Goal: Information Seeking & Learning: Learn about a topic

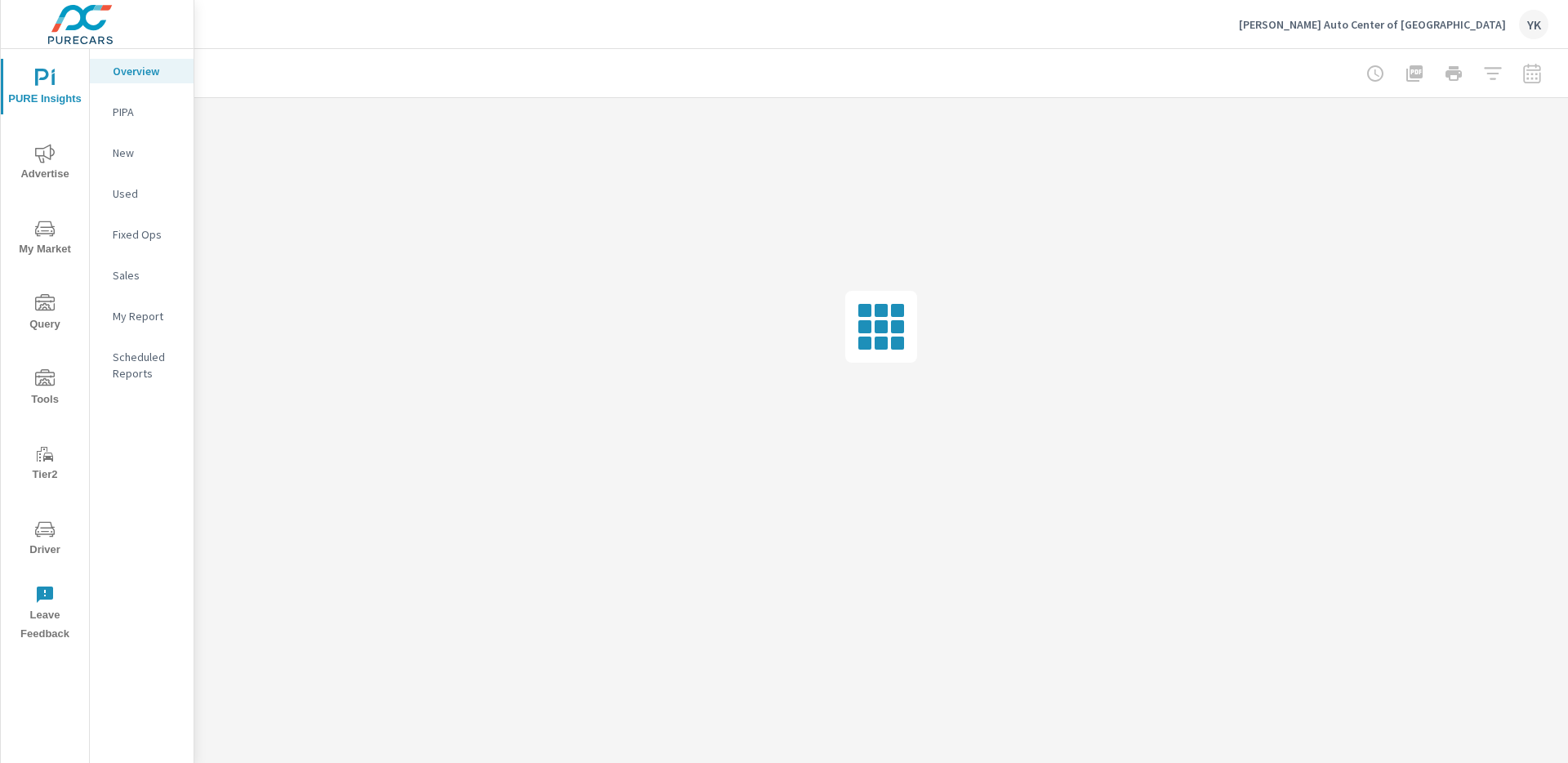
click at [50, 171] on span "Advertise" at bounding box center [45, 164] width 79 height 40
click at [45, 225] on icon "nav menu" at bounding box center [45, 228] width 20 height 20
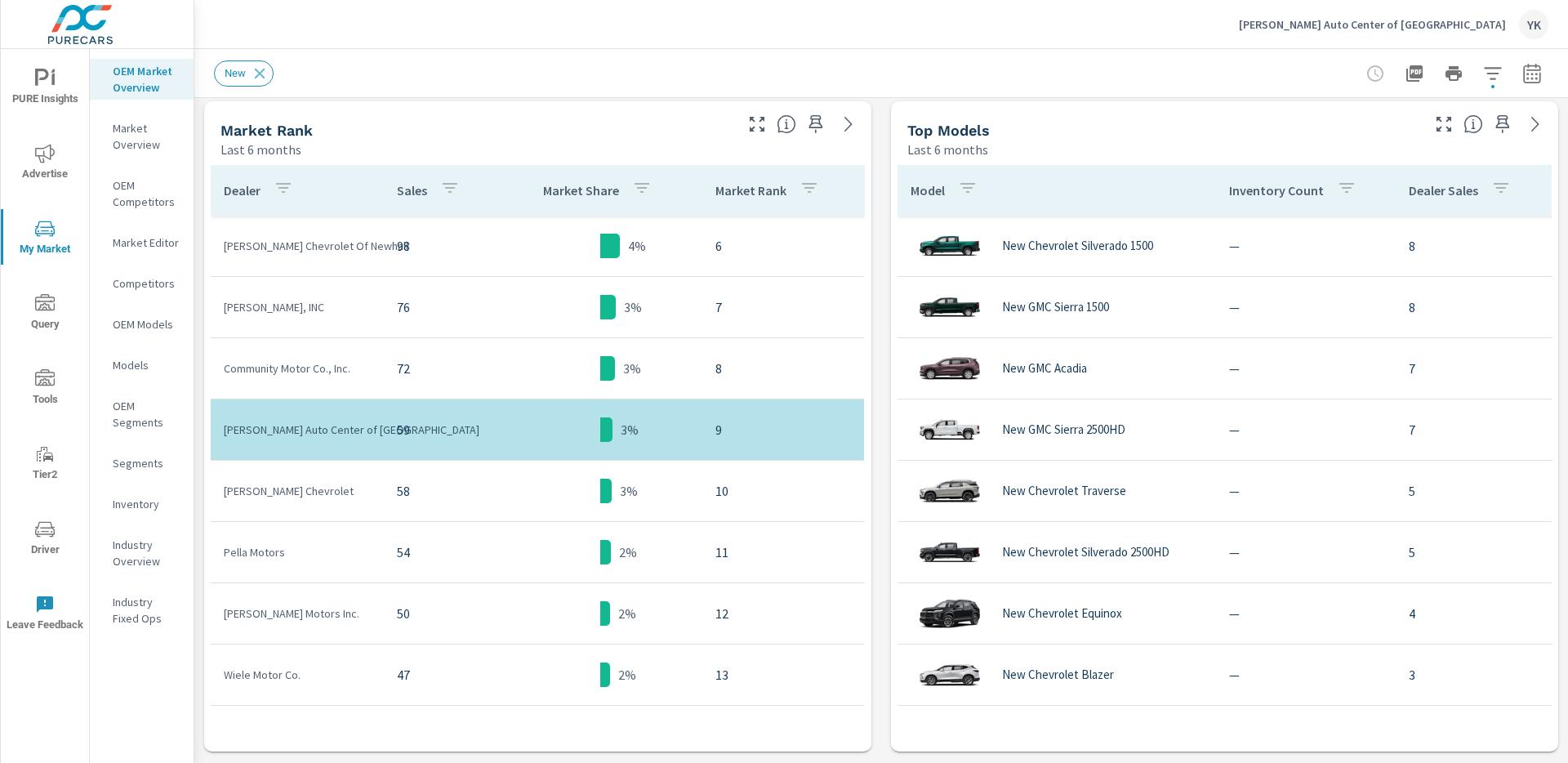
scroll to position [727, 0]
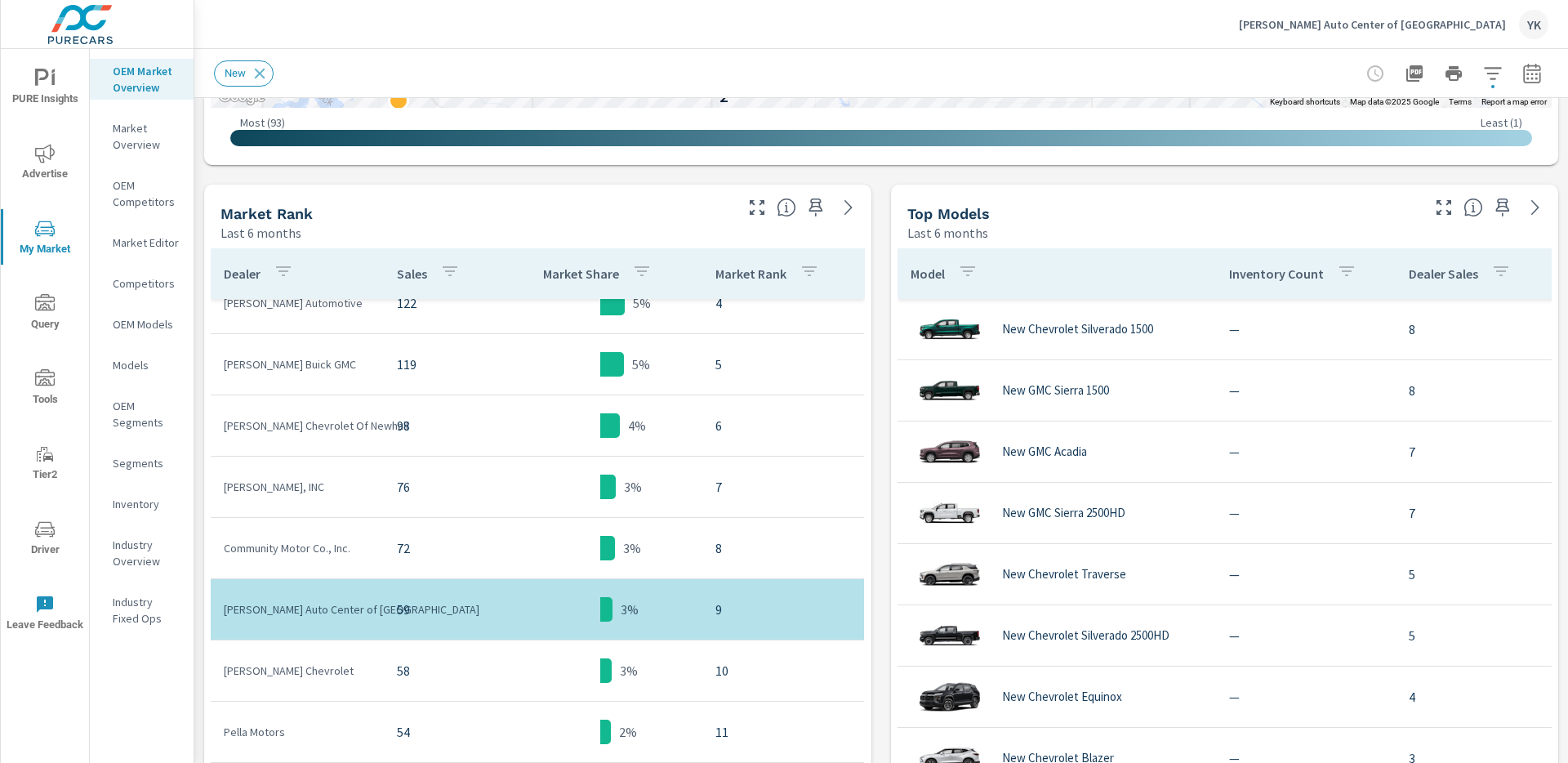
scroll to position [114, 0]
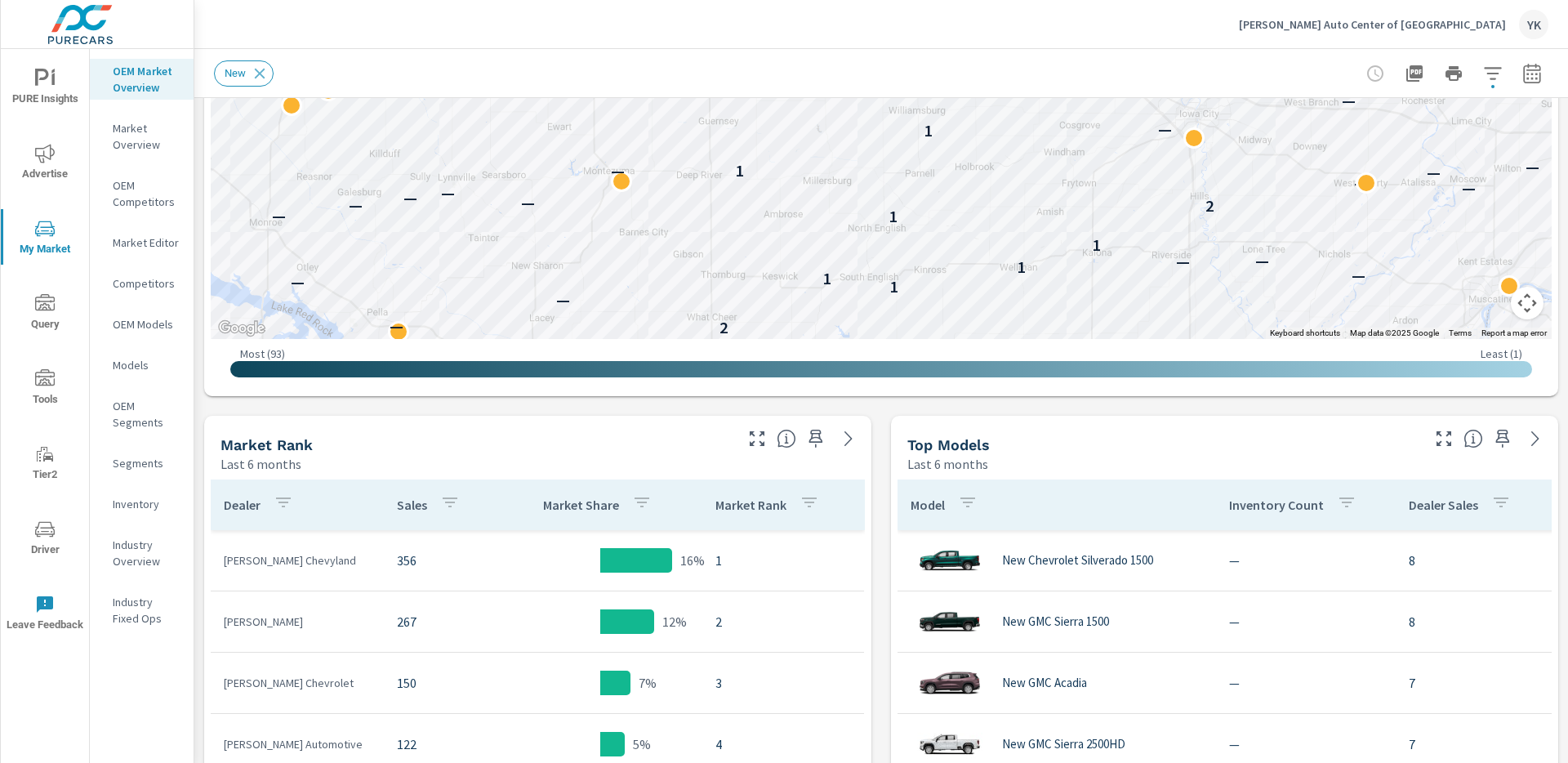
scroll to position [293, 0]
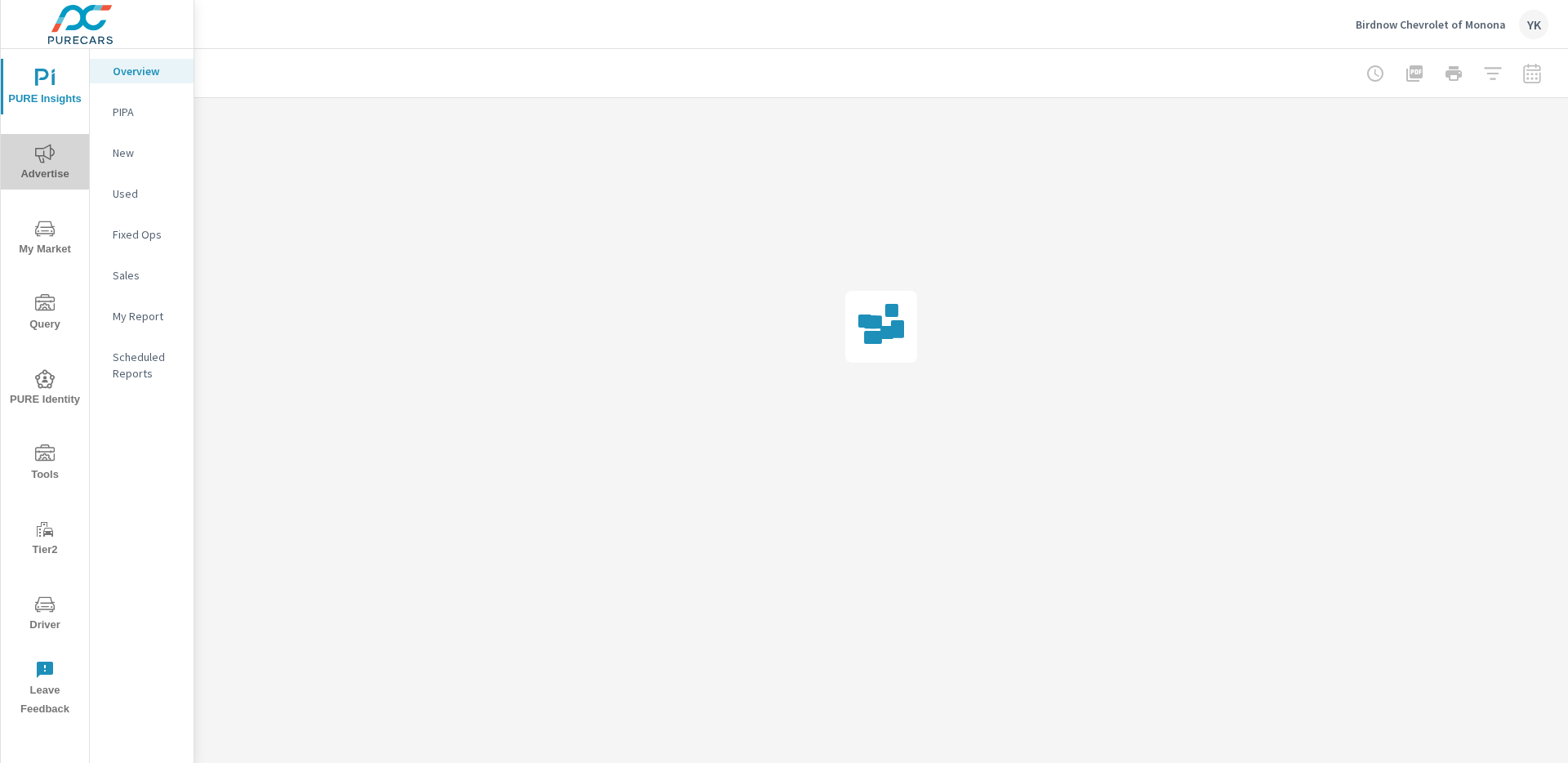
click at [52, 166] on span "Advertise" at bounding box center [45, 164] width 79 height 40
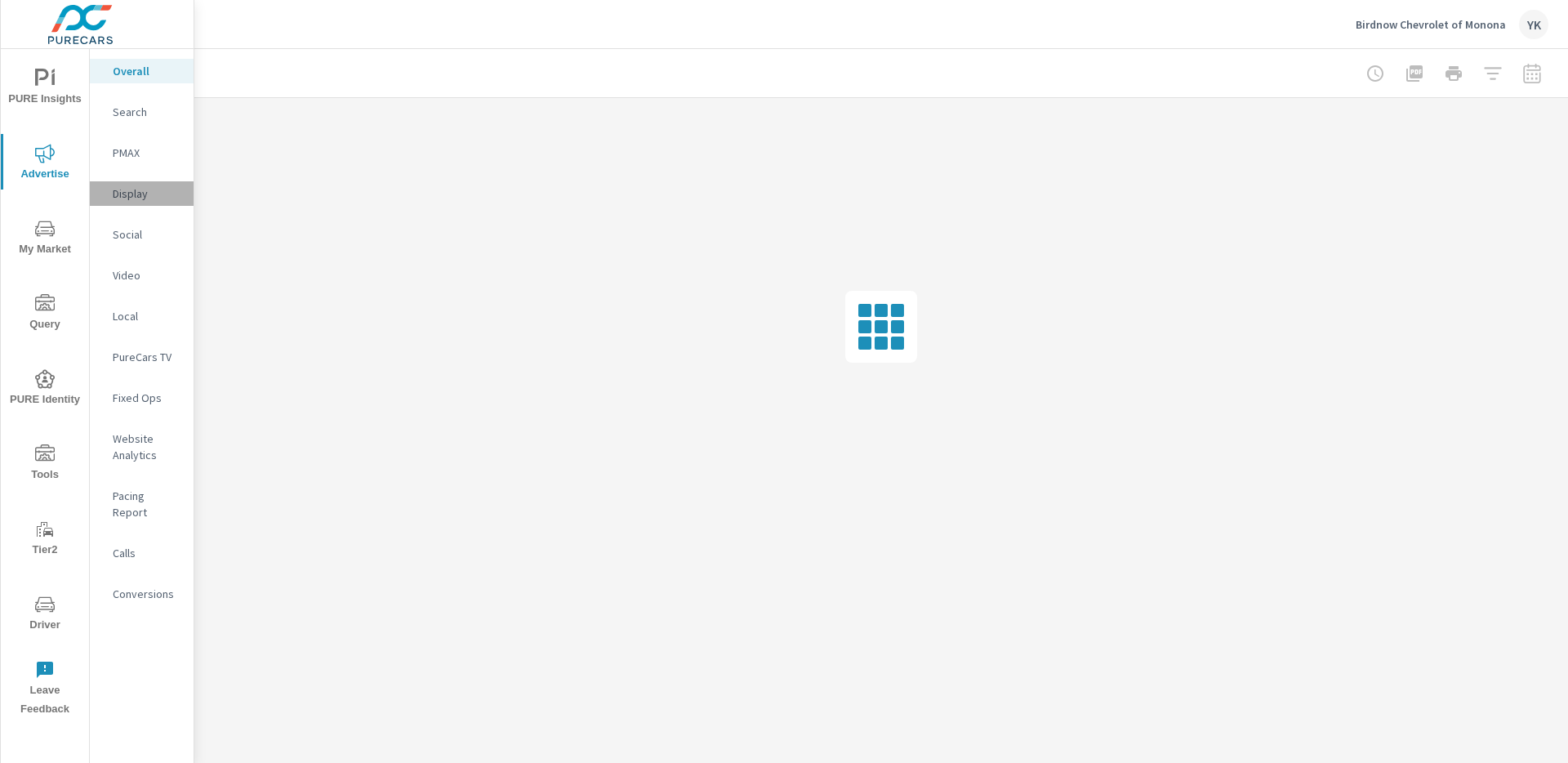
click at [142, 190] on p "Display" at bounding box center [146, 194] width 68 height 16
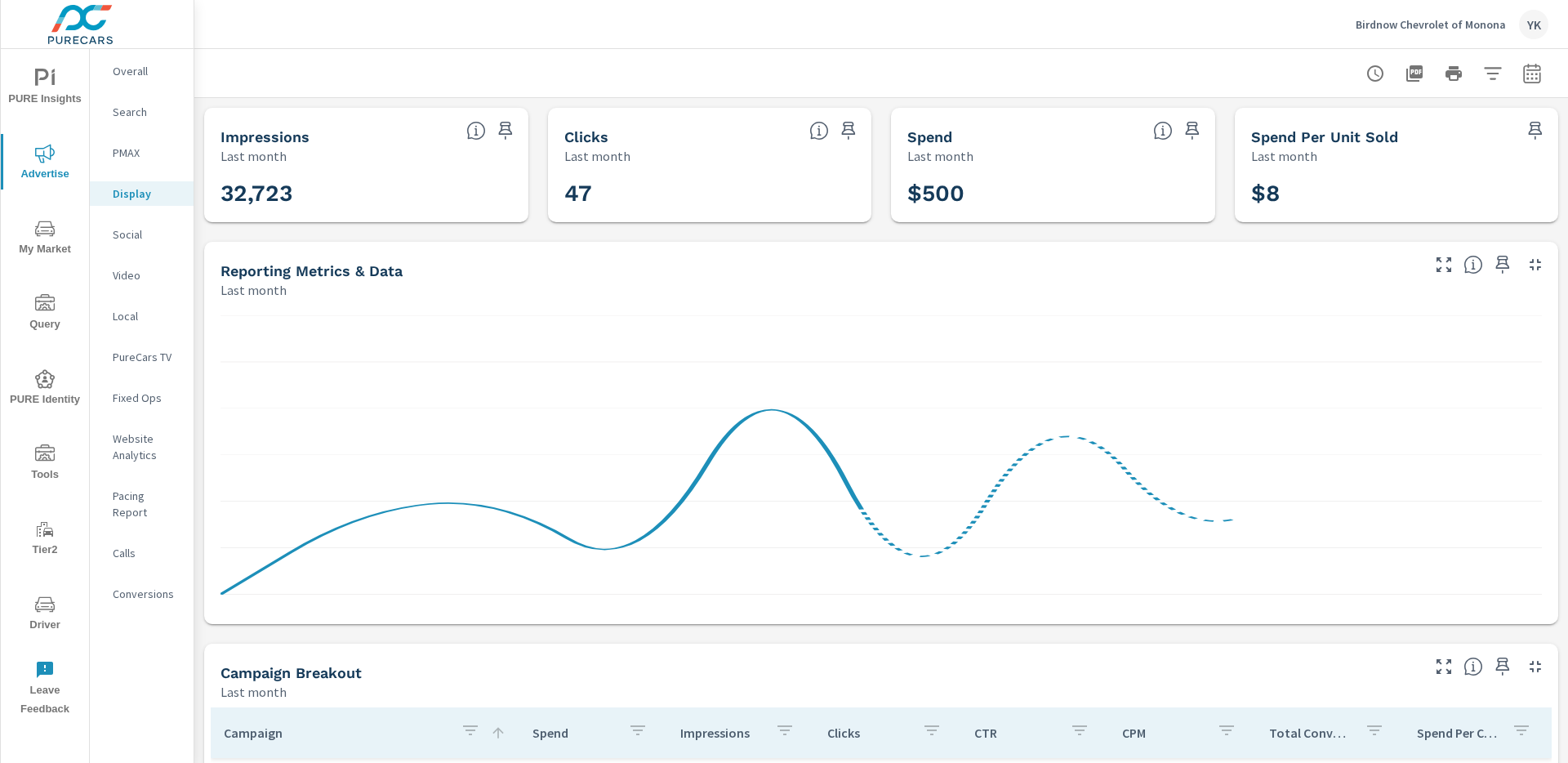
click at [1531, 76] on icon "button" at bounding box center [1532, 74] width 20 height 20
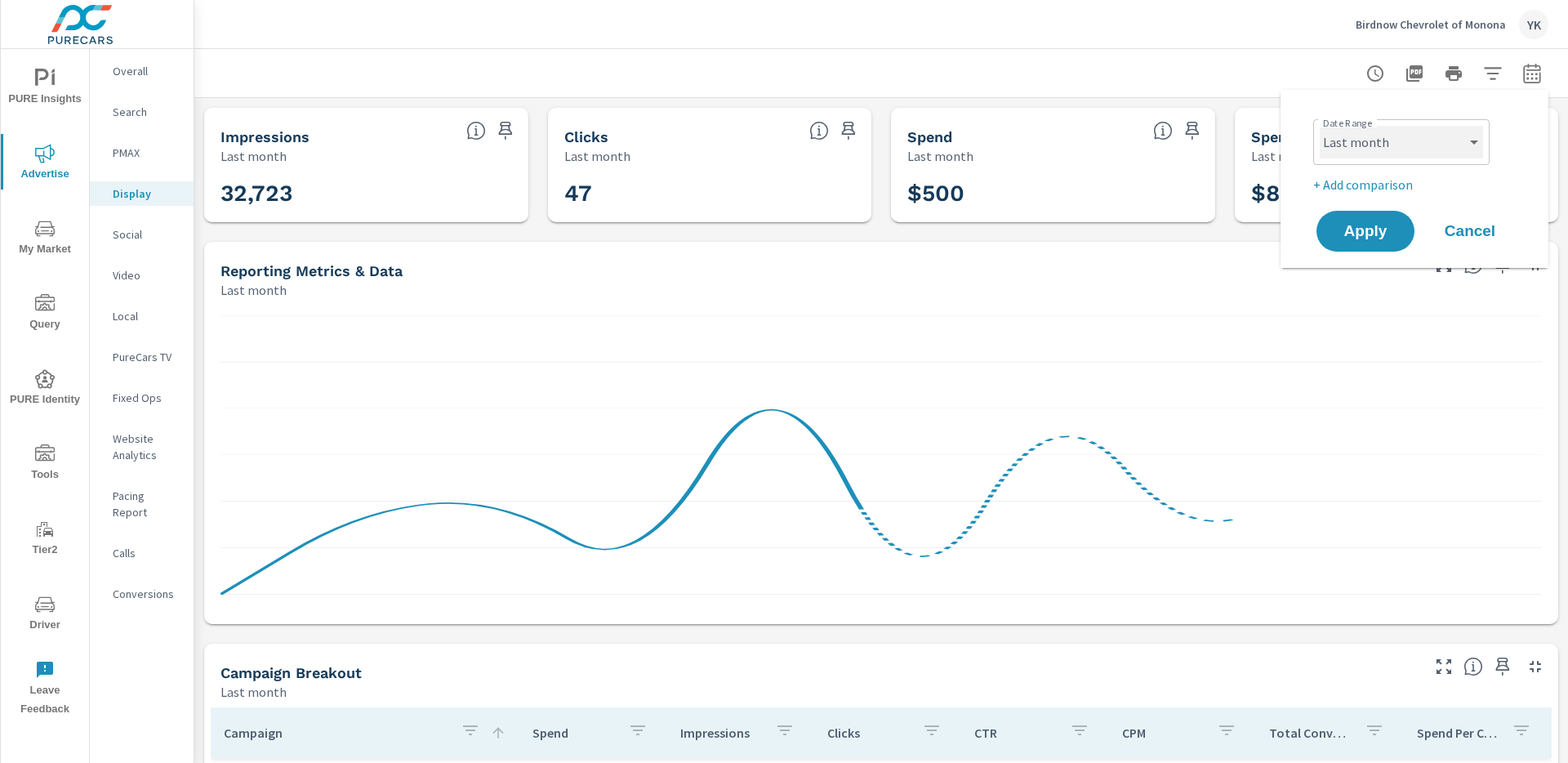
click at [1438, 126] on select "Custom Yesterday Last week Last 7 days Last 14 days Last 30 days Last 45 days L…" at bounding box center [1402, 142] width 164 height 33
click at [1320, 126] on select "Custom Yesterday Last week Last 7 days Last 14 days Last 30 days Last 45 days L…" at bounding box center [1402, 142] width 164 height 33
click at [1406, 124] on div "Custom Yesterday Last week Last 7 days Last 14 days Last 30 days Last 45 days L…" at bounding box center [1402, 142] width 177 height 46
click at [1402, 165] on div "Custom Yesterday Last week Last 7 days Last 14 days Last 30 days Last 45 days L…" at bounding box center [1402, 142] width 177 height 46
click at [1402, 151] on select "Custom Yesterday Last week Last 7 days Last 14 days Last 30 days Last 45 days L…" at bounding box center [1402, 142] width 164 height 33
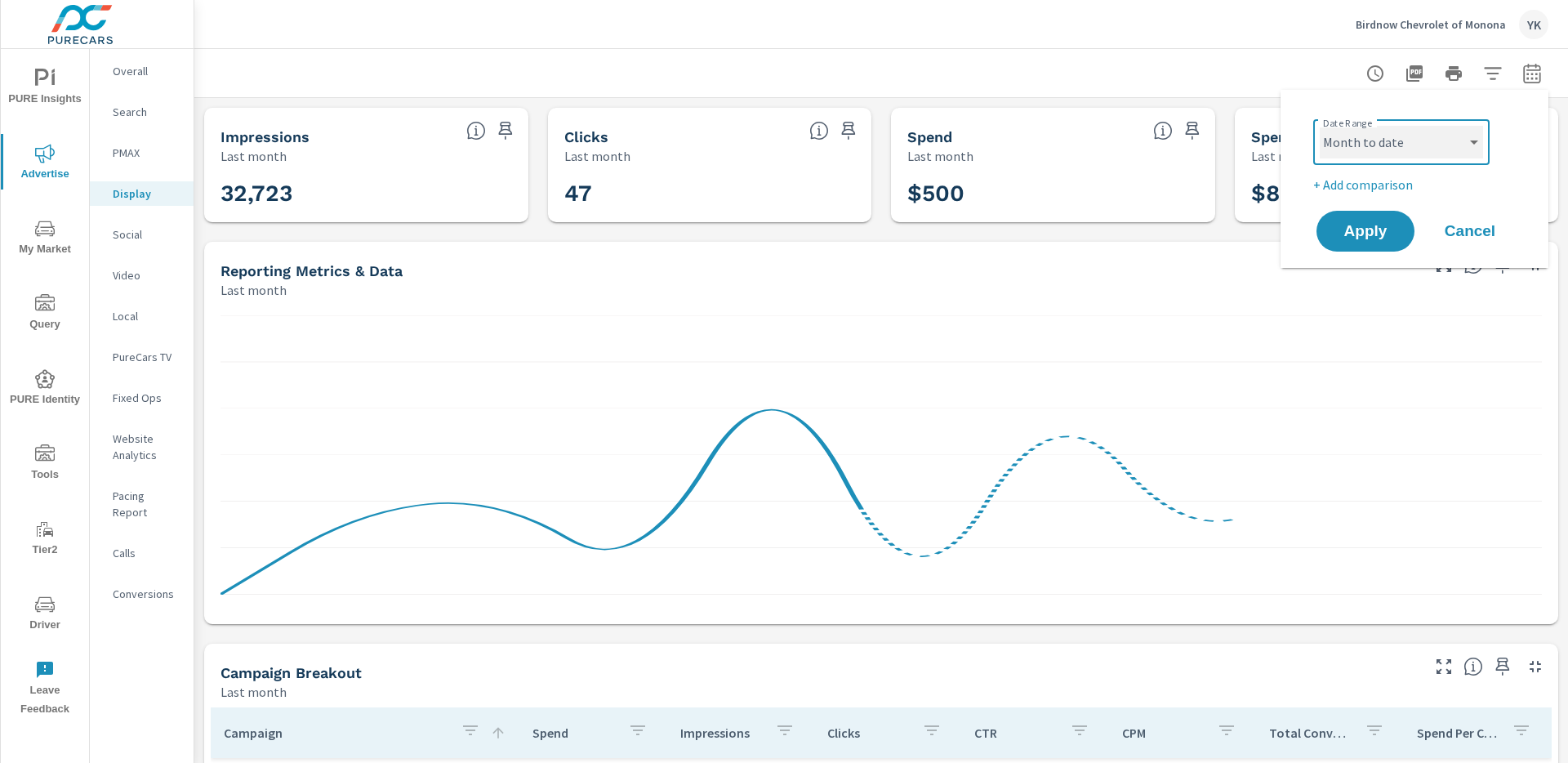
click at [1320, 126] on select "Custom Yesterday Last week Last 7 days Last 14 days Last 30 days Last 45 days L…" at bounding box center [1402, 142] width 164 height 33
select select "Month to date"
click at [1367, 249] on button "Apply" at bounding box center [1366, 231] width 101 height 43
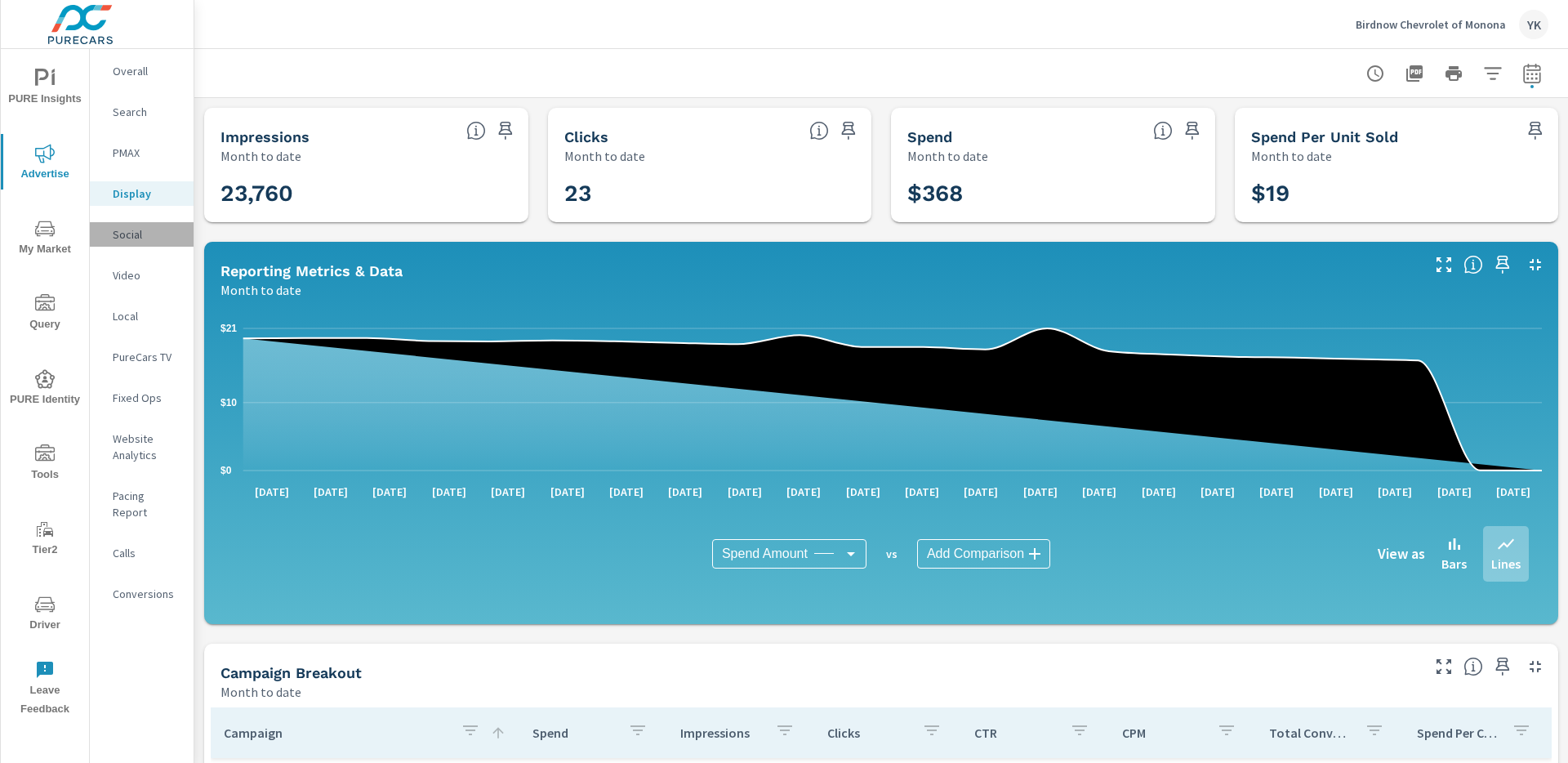
click at [128, 236] on p "Social" at bounding box center [146, 234] width 68 height 16
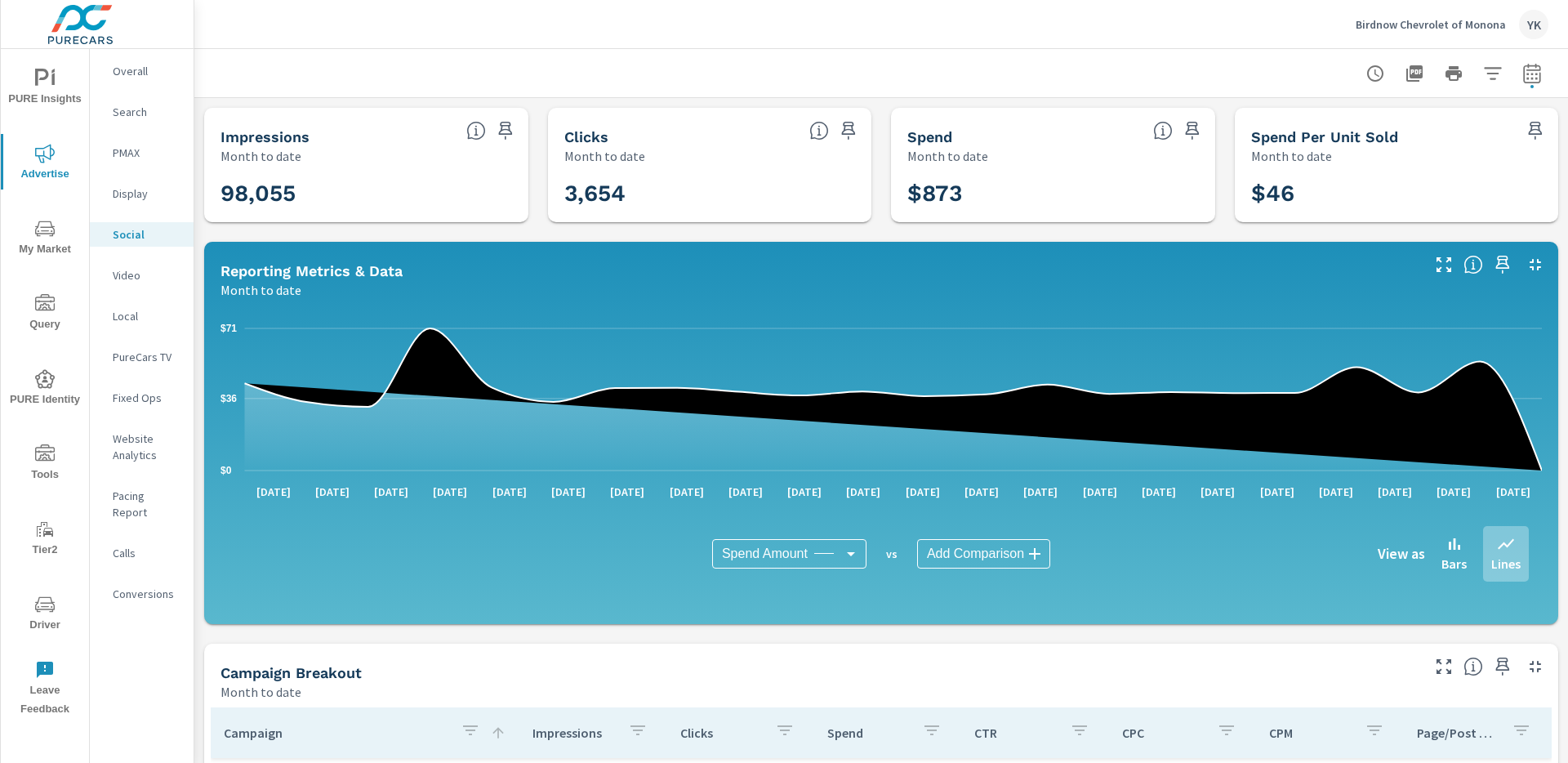
click at [1367, 25] on p "Birdnow Chevrolet of Monona" at bounding box center [1431, 25] width 151 height 15
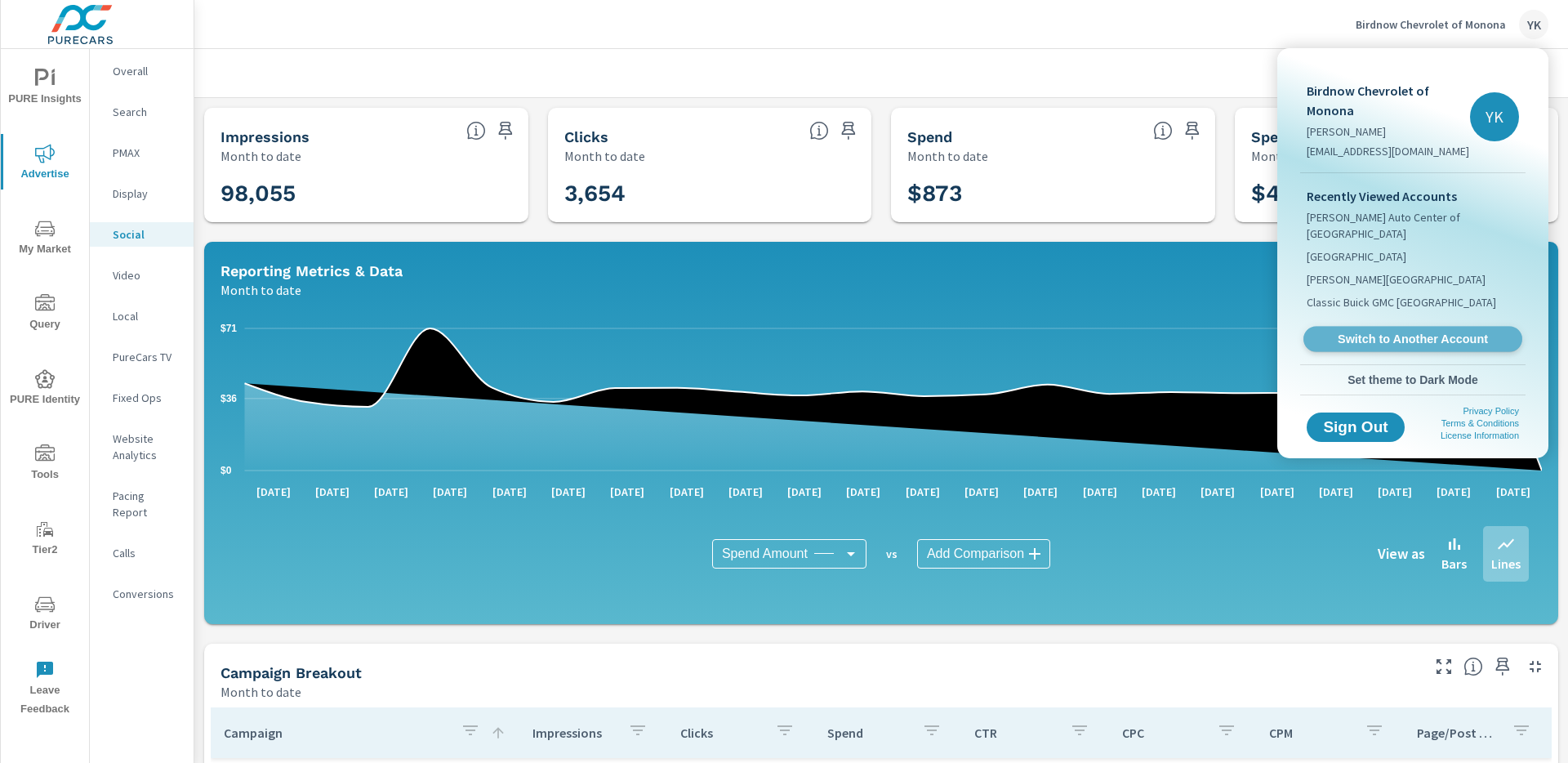
click at [1376, 332] on span "Switch to Another Account" at bounding box center [1413, 339] width 201 height 16
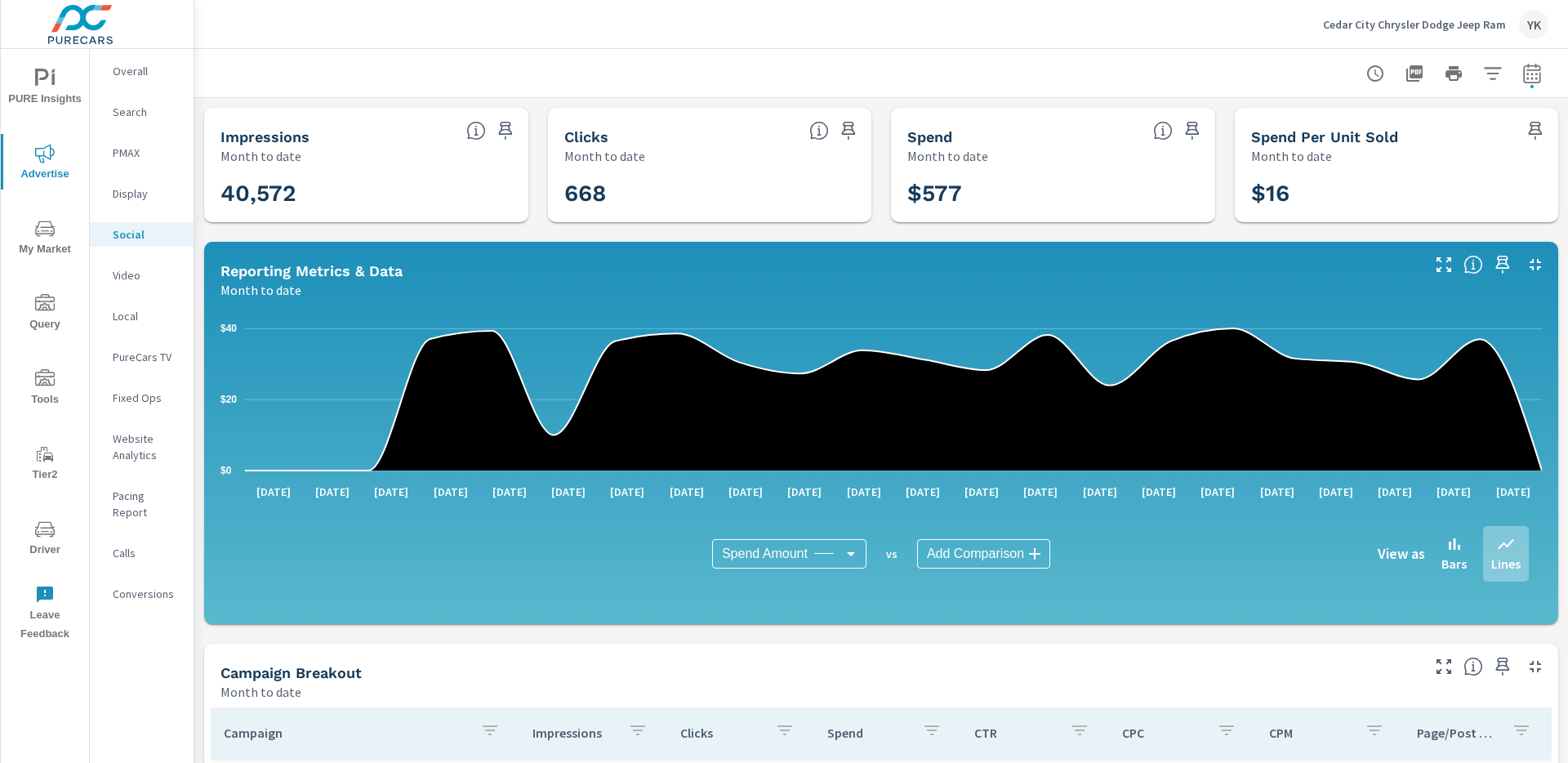
click at [1431, 20] on p "Cedar City Chrysler Dodge Jeep Ram" at bounding box center [1415, 25] width 183 height 15
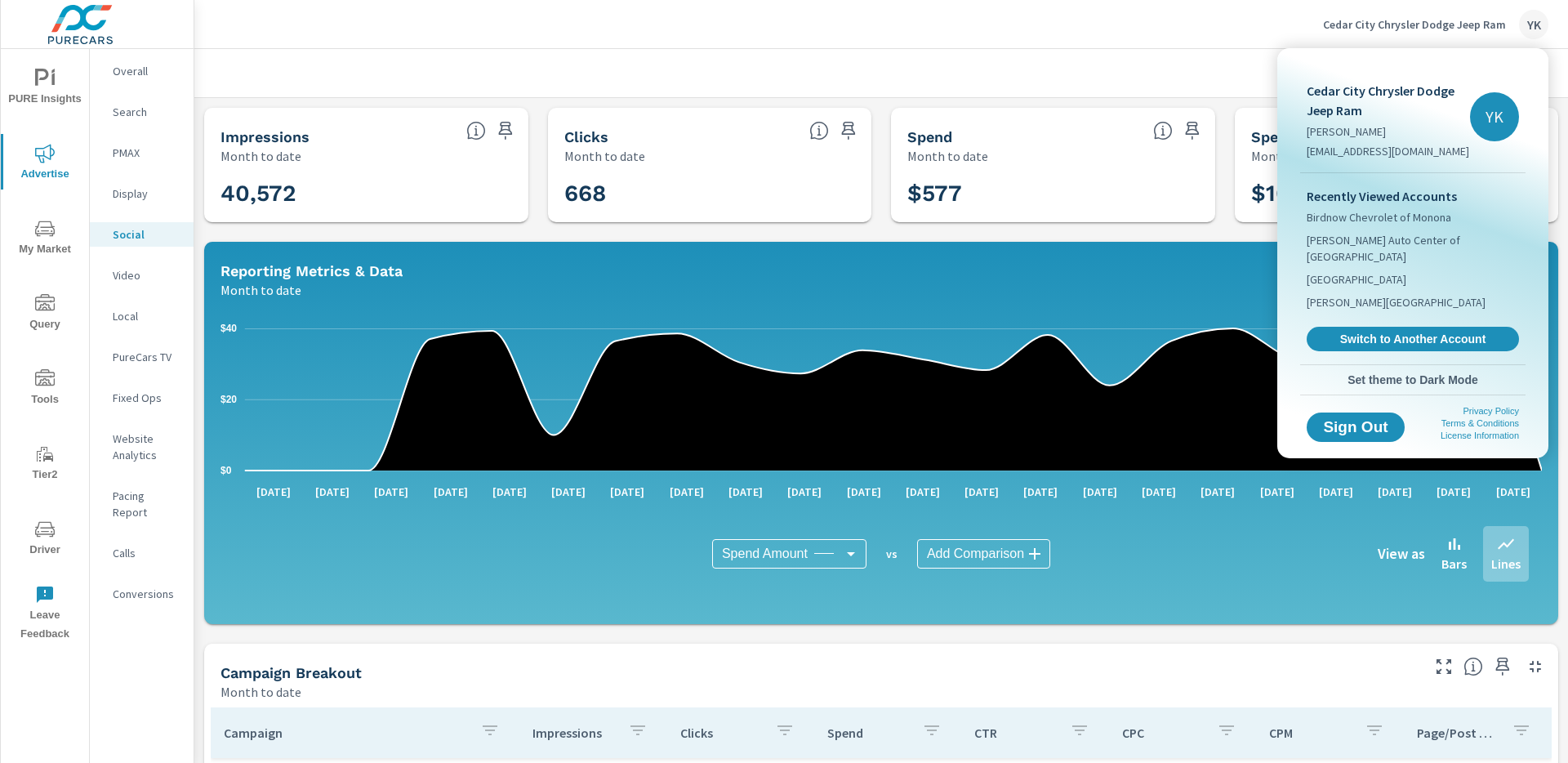
click at [1346, 308] on div "Recently Viewed Accounts Birdnow Chevrolet of Monona Charles Capper Auto Center…" at bounding box center [1413, 269] width 225 height 192
click at [1347, 332] on span "Switch to Another Account" at bounding box center [1413, 339] width 201 height 16
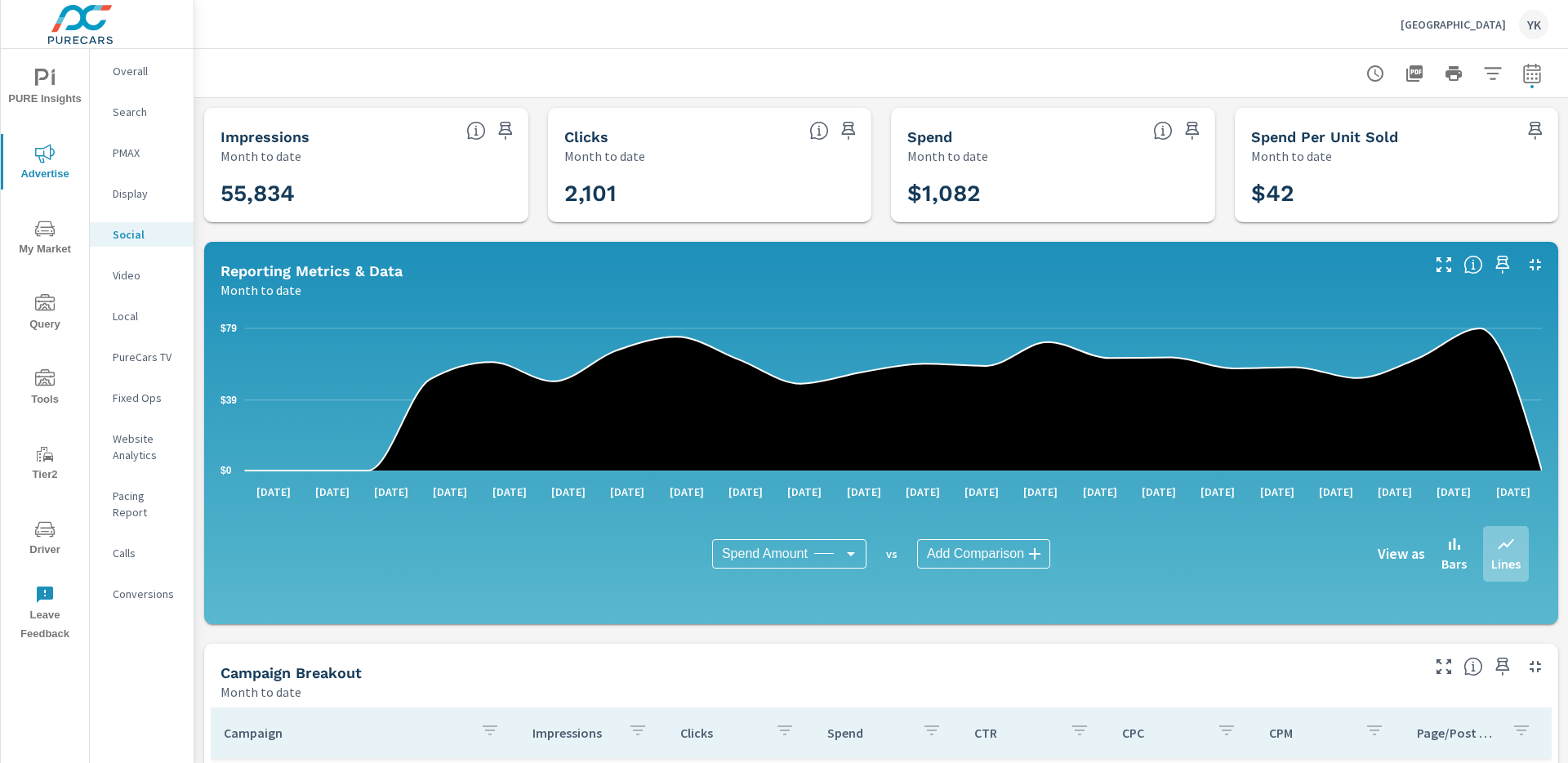
click at [591, 27] on div "Cedar City Ford YK" at bounding box center [881, 24] width 1335 height 48
click at [1471, 30] on p "[GEOGRAPHIC_DATA]" at bounding box center [1453, 25] width 106 height 15
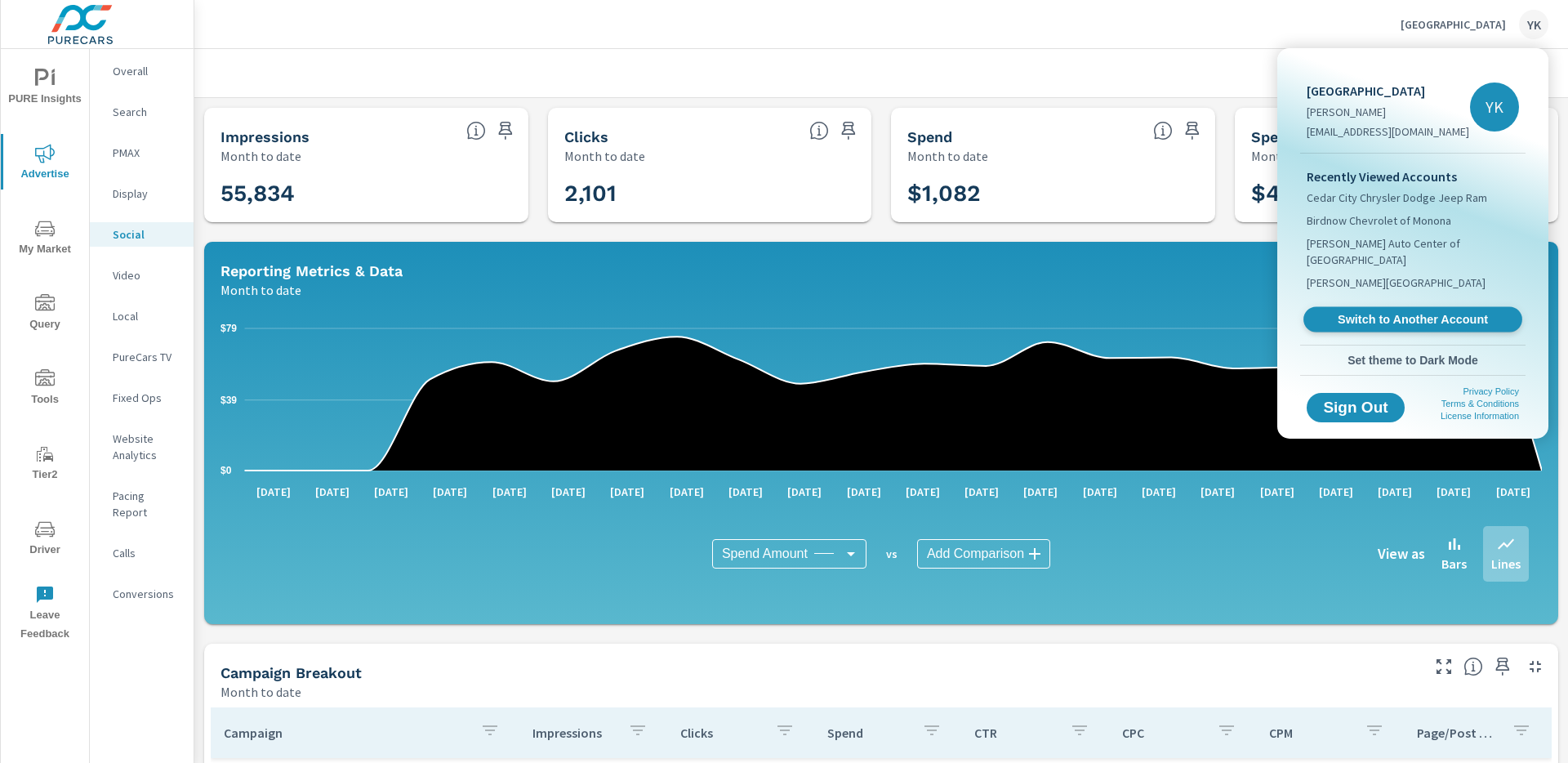
click at [1325, 312] on span "Switch to Another Account" at bounding box center [1413, 319] width 201 height 16
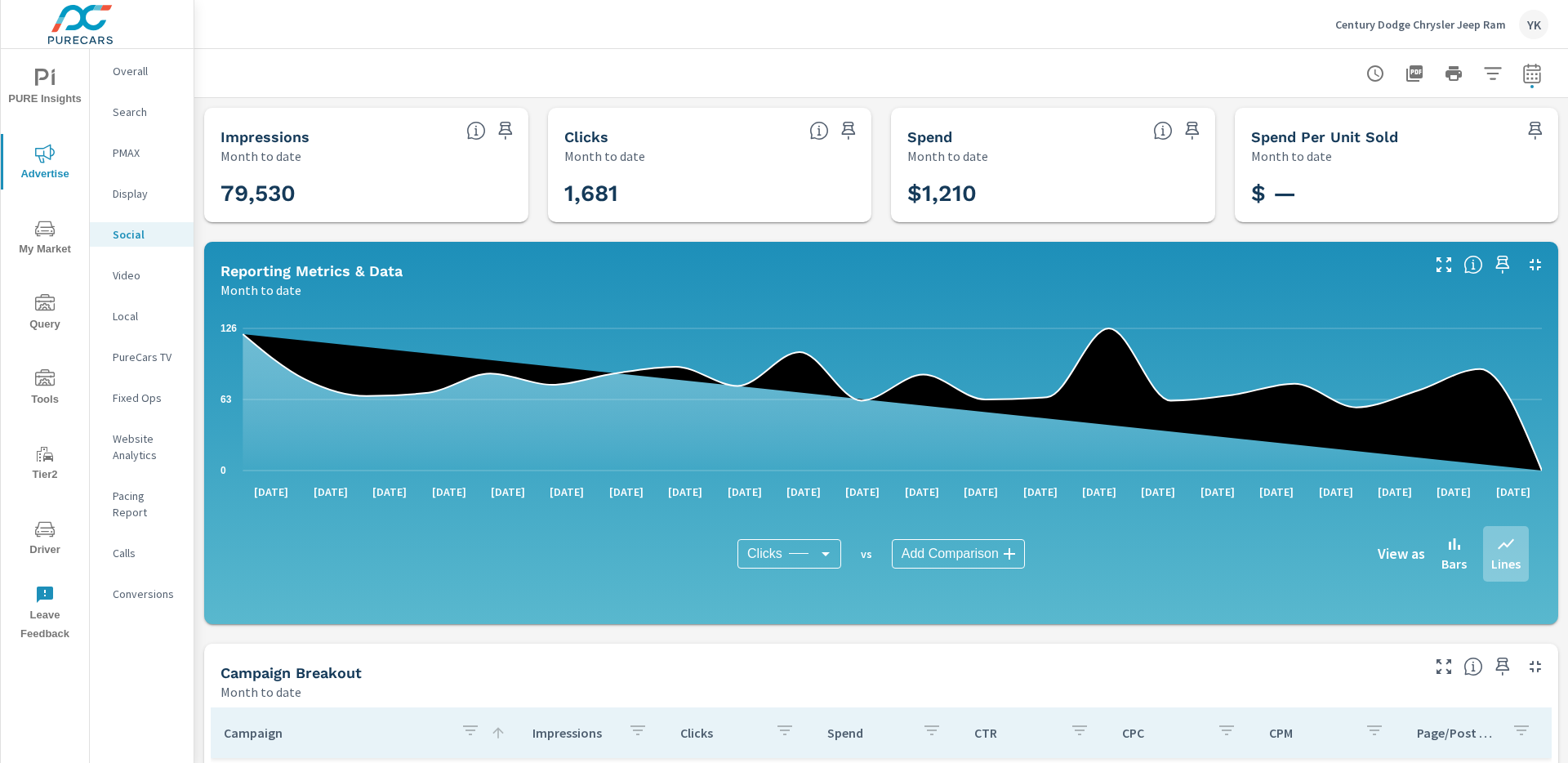
click at [804, 550] on body "PURE Insights Advertise My Market Query Tools Tier2 Driver Leave Feedback Overa…" at bounding box center [784, 382] width 1568 height 763
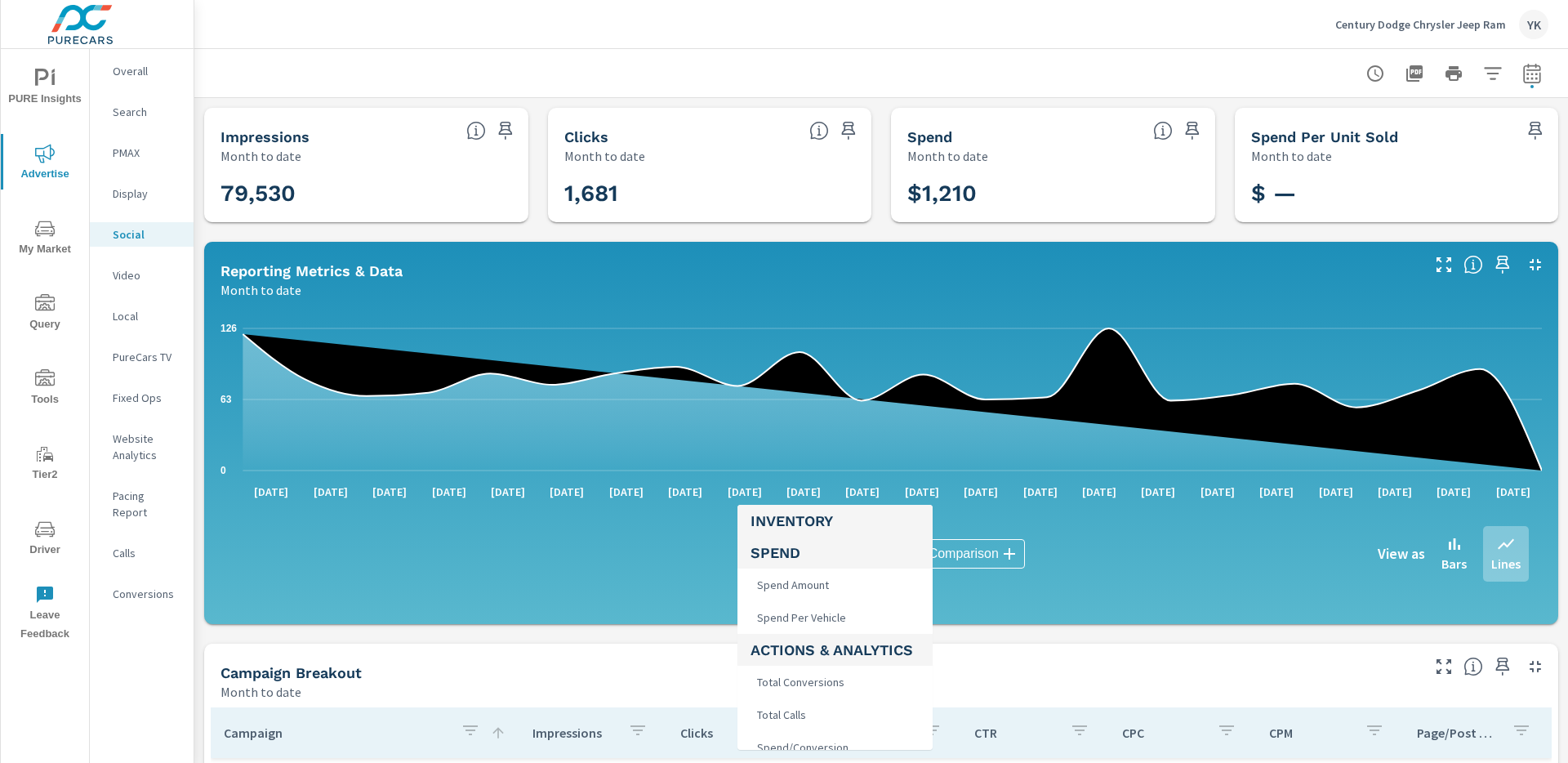
scroll to position [188, 0]
click at [786, 598] on span "Spend Amount" at bounding box center [791, 594] width 82 height 23
type input "Spend Amount"
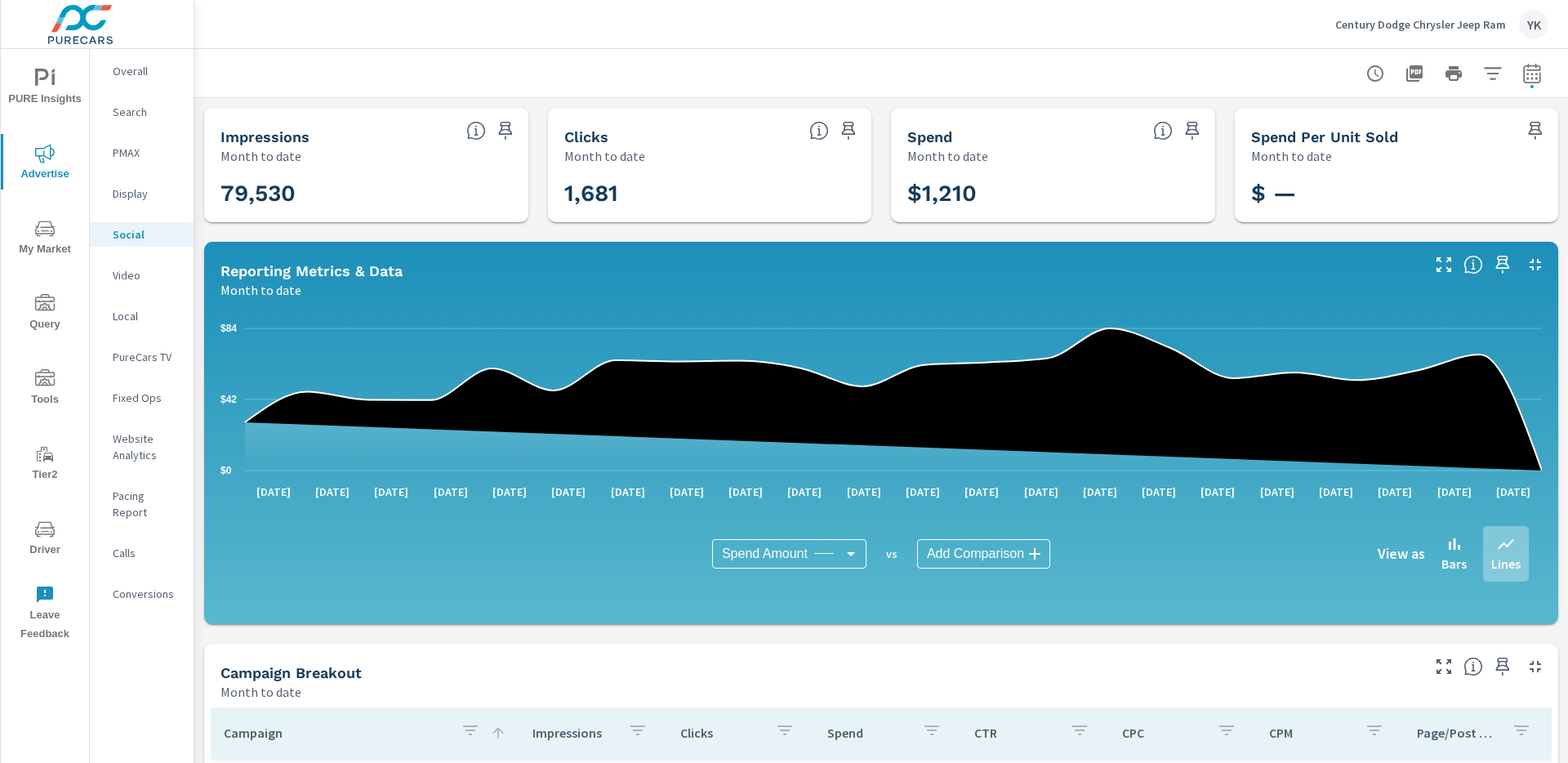
click at [1414, 20] on p "Century Dodge Chrysler Jeep Ram" at bounding box center [1421, 25] width 171 height 15
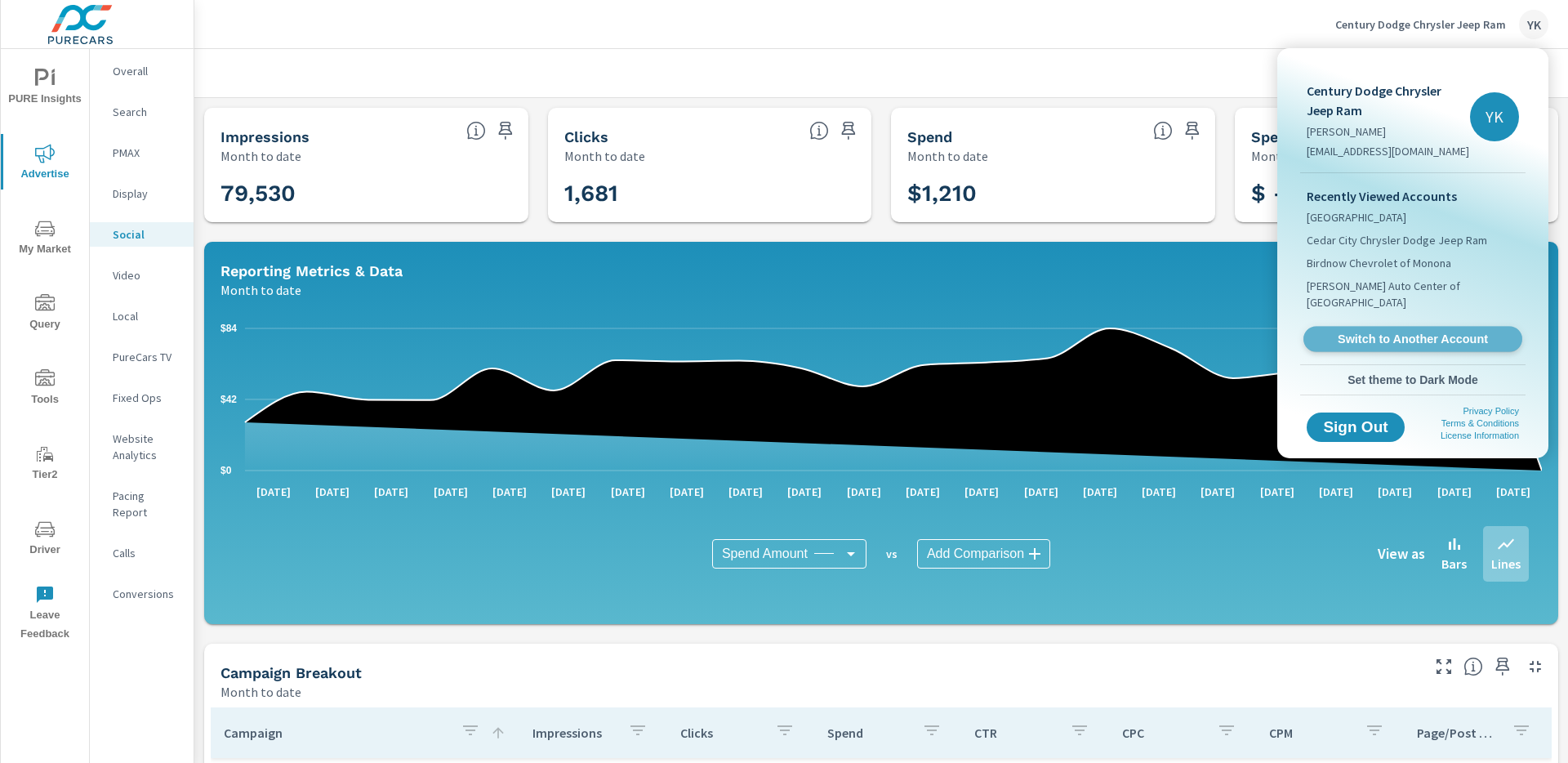
click at [1351, 332] on span "Switch to Another Account" at bounding box center [1413, 339] width 201 height 16
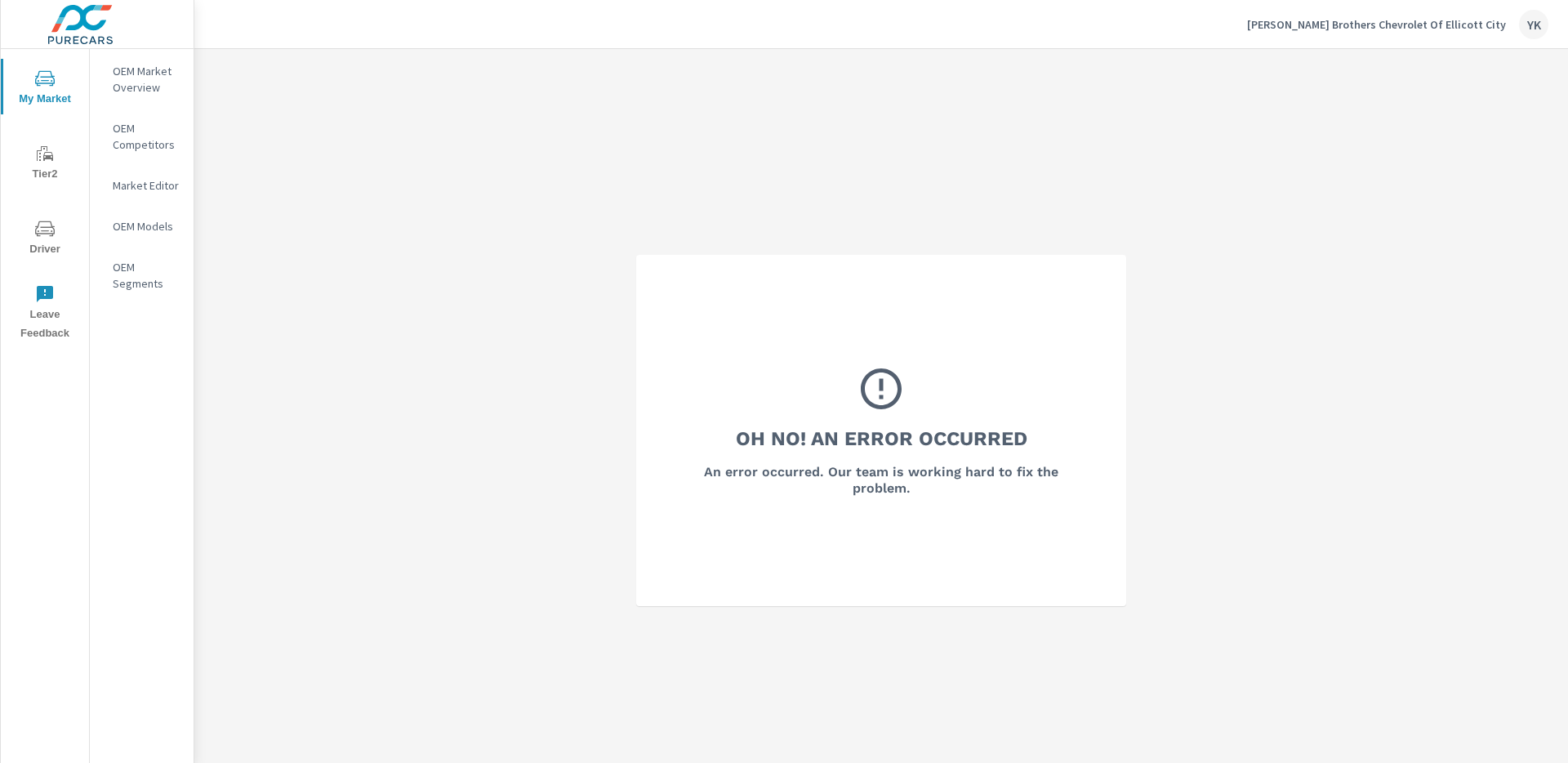
click at [1408, 34] on div "Miller Brothers Chevrolet Of Ellicott City YK" at bounding box center [1398, 25] width 301 height 29
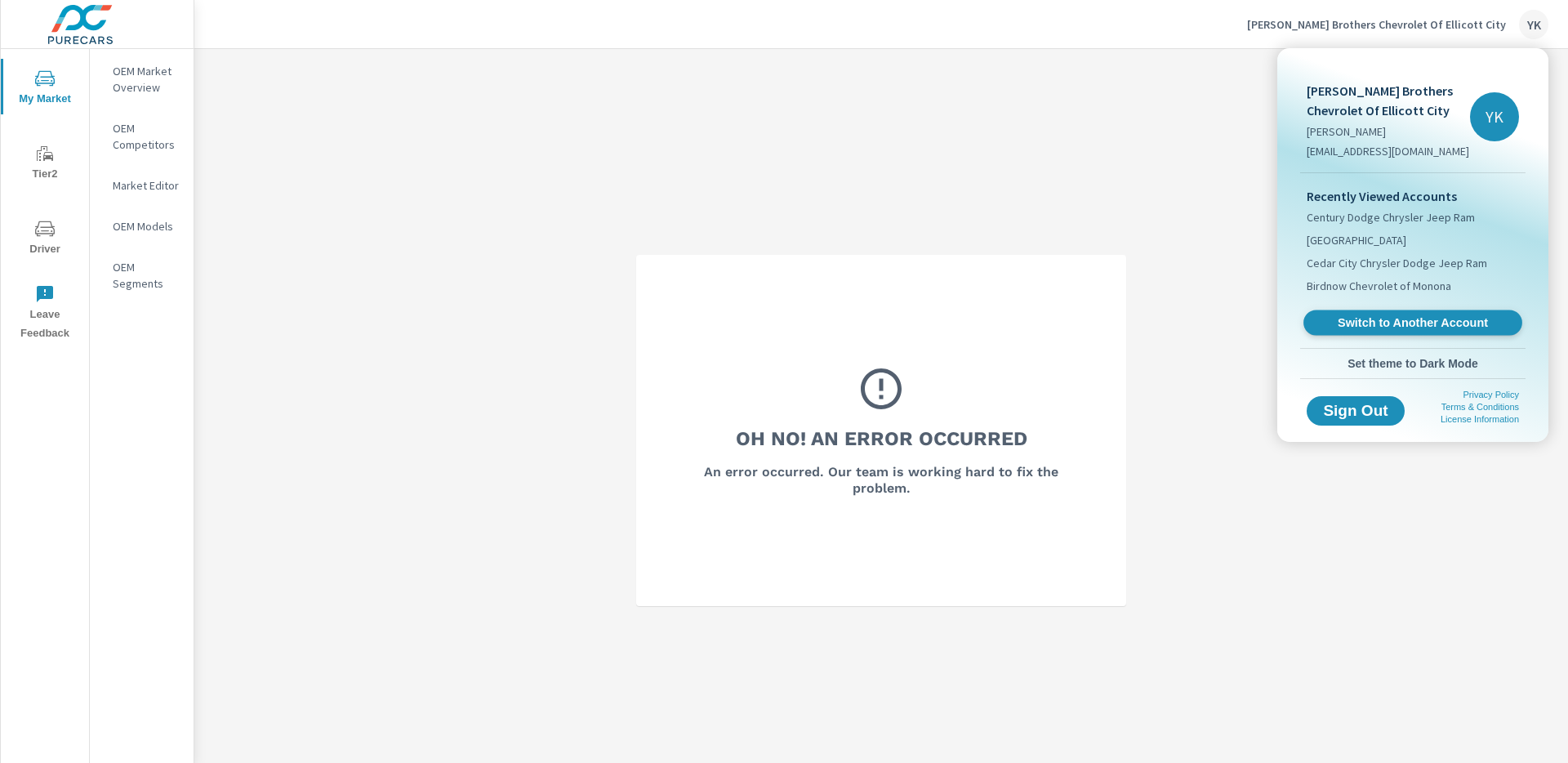
click at [1357, 321] on span "Switch to Another Account" at bounding box center [1413, 323] width 201 height 16
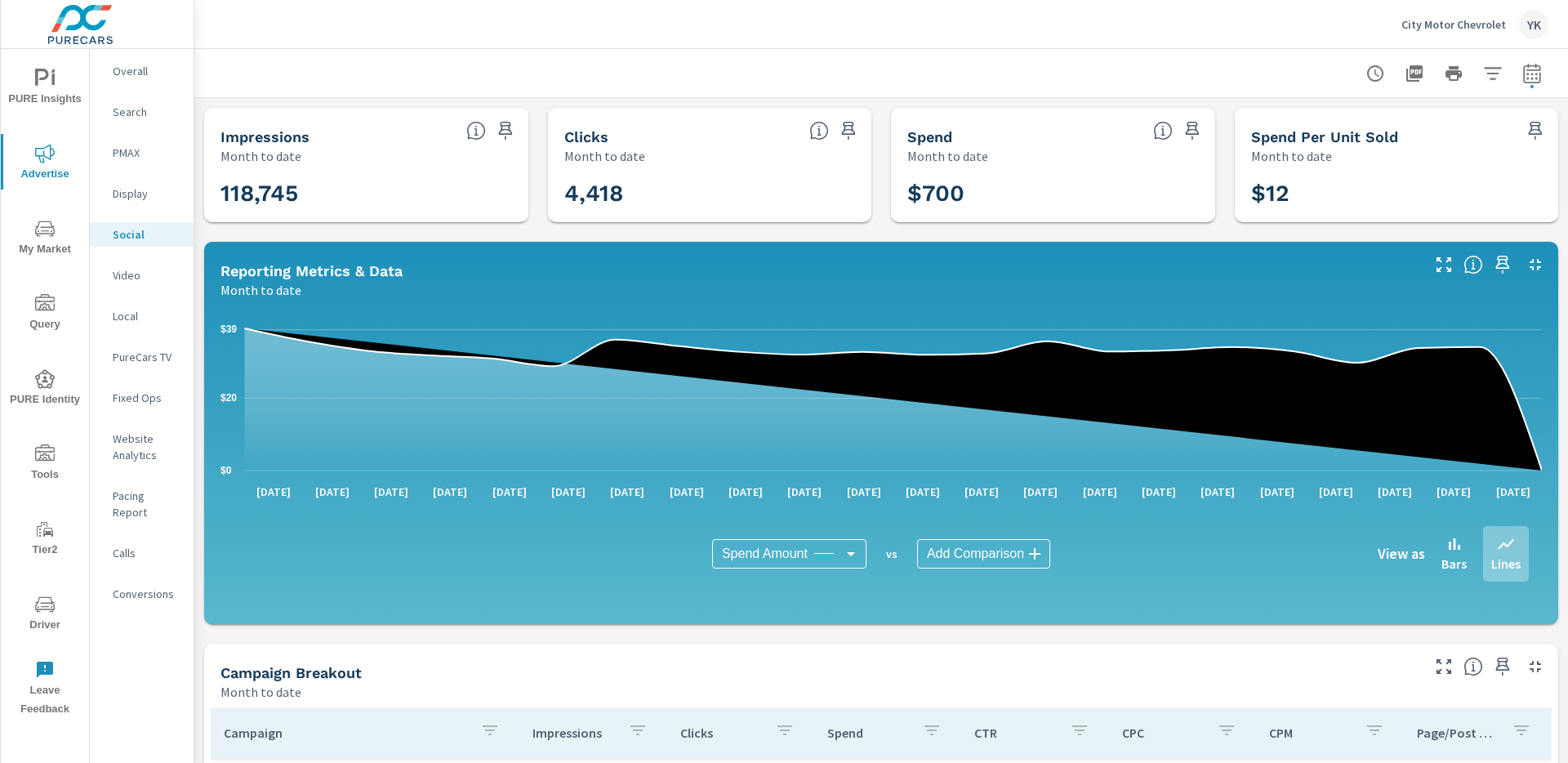
click at [1458, 17] on p "City Motor Chevrolet" at bounding box center [1454, 25] width 105 height 15
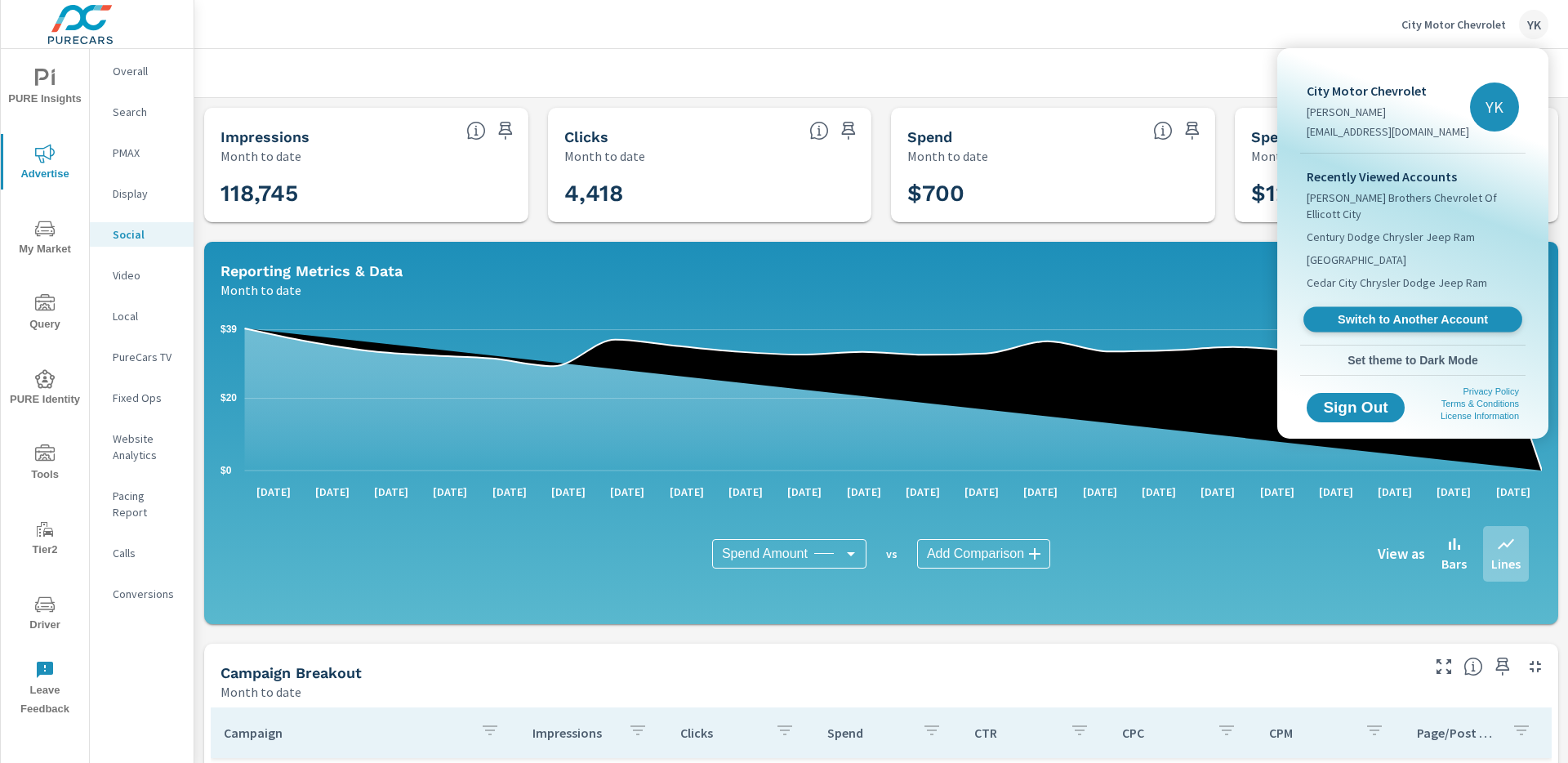
click at [1349, 312] on span "Switch to Another Account" at bounding box center [1413, 319] width 201 height 16
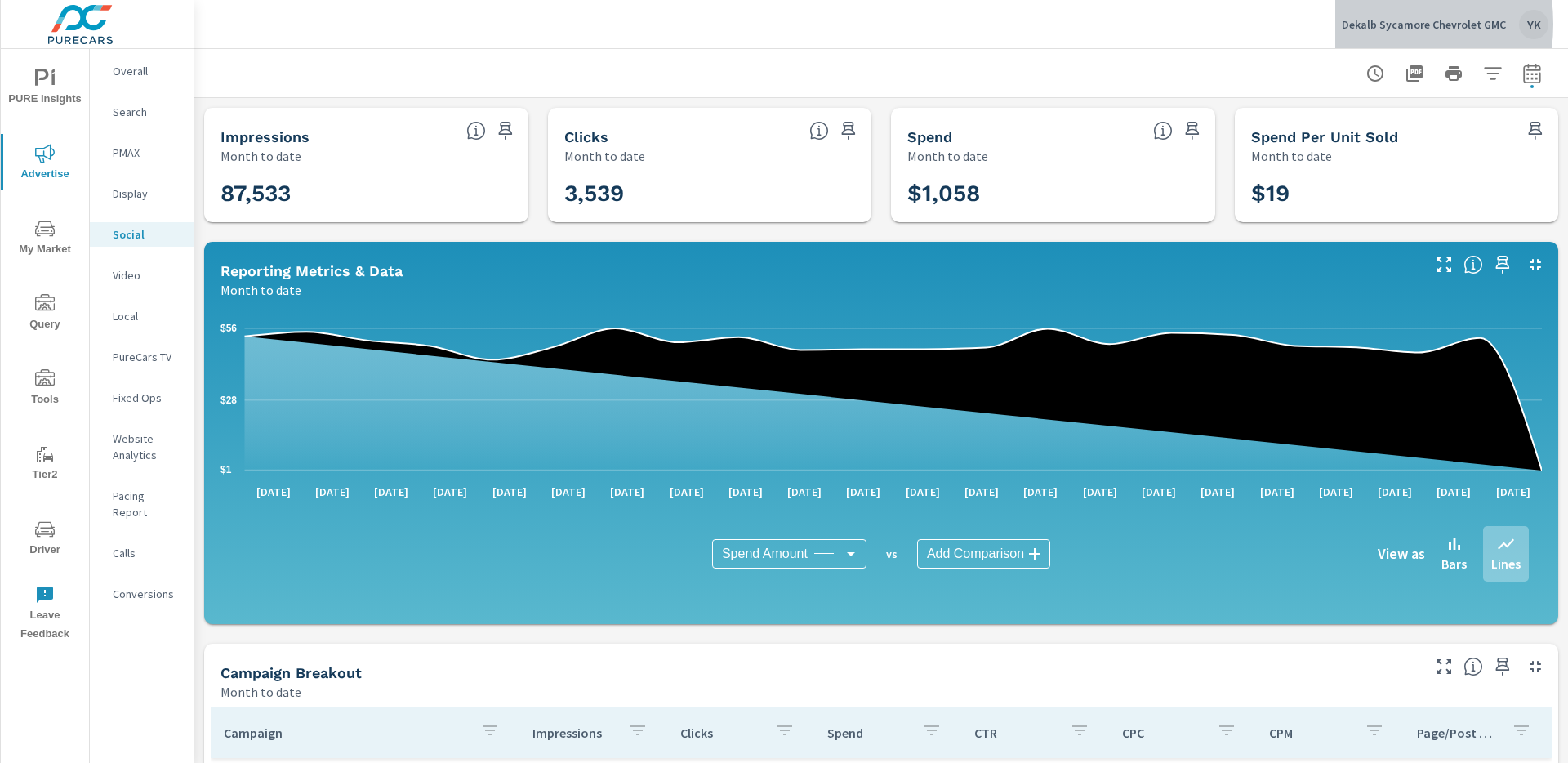
click at [1360, 24] on p "Dekalb Sycamore Chevrolet GMC" at bounding box center [1424, 25] width 164 height 15
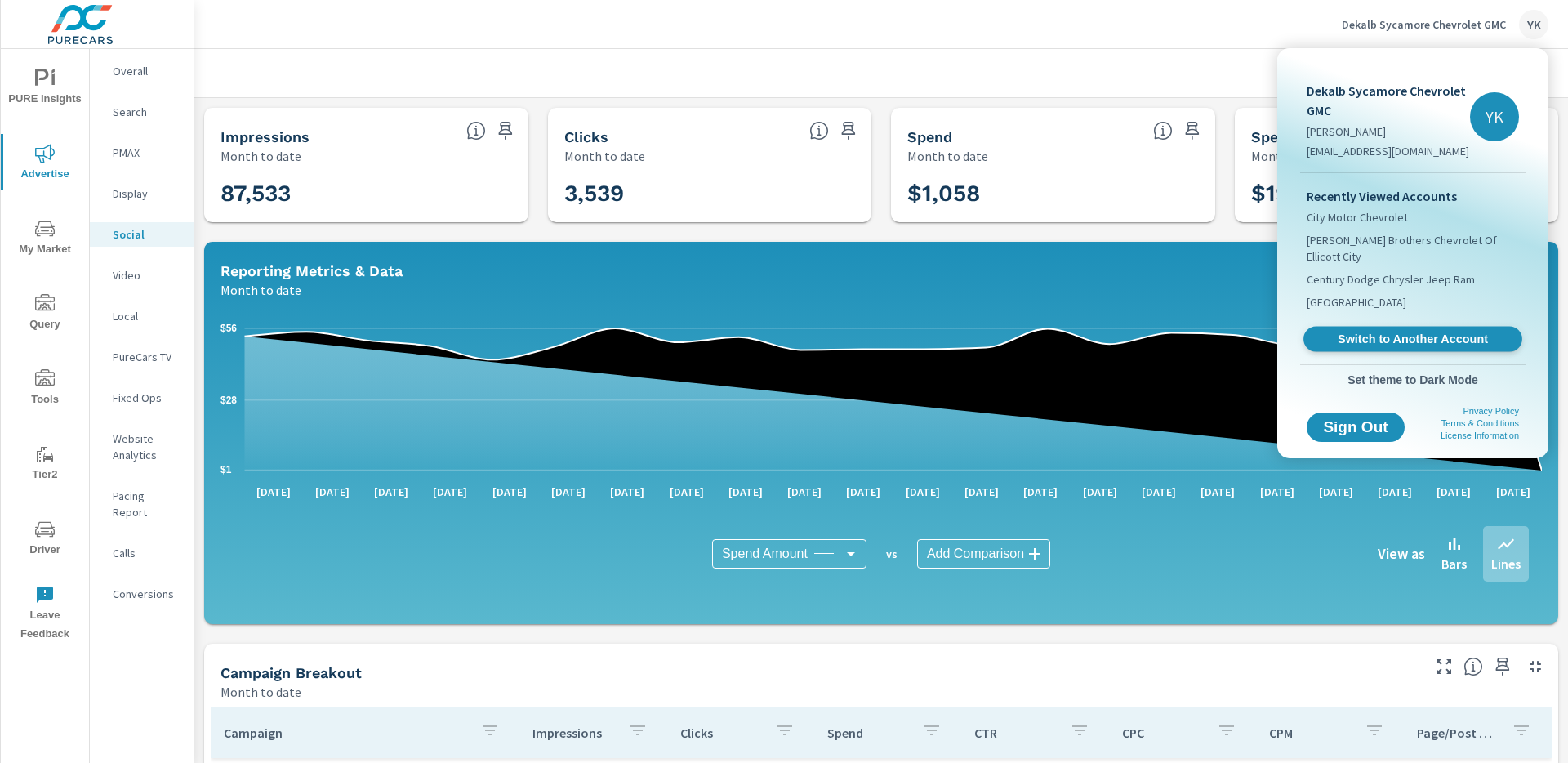
click at [1351, 332] on span "Switch to Another Account" at bounding box center [1413, 339] width 201 height 16
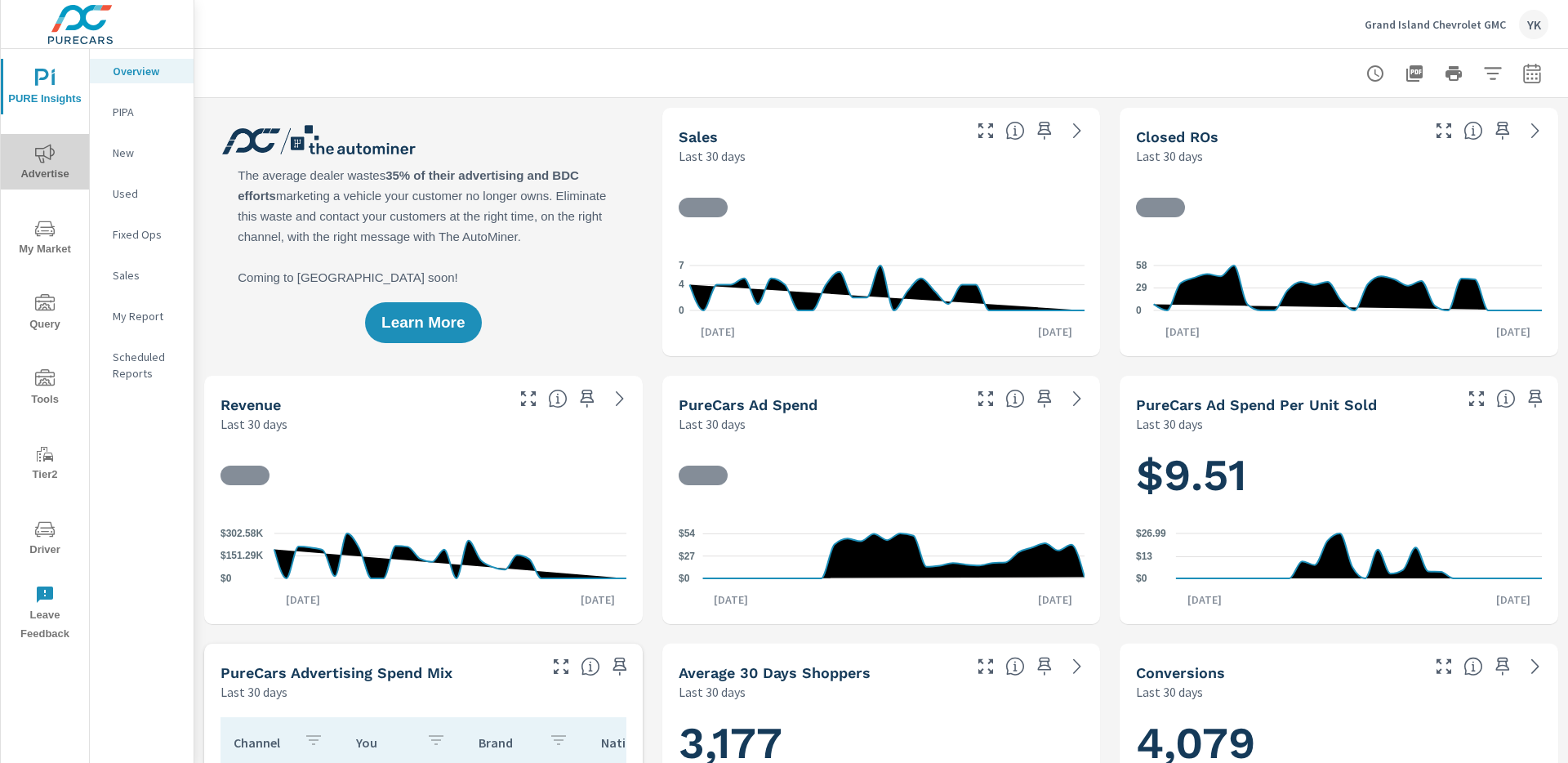
click at [62, 166] on span "Advertise" at bounding box center [45, 164] width 79 height 40
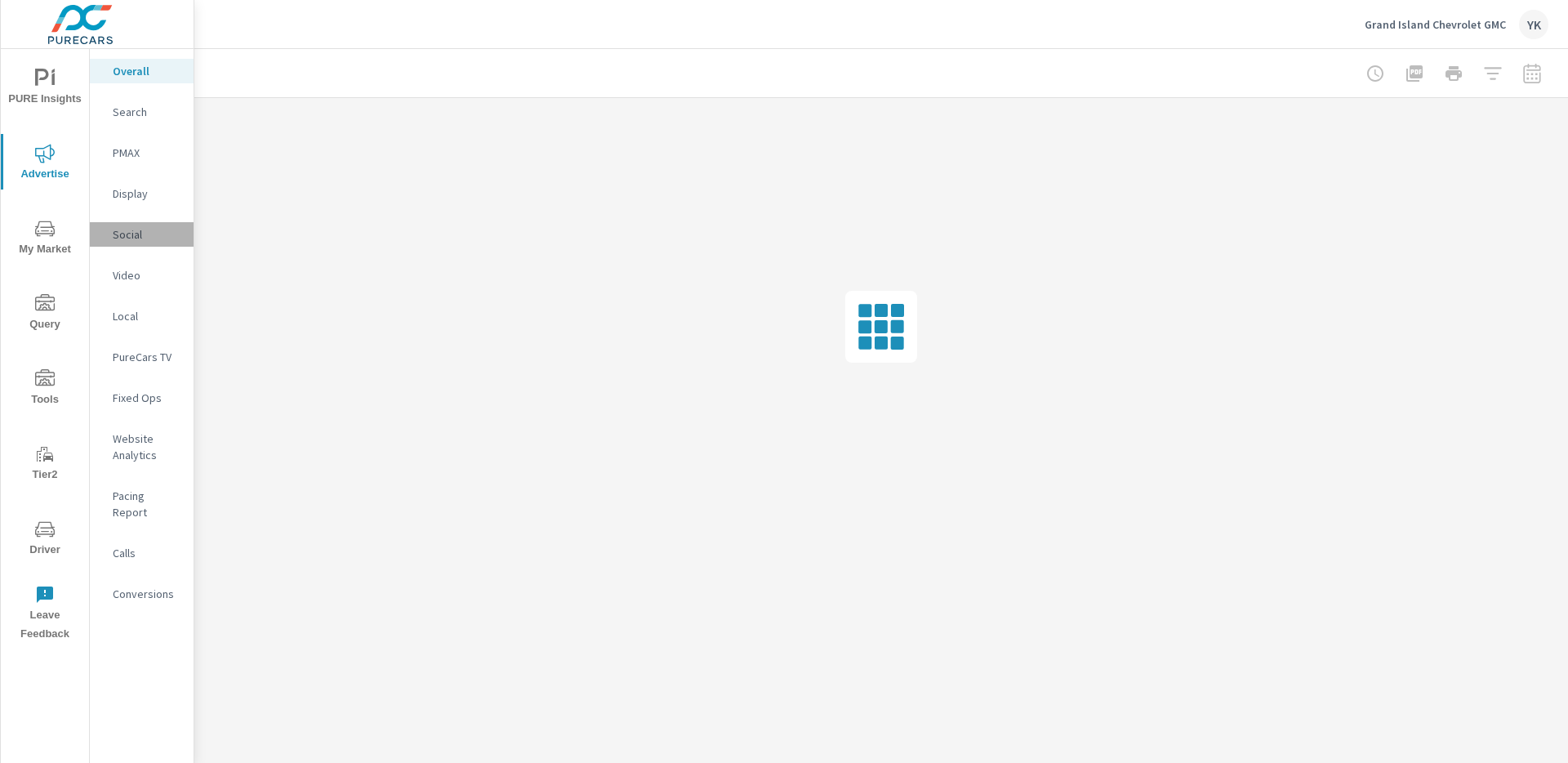
click at [128, 241] on p "Social" at bounding box center [146, 234] width 68 height 16
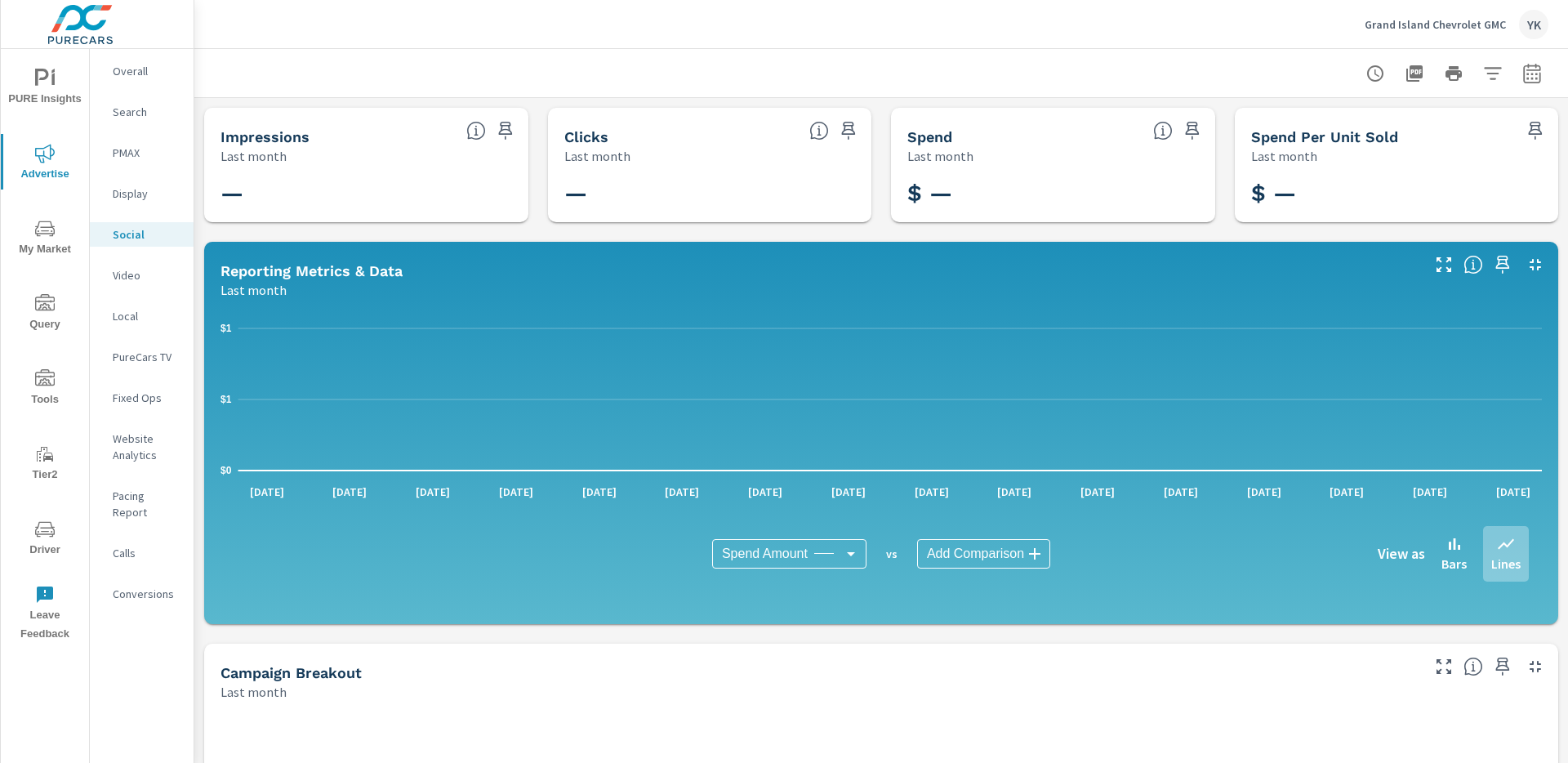
click at [1524, 78] on icon "button" at bounding box center [1531, 73] width 17 height 20
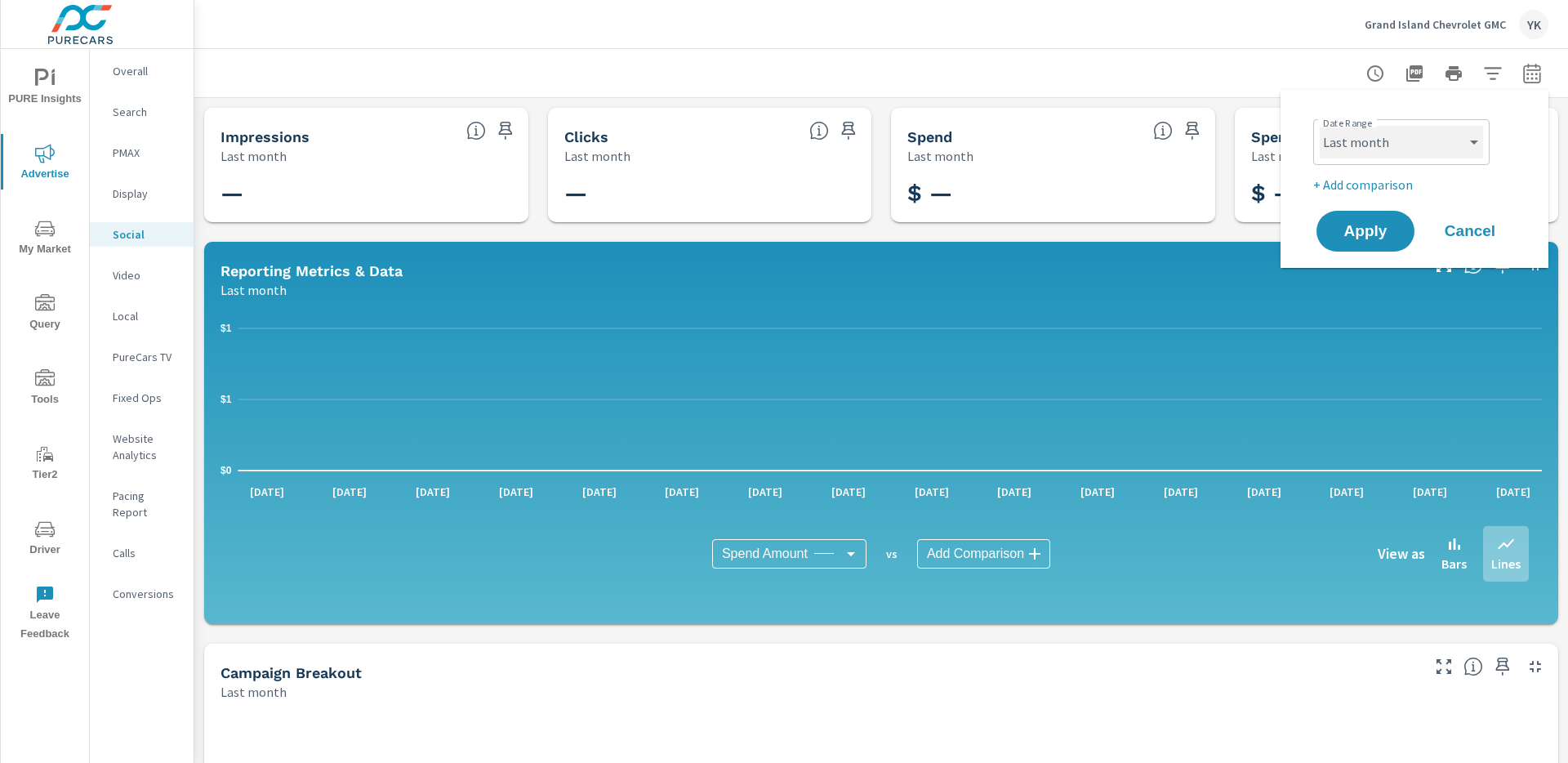
click at [1401, 140] on select "Custom [DATE] Last week Last 7 days Last 14 days Last 30 days Last 45 days Last…" at bounding box center [1402, 142] width 164 height 33
click at [1320, 126] on select "Custom [DATE] Last week Last 7 days Last 14 days Last 30 days Last 45 days Last…" at bounding box center [1402, 142] width 164 height 33
select select "Month to date"
click at [1354, 265] on div "Date Range Custom Yesterday Last week Last 7 days Last 14 days Last 30 days Las…" at bounding box center [1414, 179] width 268 height 178
click at [1355, 228] on span "Apply" at bounding box center [1366, 231] width 67 height 16
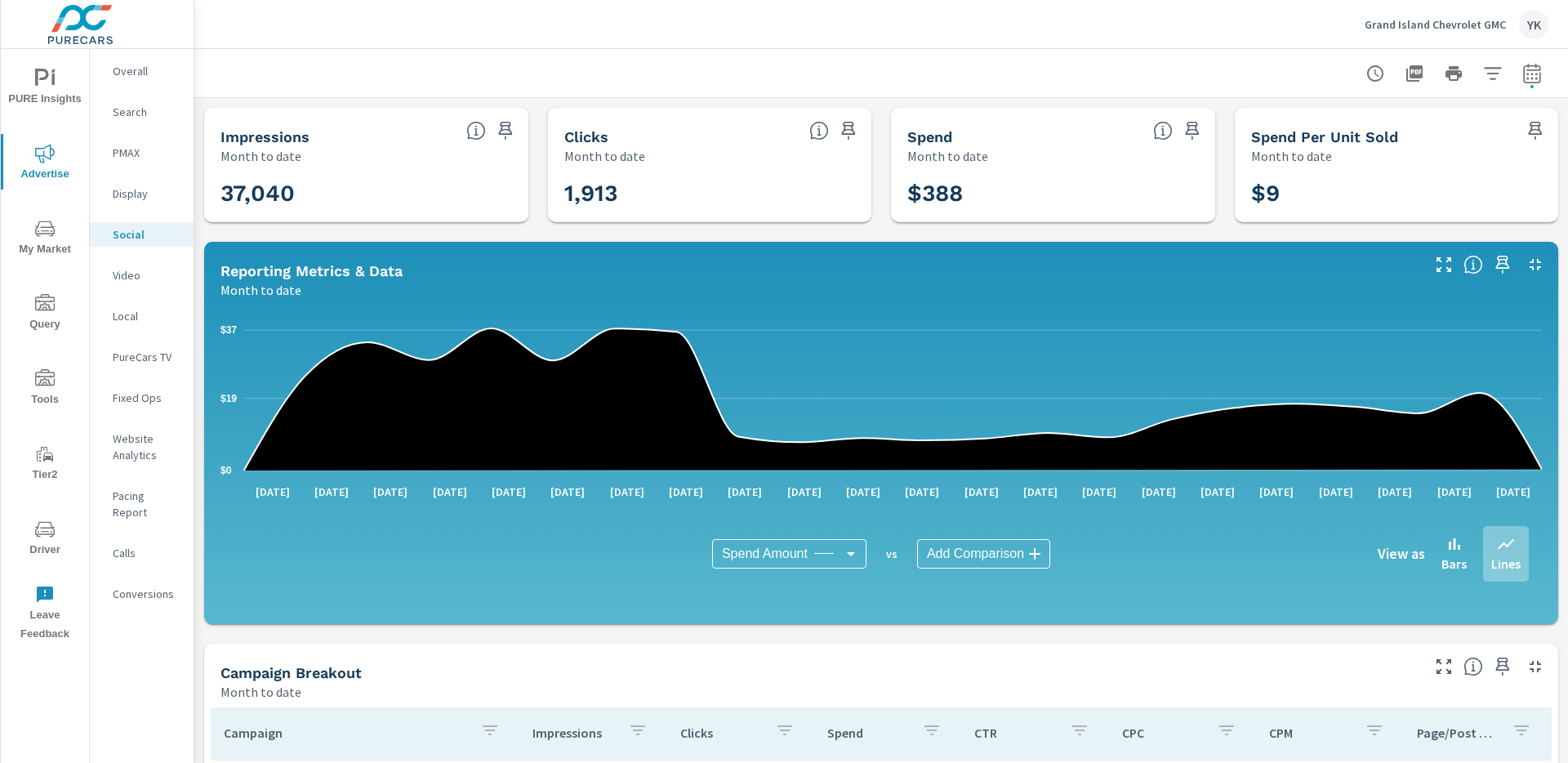
click at [56, 530] on span "Driver" at bounding box center [45, 540] width 79 height 40
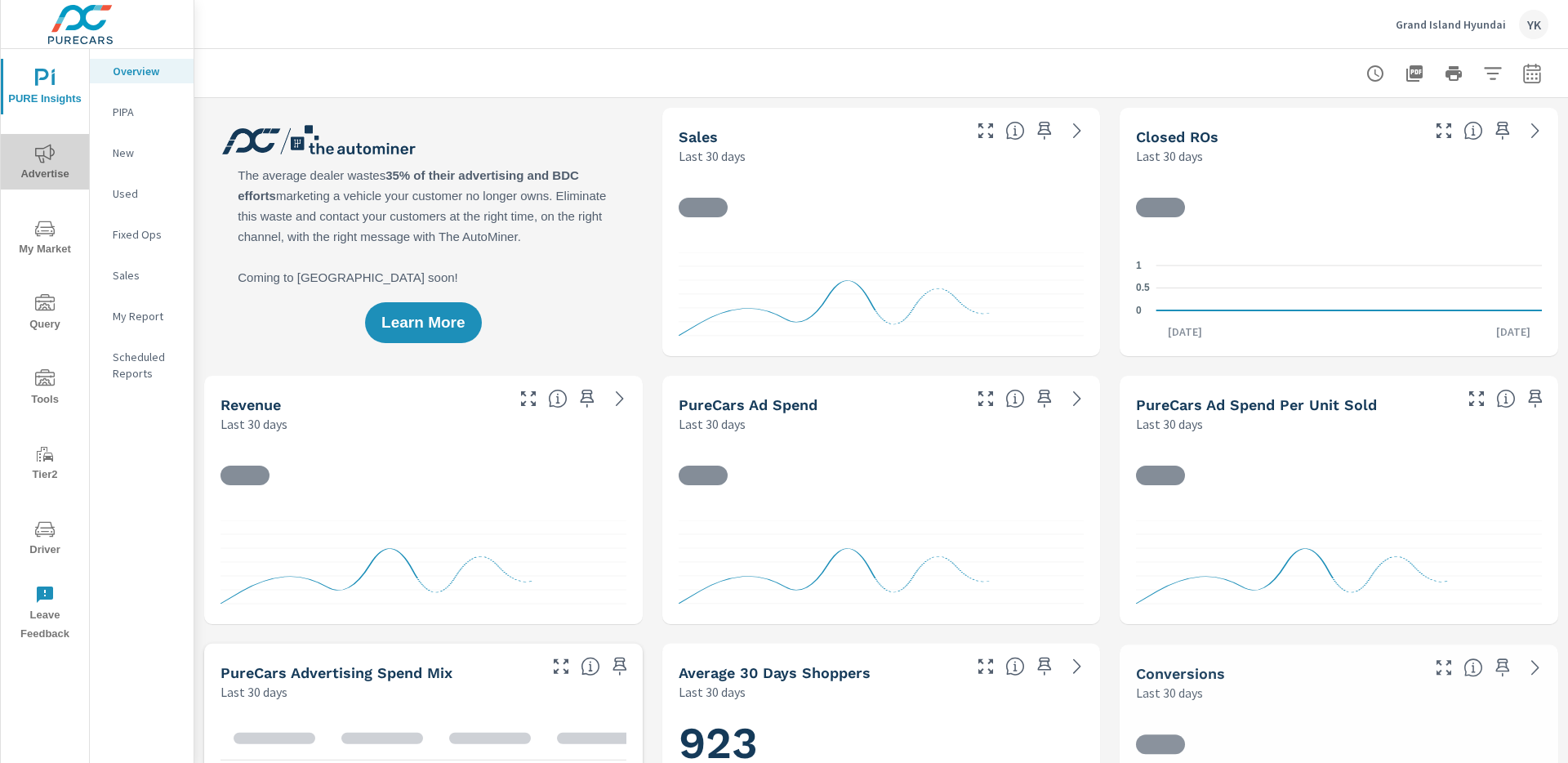
click at [38, 160] on icon "nav menu" at bounding box center [45, 154] width 20 height 20
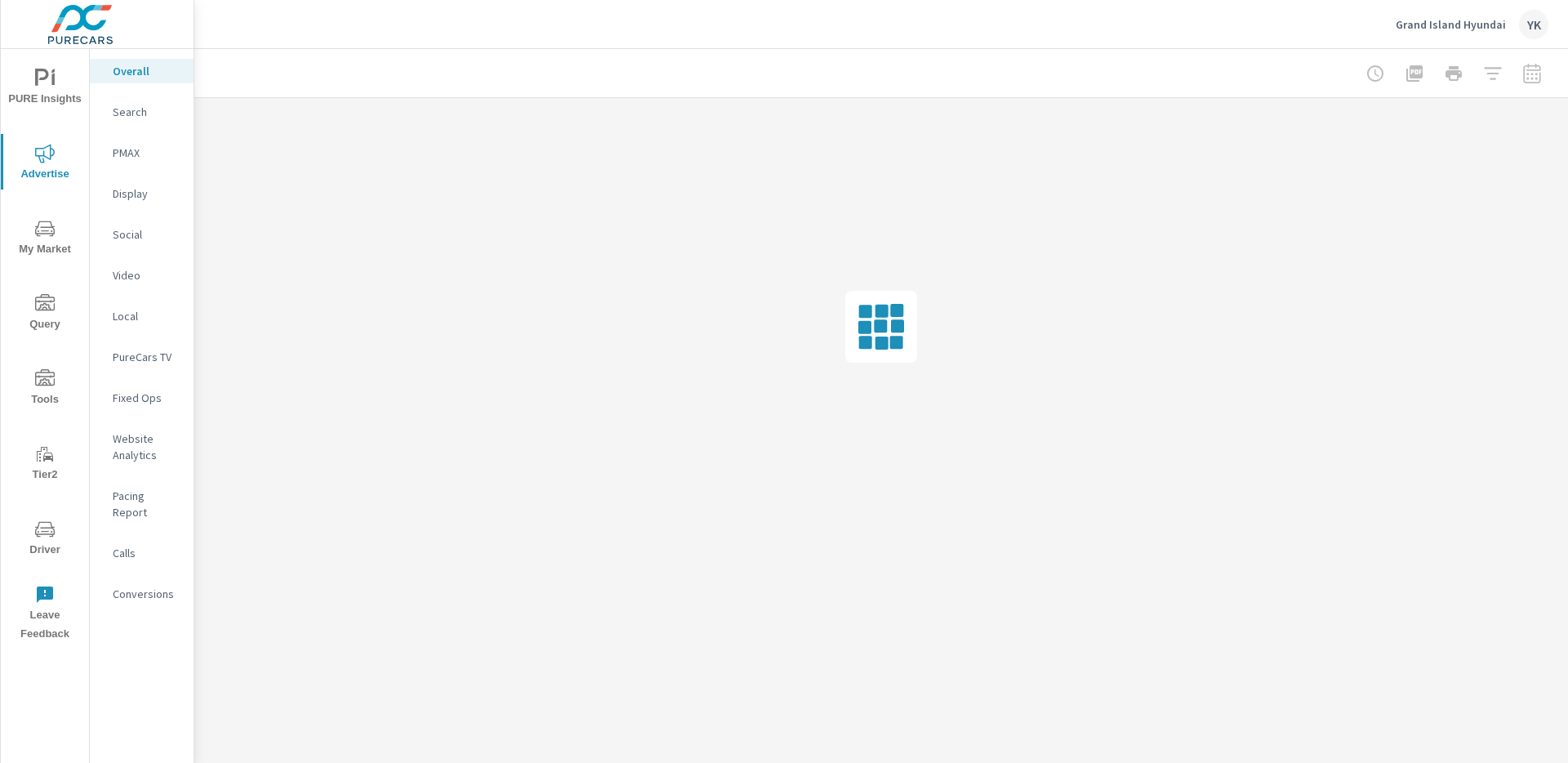
click at [157, 246] on nav "Overall Search PMAX Display Social Video Local PureCars TV Fixed Ops Website An…" at bounding box center [142, 339] width 104 height 580
click at [156, 244] on div "Social" at bounding box center [142, 234] width 104 height 25
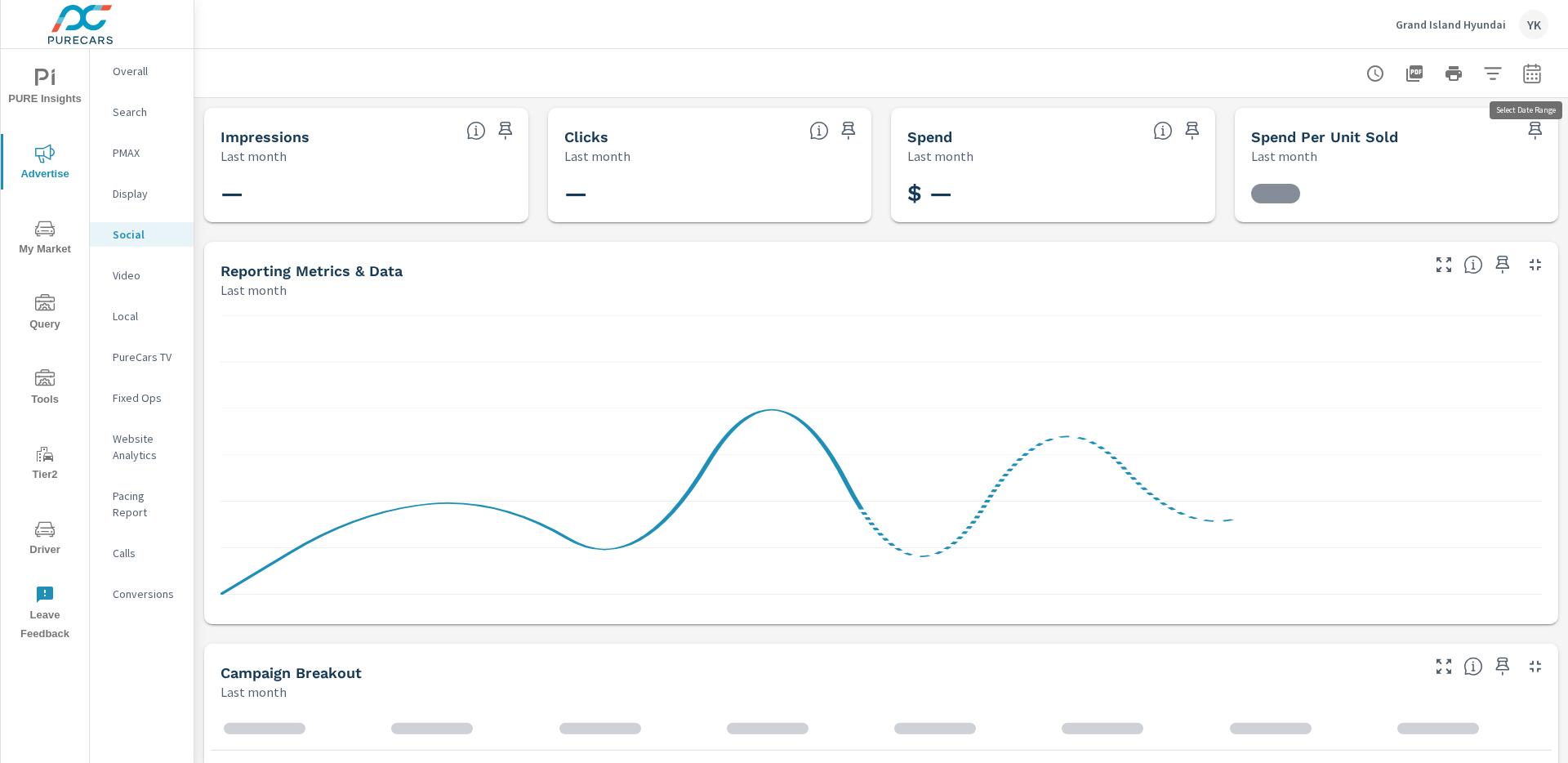
click at [1539, 74] on icon "button" at bounding box center [1531, 73] width 17 height 20
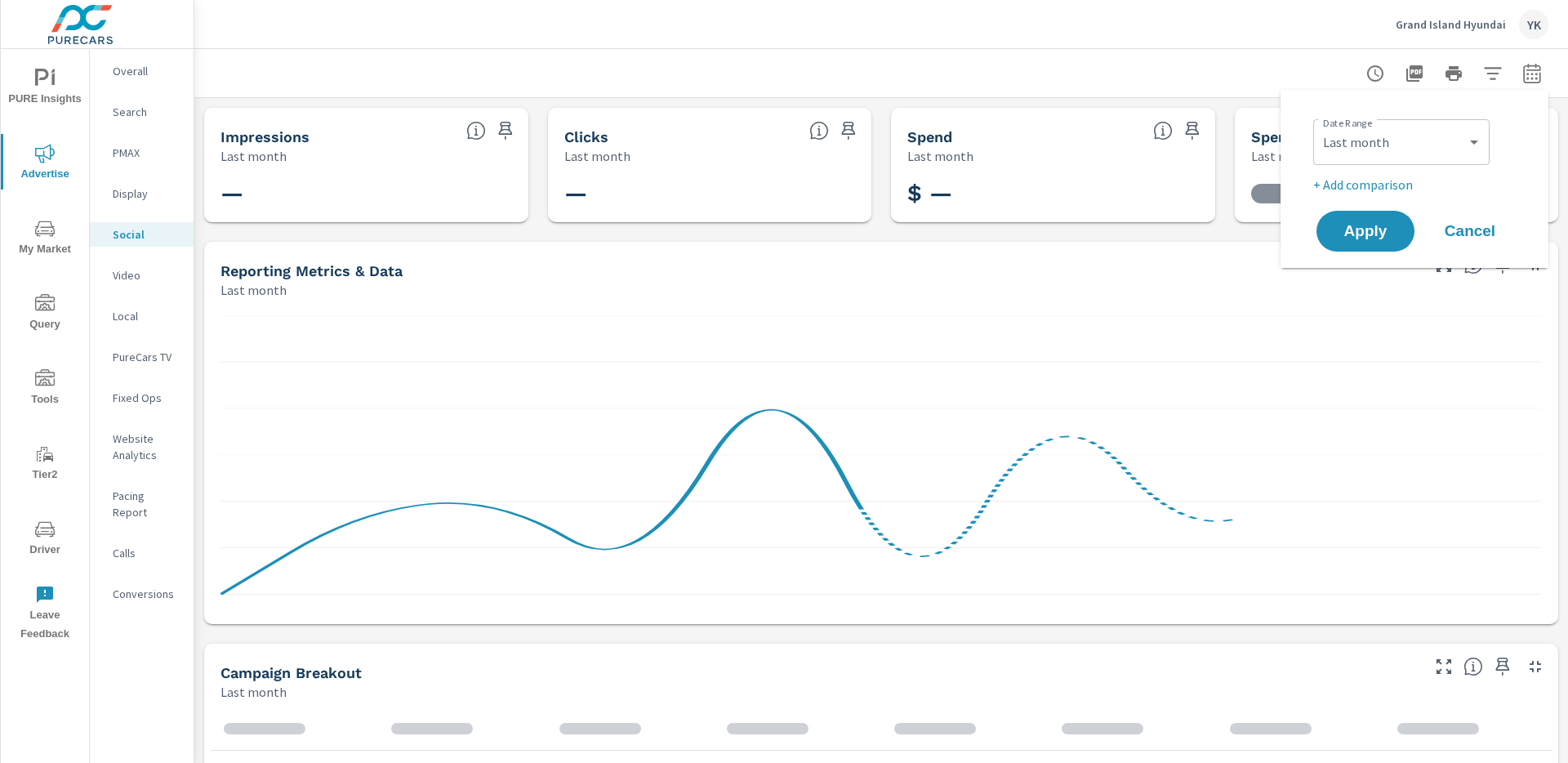
click at [1375, 171] on div "Date Range Custom Yesterday Last week Last 7 days Last 14 days Last 30 days Las…" at bounding box center [1417, 154] width 209 height 82
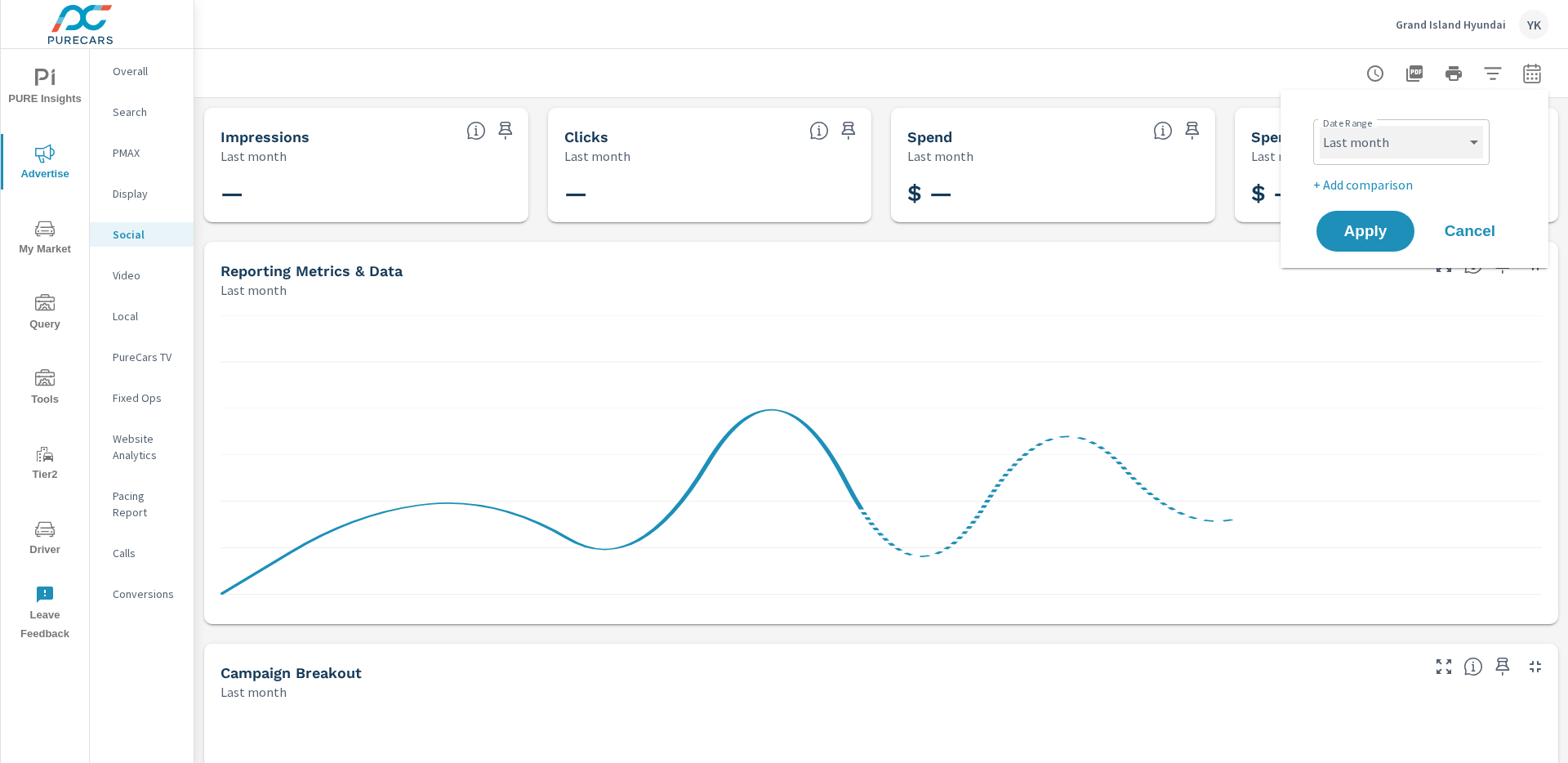
click at [1374, 145] on select "Custom [DATE] Last week Last 7 days Last 14 days Last 30 days Last 45 days Last…" at bounding box center [1402, 142] width 164 height 33
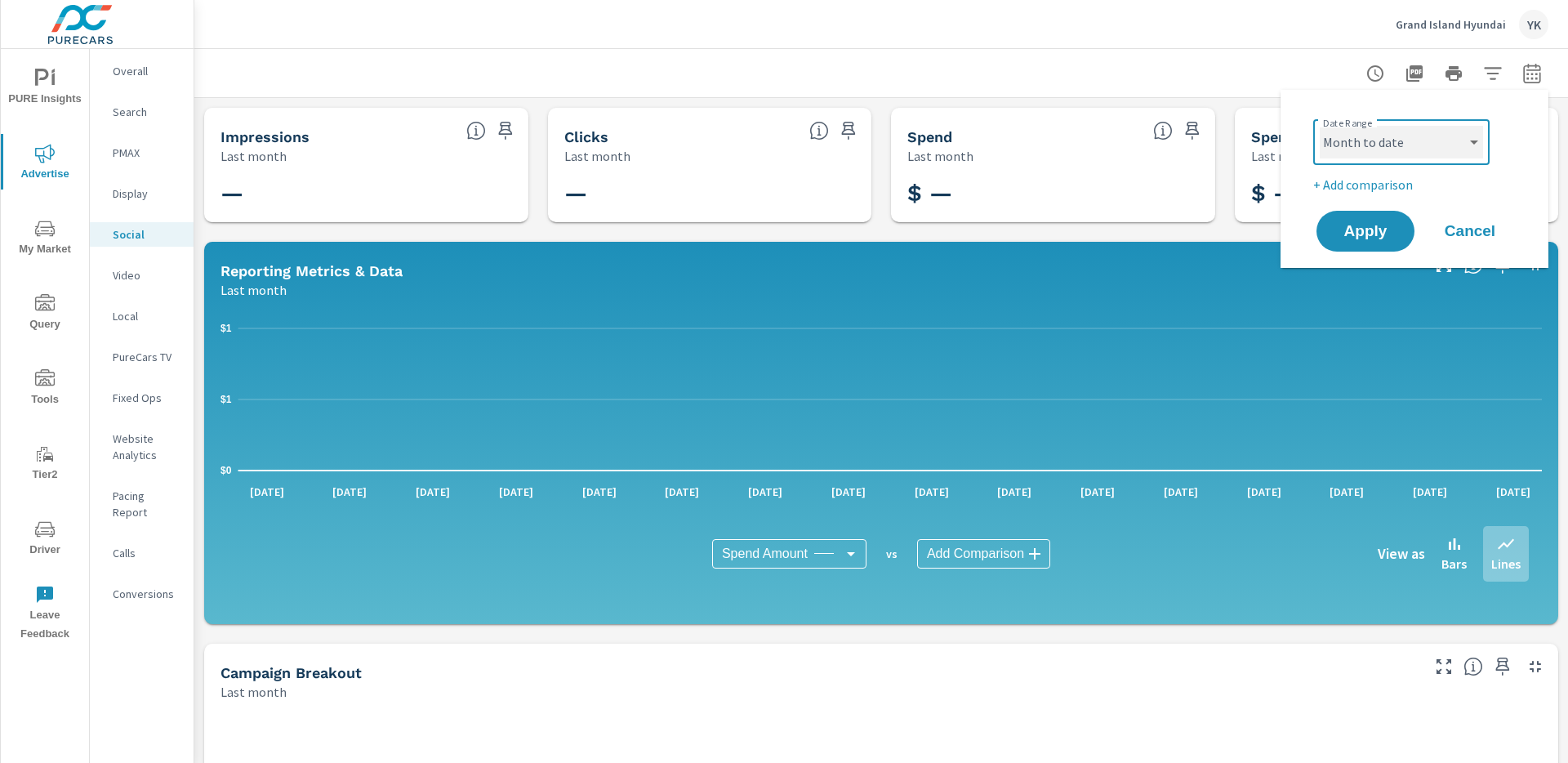
click at [1320, 126] on select "Custom [DATE] Last week Last 7 days Last 14 days Last 30 days Last 45 days Last…" at bounding box center [1402, 142] width 164 height 33
select select "Month to date"
drag, startPoint x: 1374, startPoint y: 145, endPoint x: 1363, endPoint y: 222, distance: 77.8
click at [1363, 223] on span "Apply" at bounding box center [1366, 231] width 67 height 16
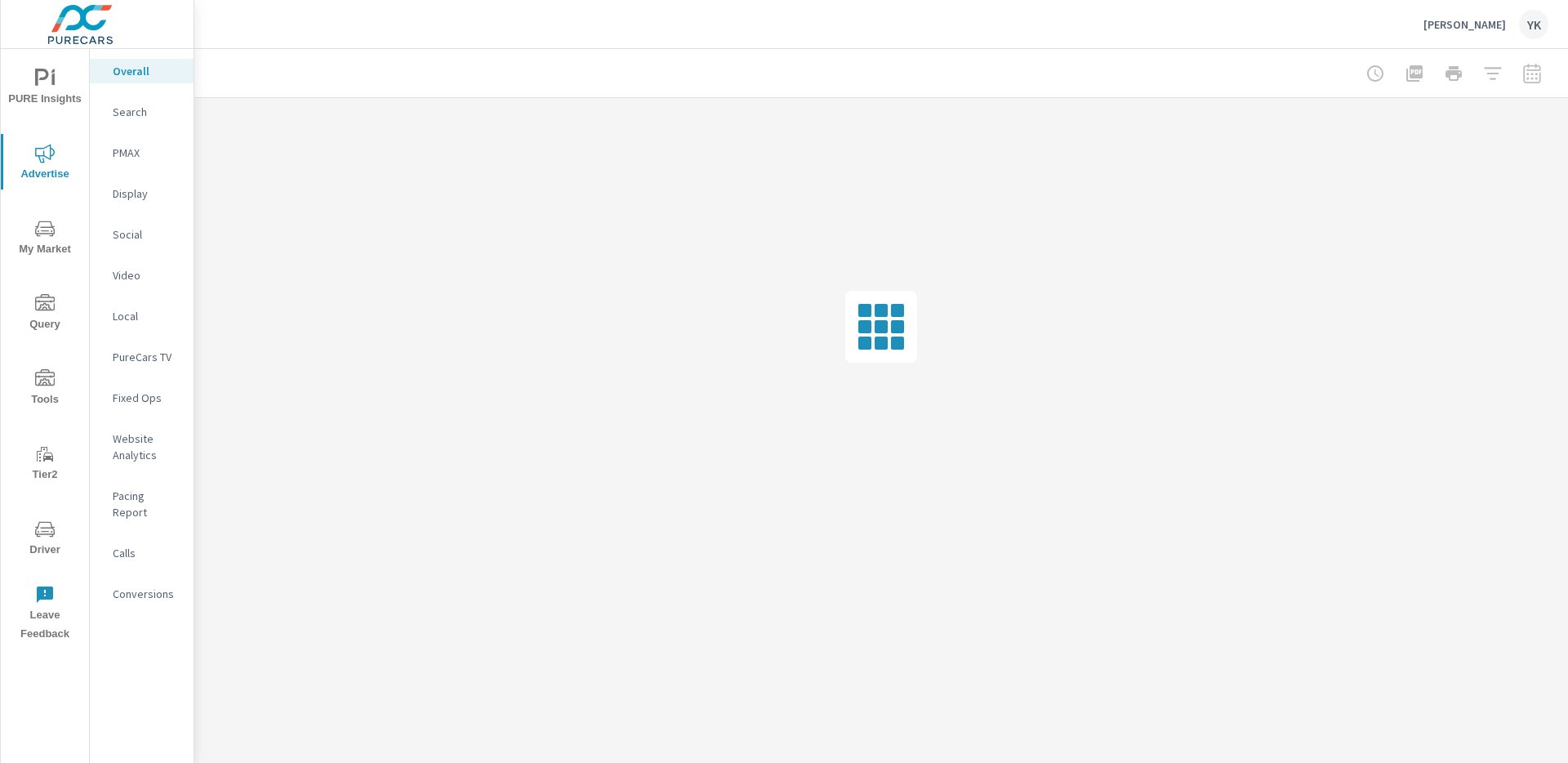
click at [133, 234] on p "Social" at bounding box center [146, 234] width 68 height 16
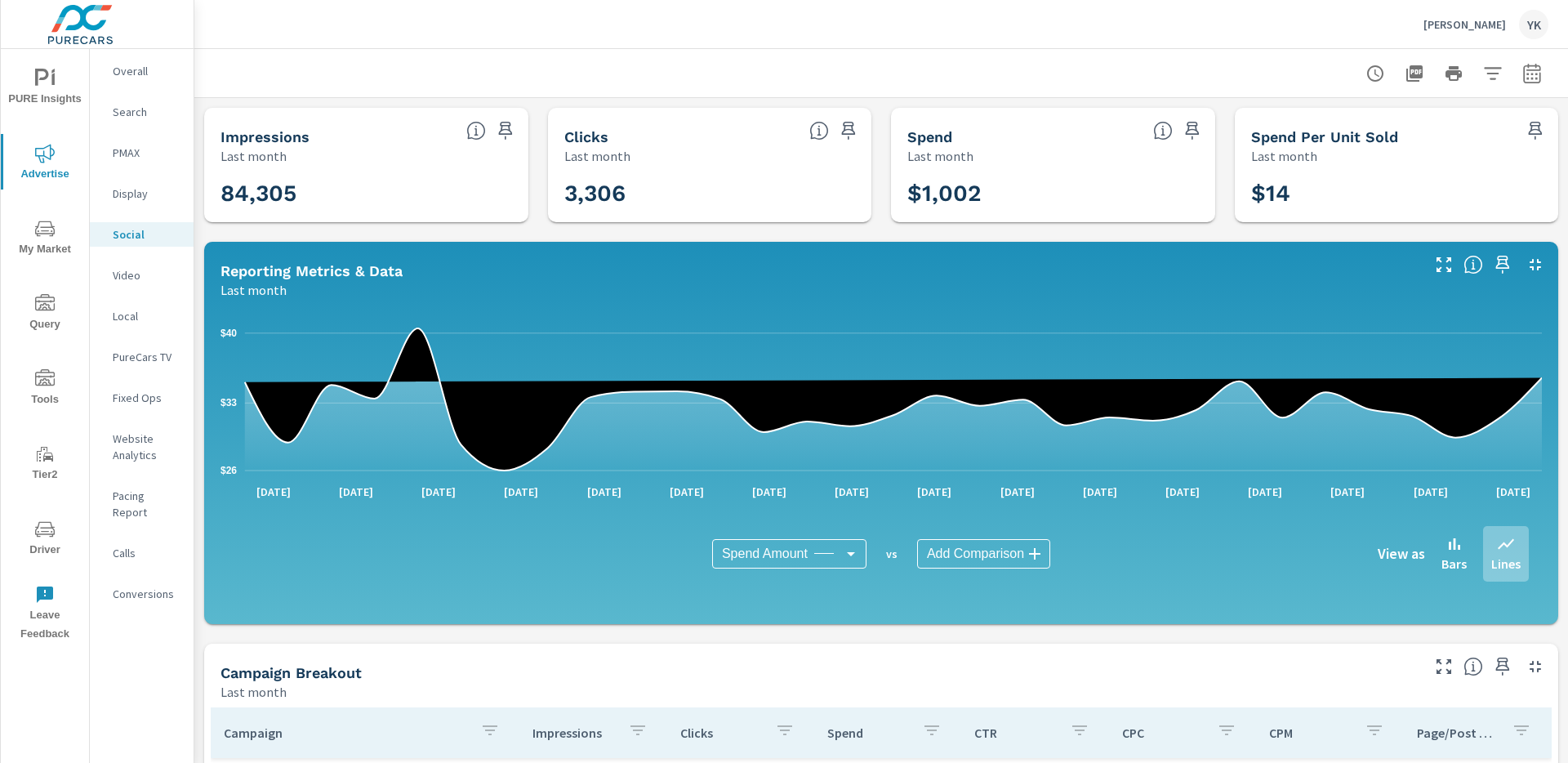
click at [1507, 65] on div at bounding box center [1454, 74] width 190 height 33
click at [1523, 65] on icon "button" at bounding box center [1532, 74] width 20 height 20
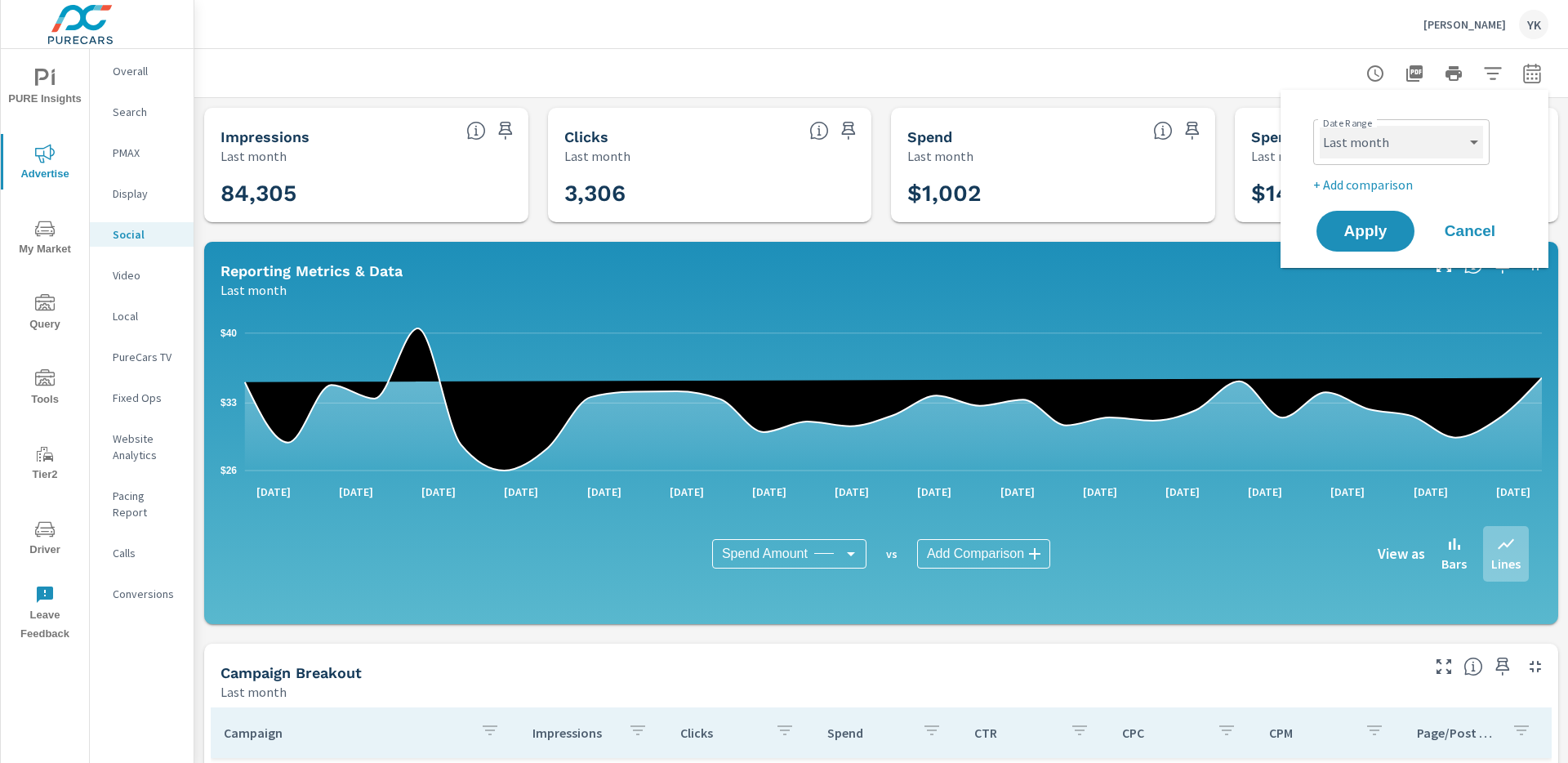
click at [1409, 156] on select "Custom [DATE] Last week Last 7 days Last 14 days Last 30 days Last 45 days Last…" at bounding box center [1402, 142] width 164 height 33
click at [1320, 126] on select "Custom Yesterday Last week Last 7 days Last 14 days Last 30 days Last 45 days L…" at bounding box center [1402, 142] width 164 height 33
select select "Month to date"
click at [1363, 219] on button "Apply" at bounding box center [1366, 231] width 101 height 43
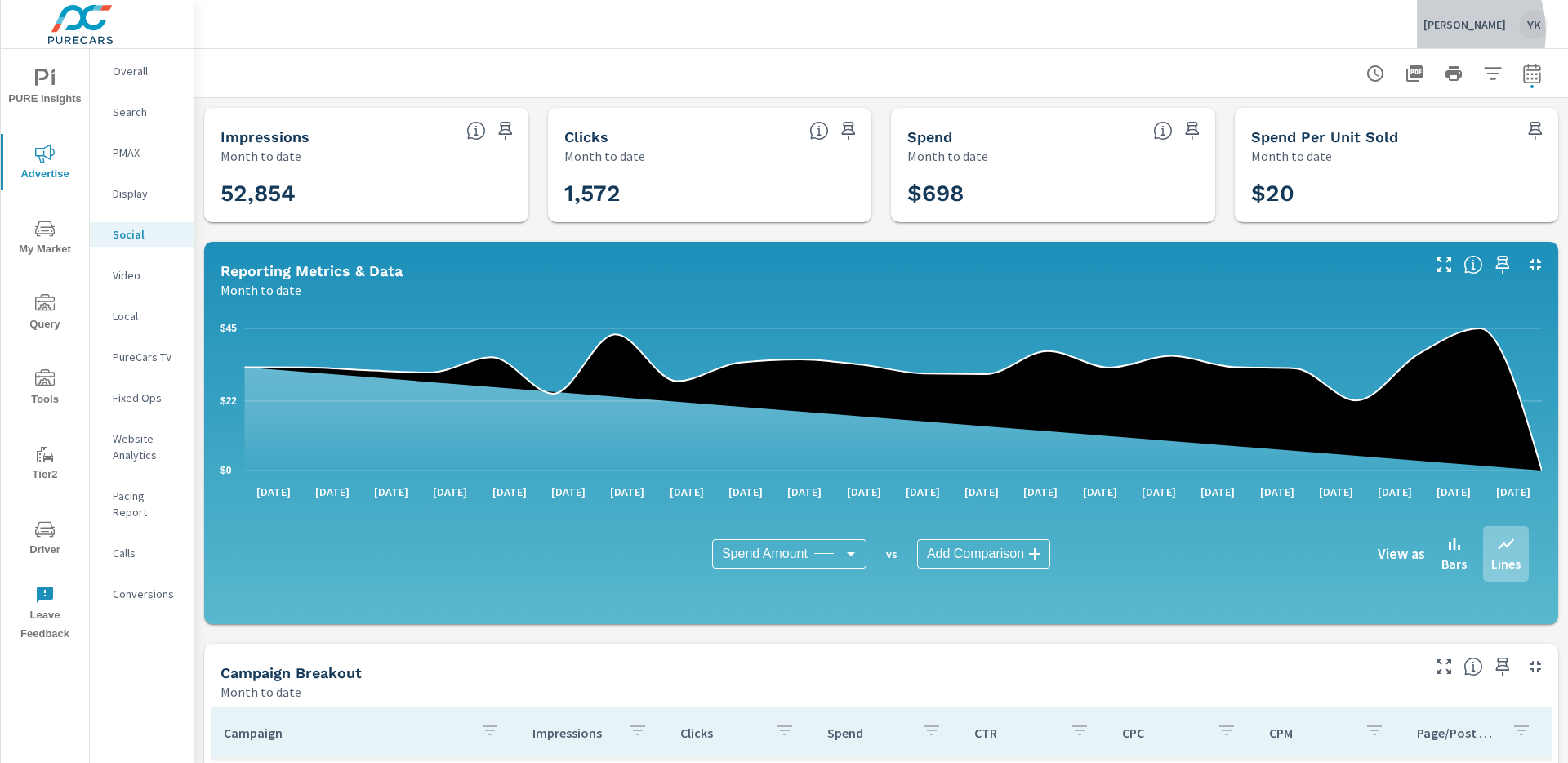
click at [1449, 32] on div "Hastings Ford YK" at bounding box center [1486, 25] width 125 height 29
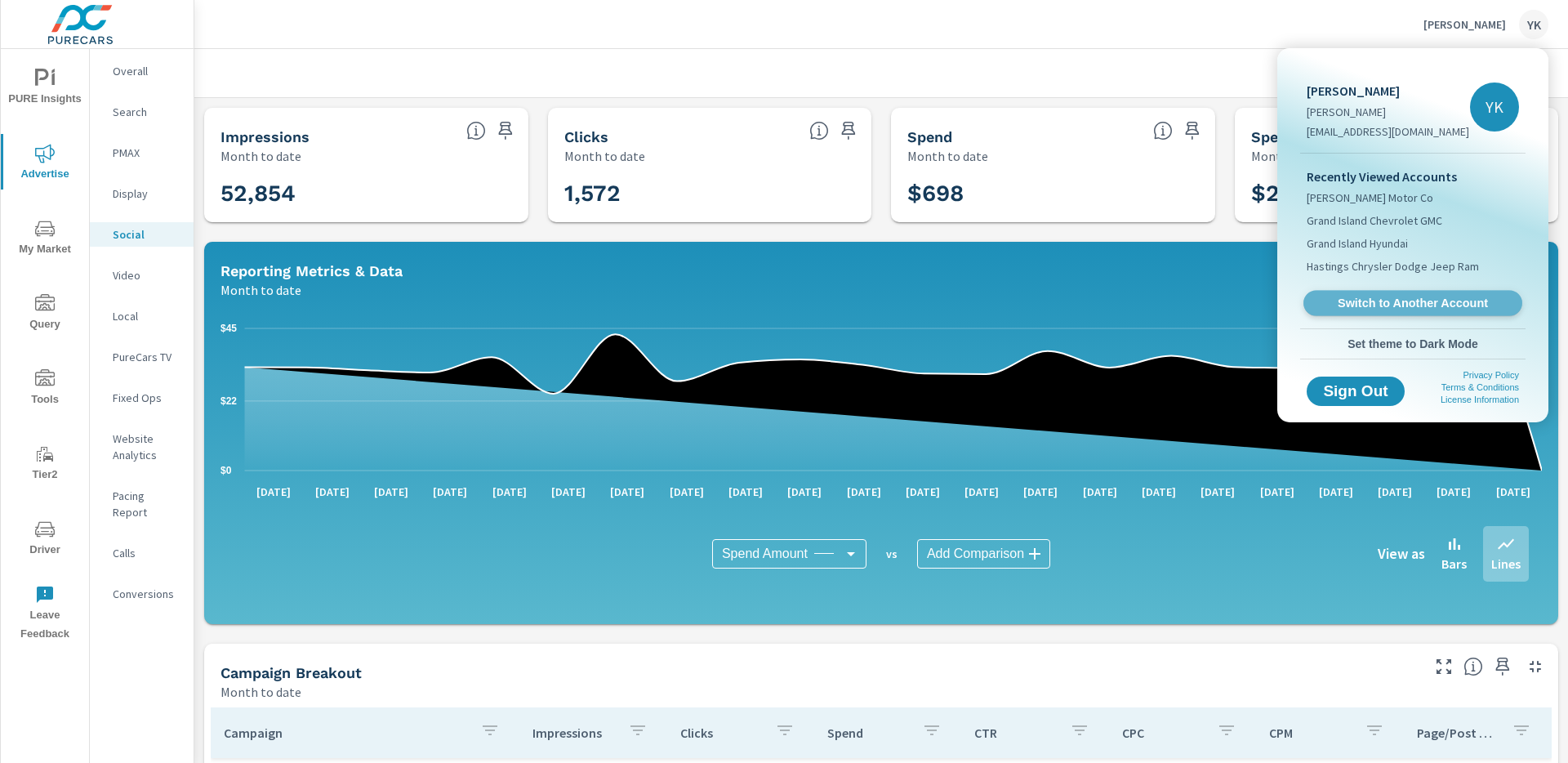
click at [1360, 296] on span "Switch to Another Account" at bounding box center [1413, 303] width 201 height 16
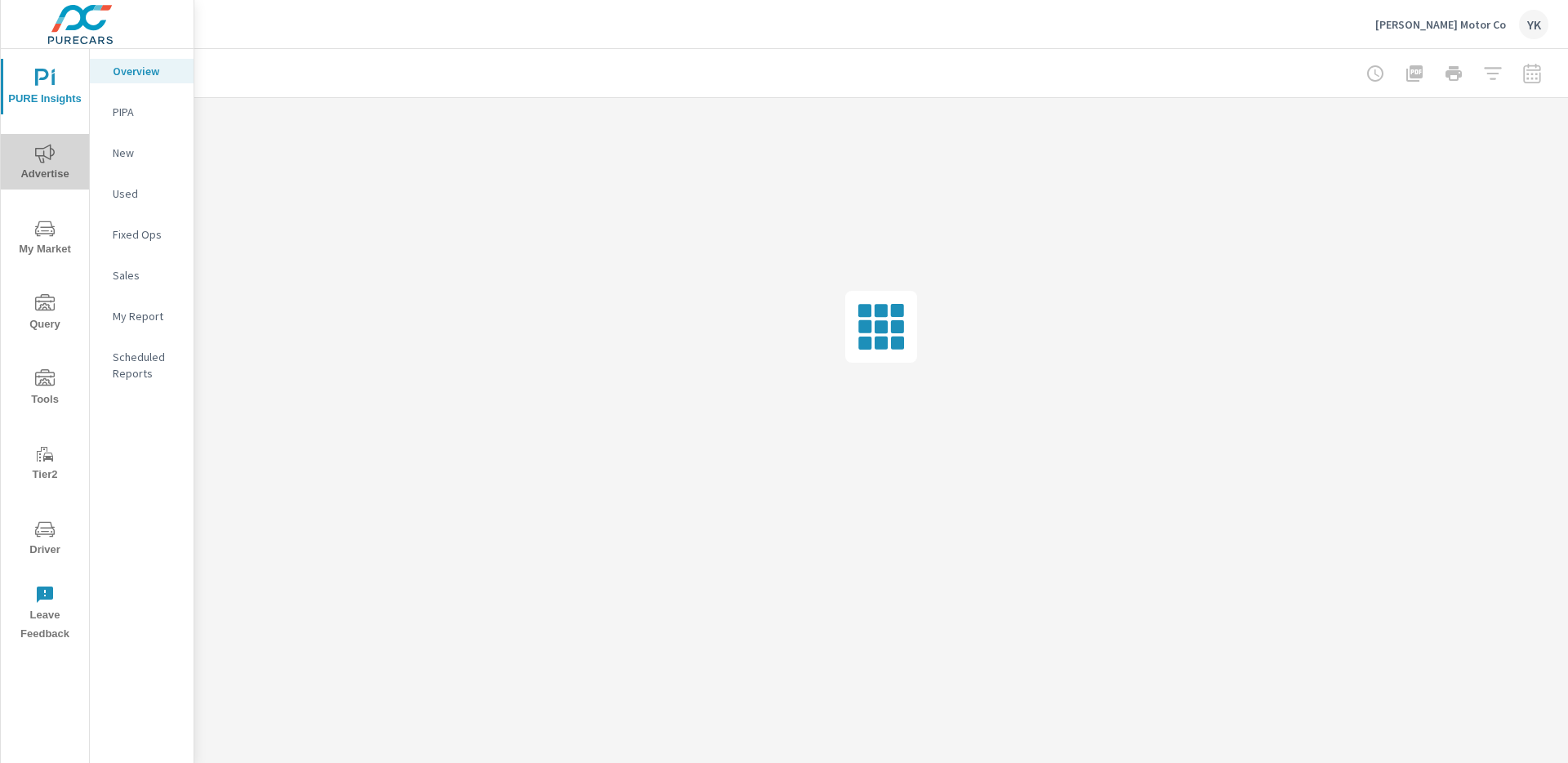
click at [41, 159] on icon "nav menu" at bounding box center [45, 154] width 20 height 20
click at [134, 226] on p "Social" at bounding box center [146, 234] width 68 height 16
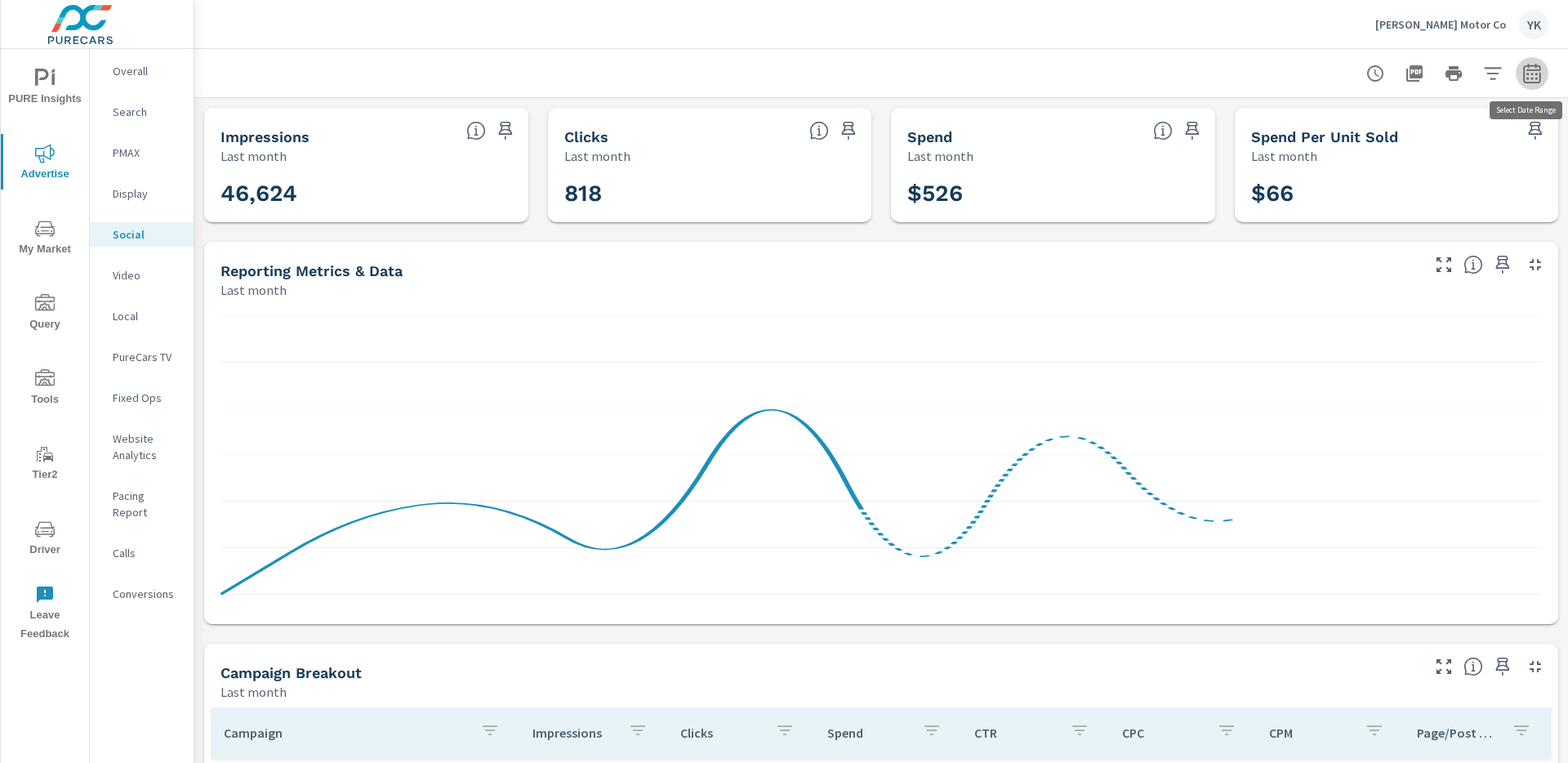
click at [1534, 79] on icon "button" at bounding box center [1532, 74] width 20 height 20
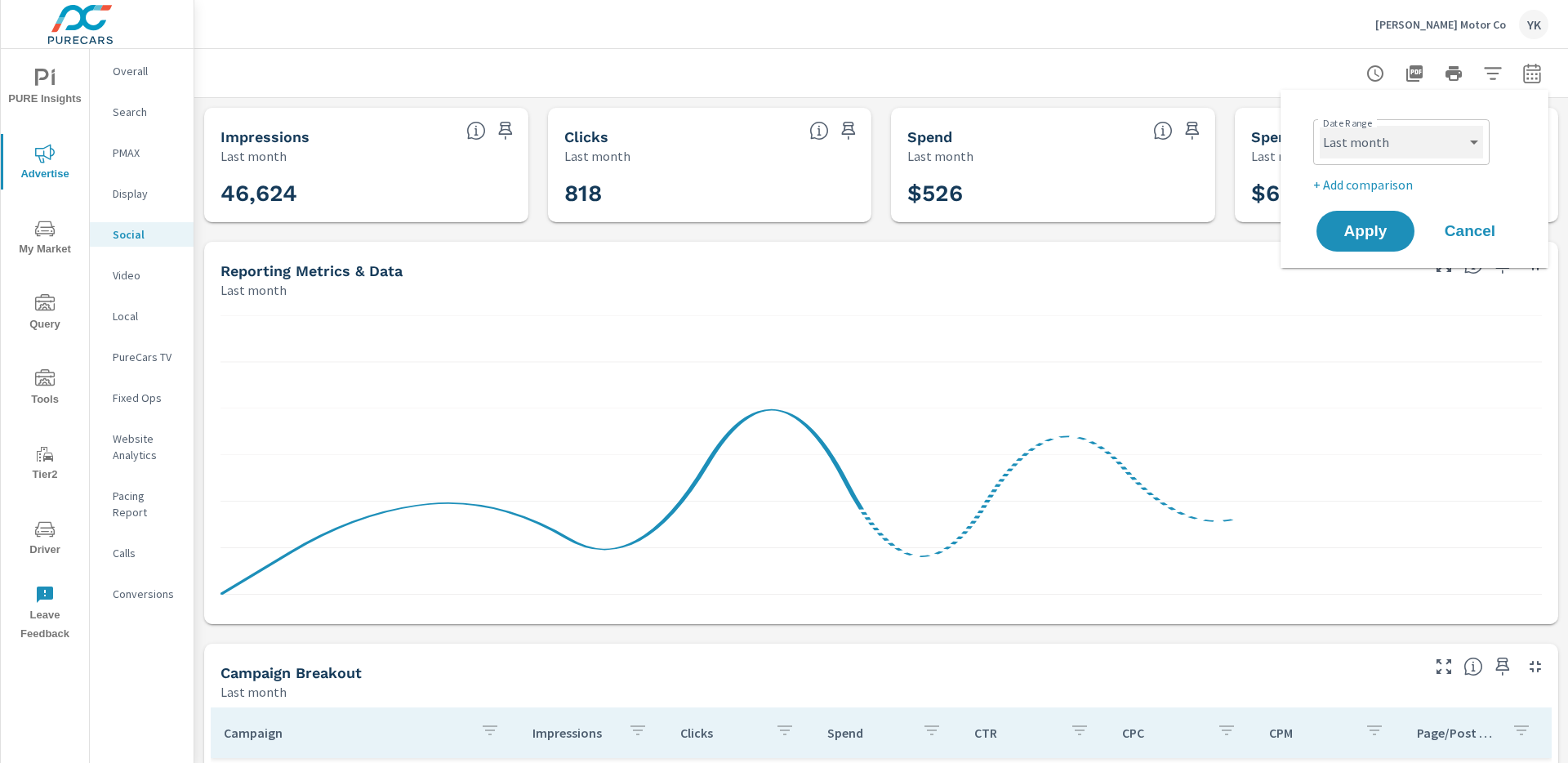
click at [1440, 132] on select "Custom [DATE] Last week Last 7 days Last 14 days Last 30 days Last 45 days Last…" at bounding box center [1402, 142] width 164 height 33
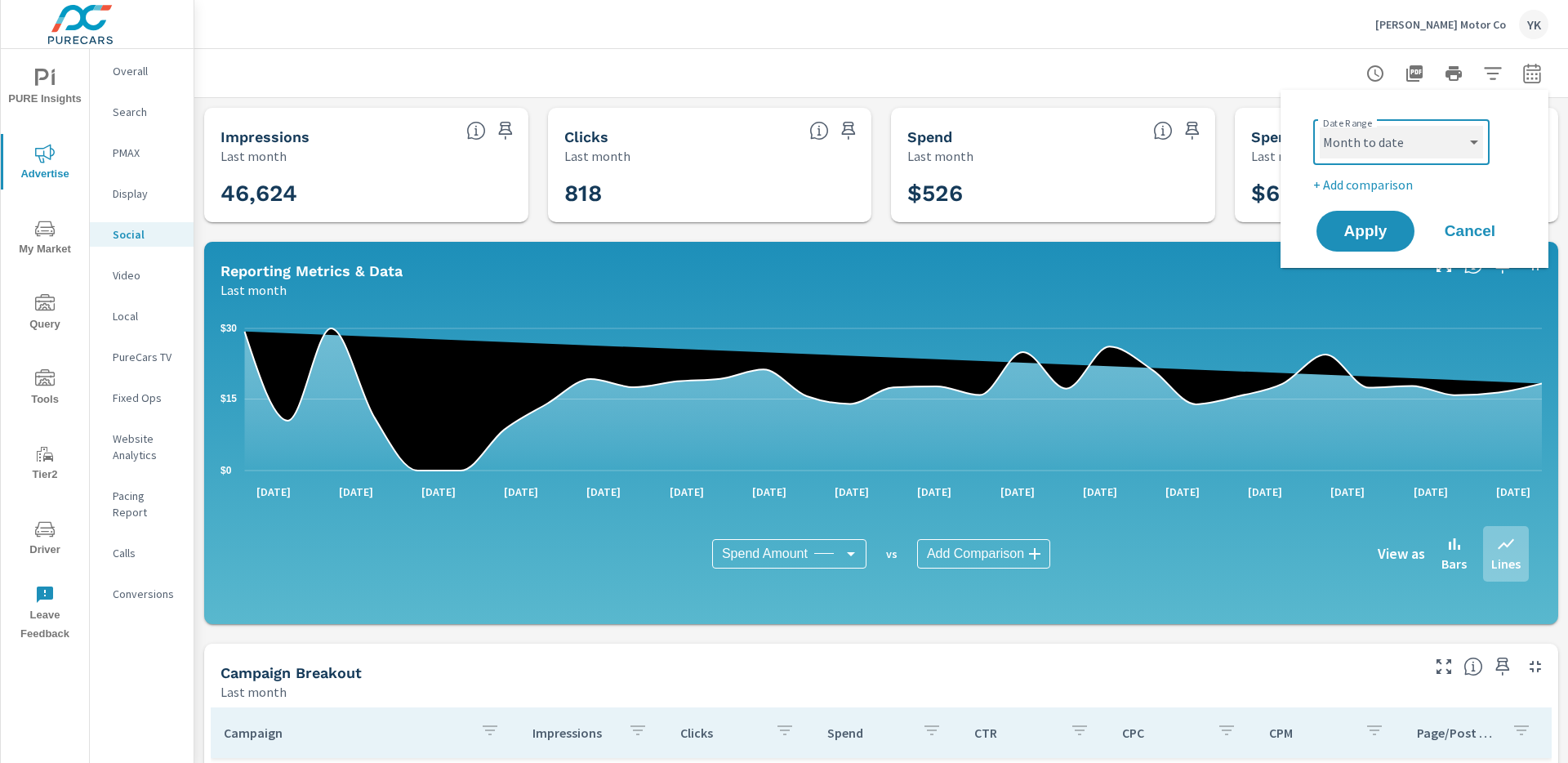
click at [1320, 126] on select "Custom [DATE] Last week Last 7 days Last 14 days Last 30 days Last 45 days Last…" at bounding box center [1402, 142] width 164 height 33
select select "Month to date"
click at [1381, 246] on button "Apply" at bounding box center [1366, 231] width 101 height 43
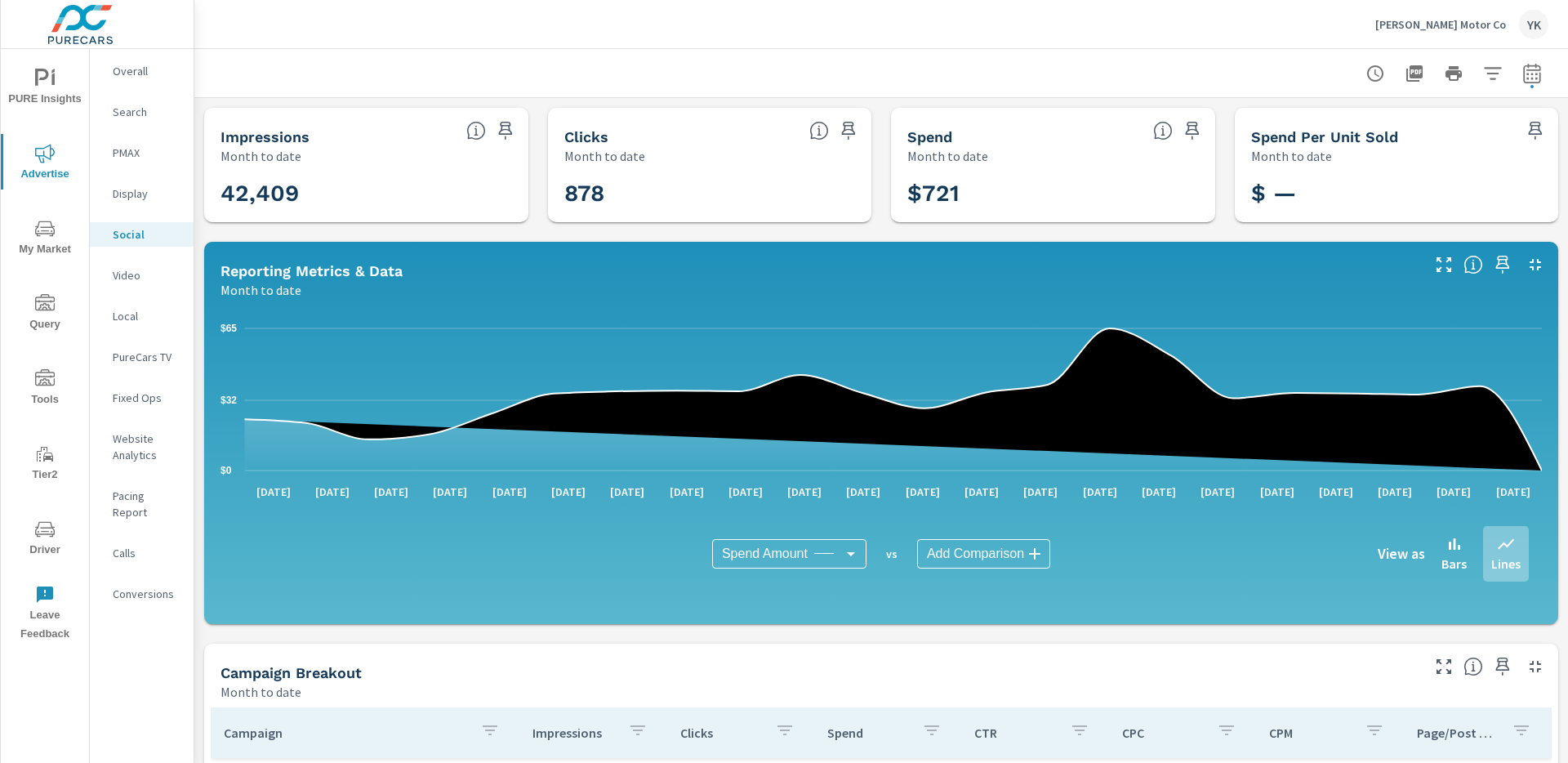
click at [1440, 26] on p "[PERSON_NAME] Motor Co" at bounding box center [1441, 25] width 131 height 15
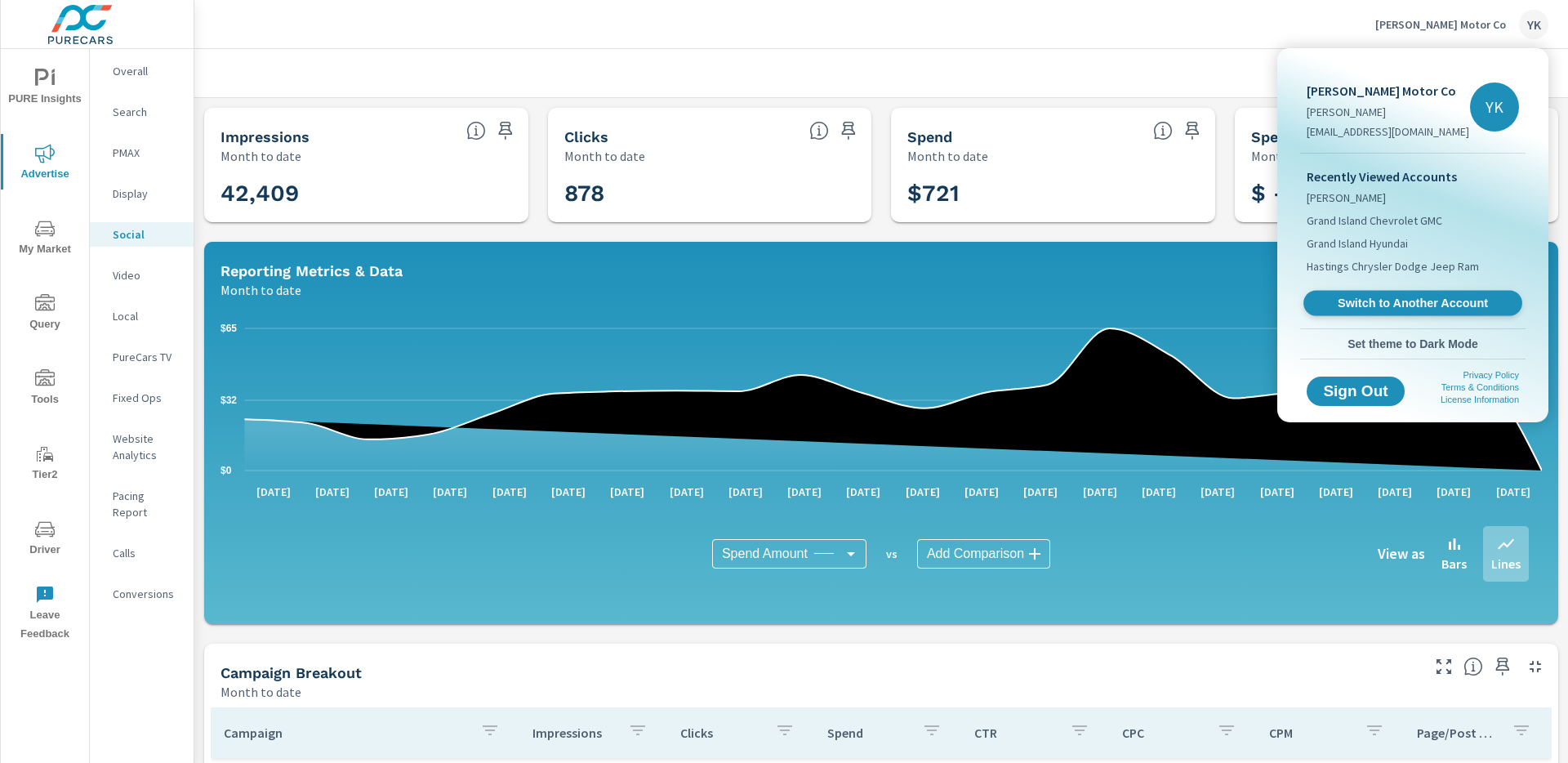
click at [1377, 309] on span "Switch to Another Account" at bounding box center [1413, 303] width 201 height 16
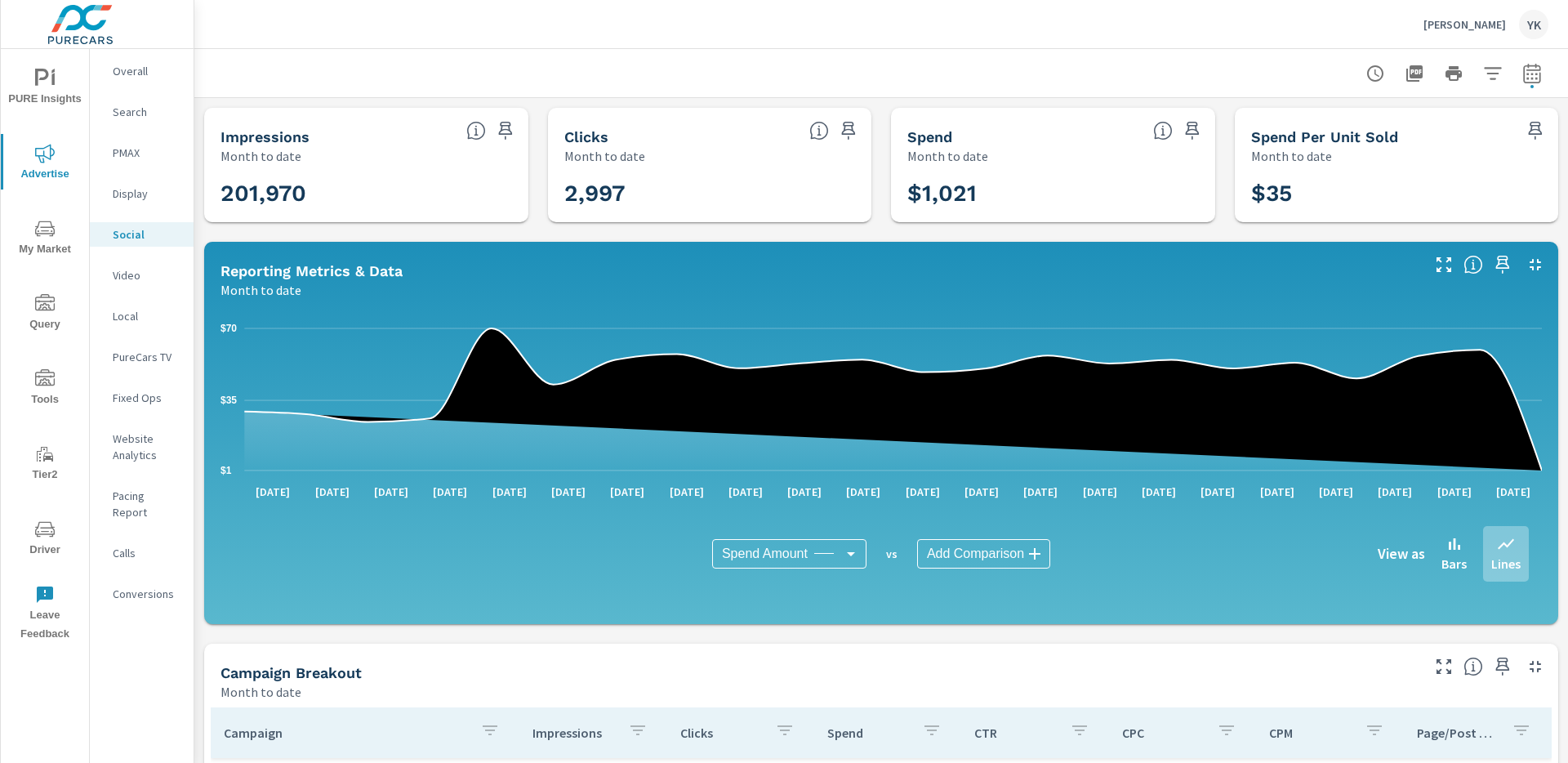
click at [1440, 22] on p "[PERSON_NAME]" at bounding box center [1465, 25] width 83 height 15
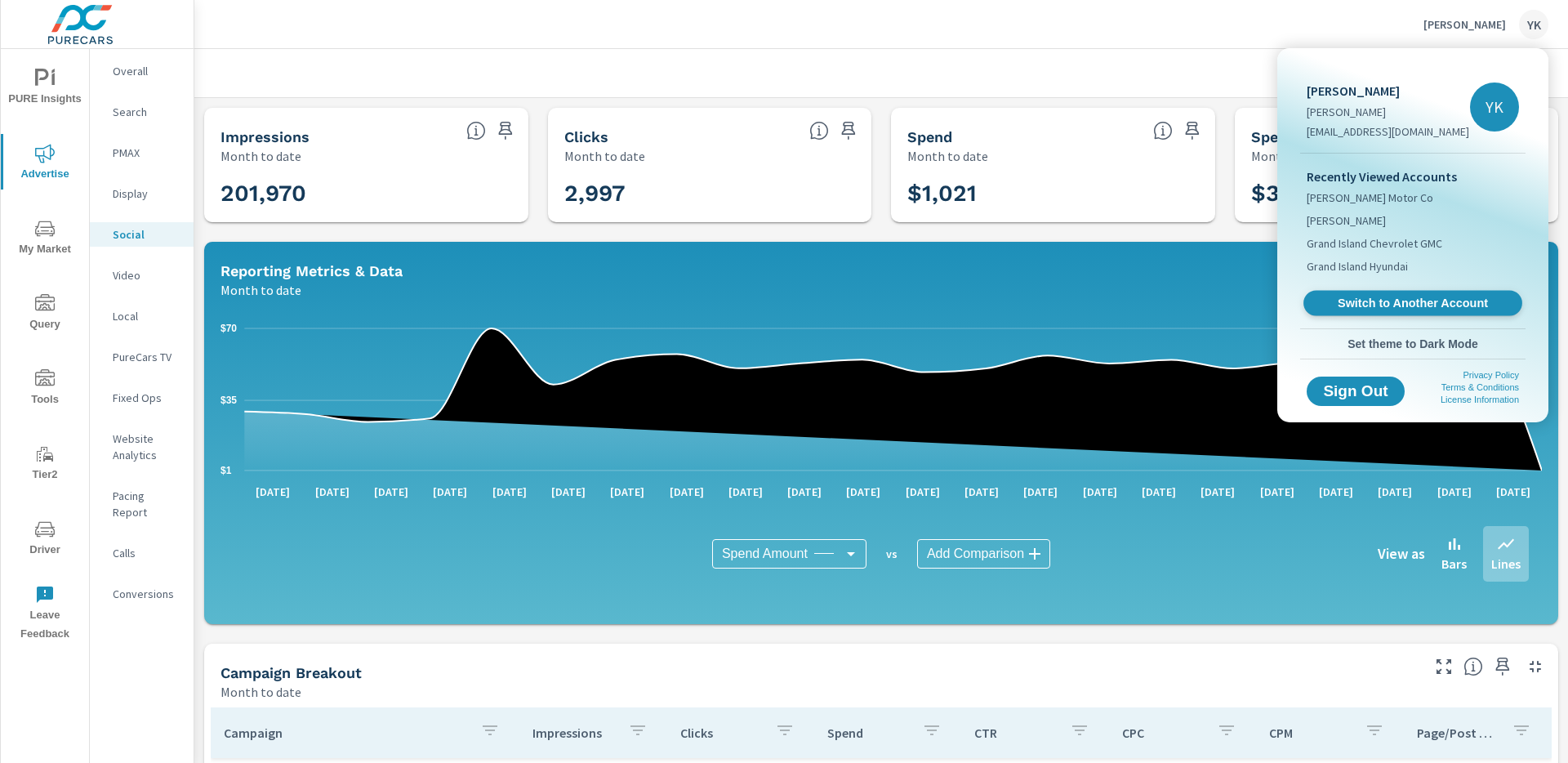
click at [1346, 304] on span "Switch to Another Account" at bounding box center [1413, 303] width 201 height 16
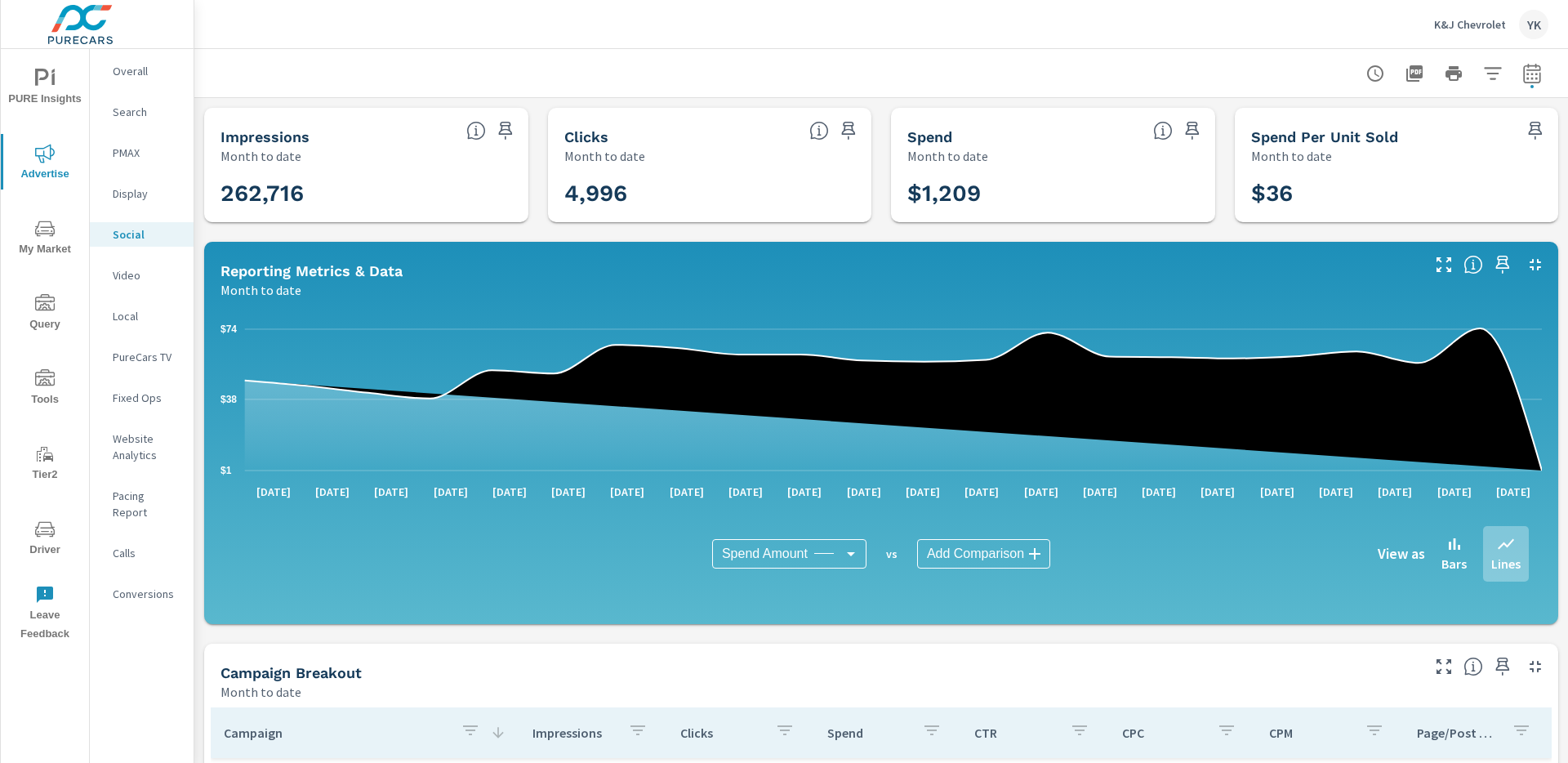
click at [1453, 19] on p "K&J Chevrolet" at bounding box center [1471, 25] width 72 height 15
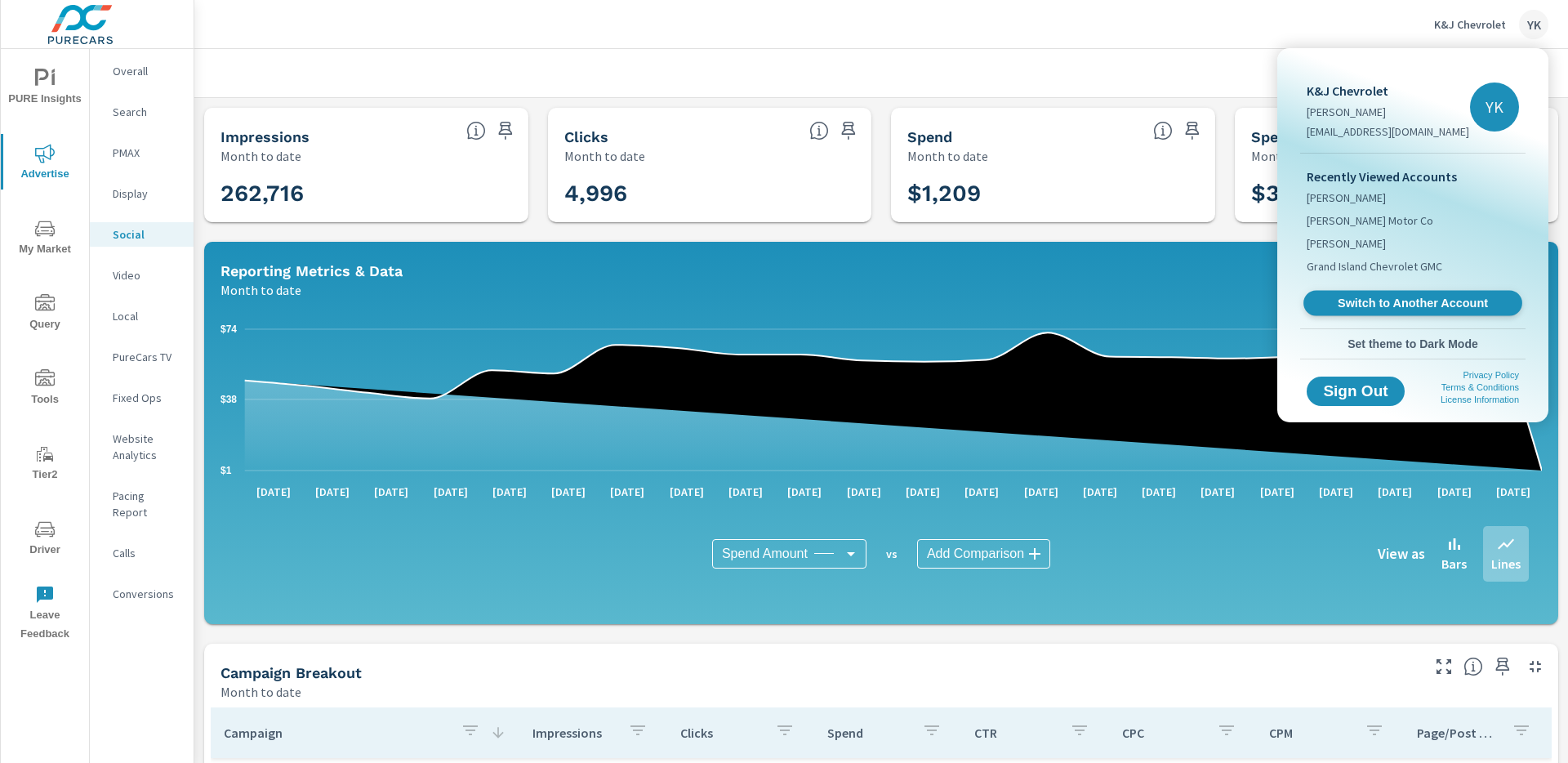
click at [1369, 296] on span "Switch to Another Account" at bounding box center [1413, 303] width 201 height 16
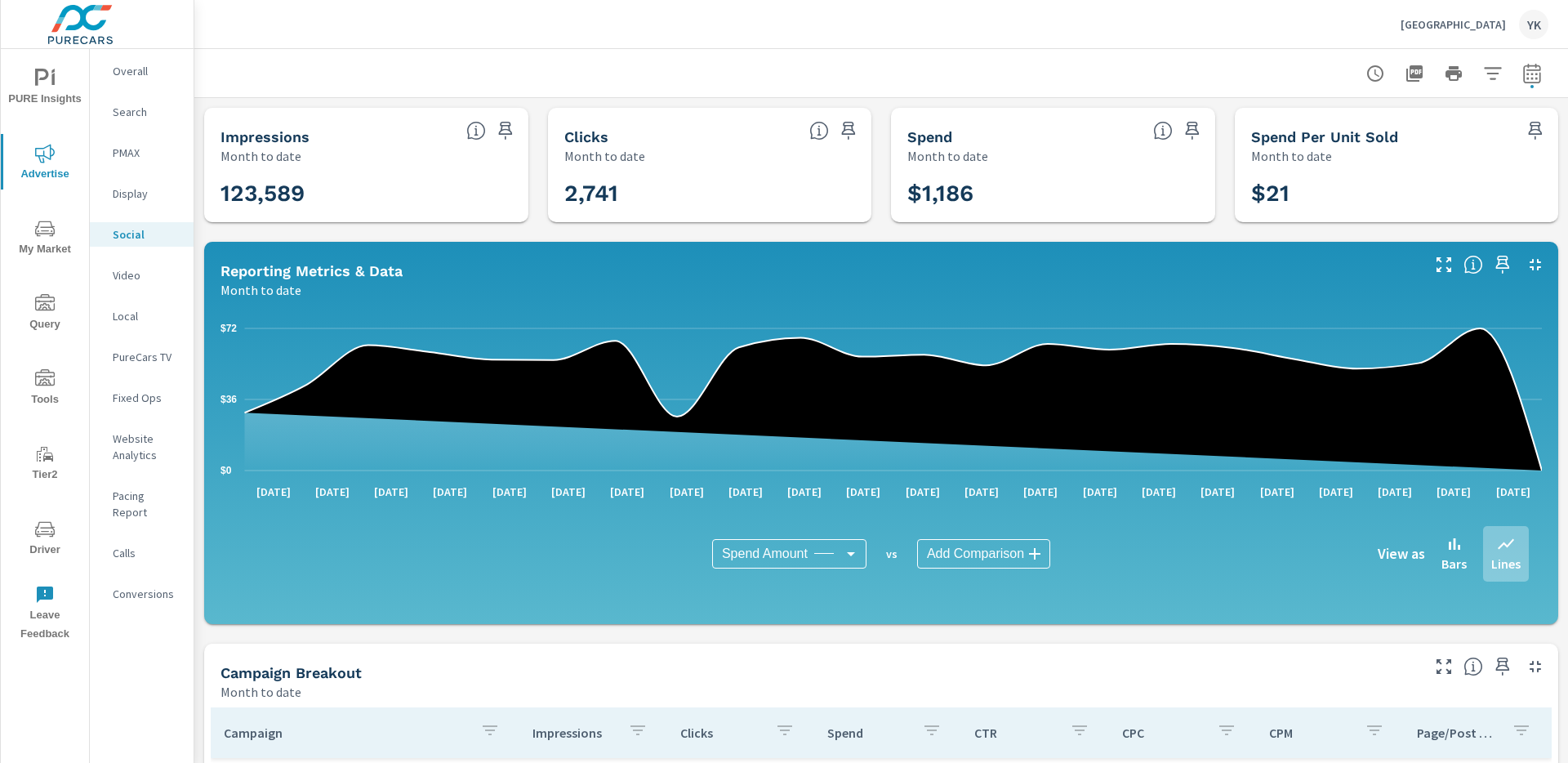
click at [404, 53] on div at bounding box center [881, 73] width 1335 height 48
click at [1406, 28] on p "[GEOGRAPHIC_DATA]" at bounding box center [1453, 25] width 106 height 15
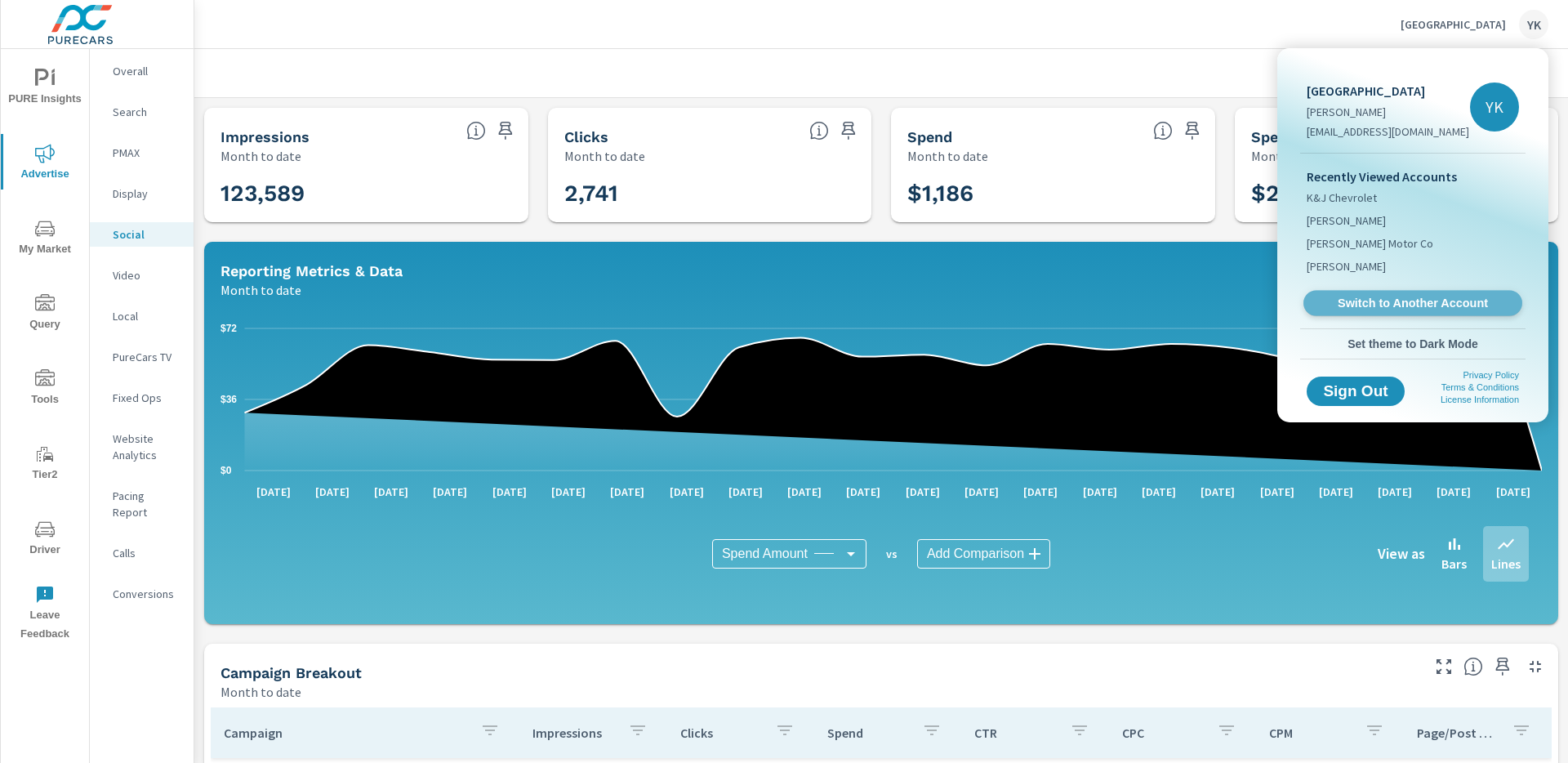
click at [1353, 301] on span "Switch to Another Account" at bounding box center [1413, 303] width 201 height 16
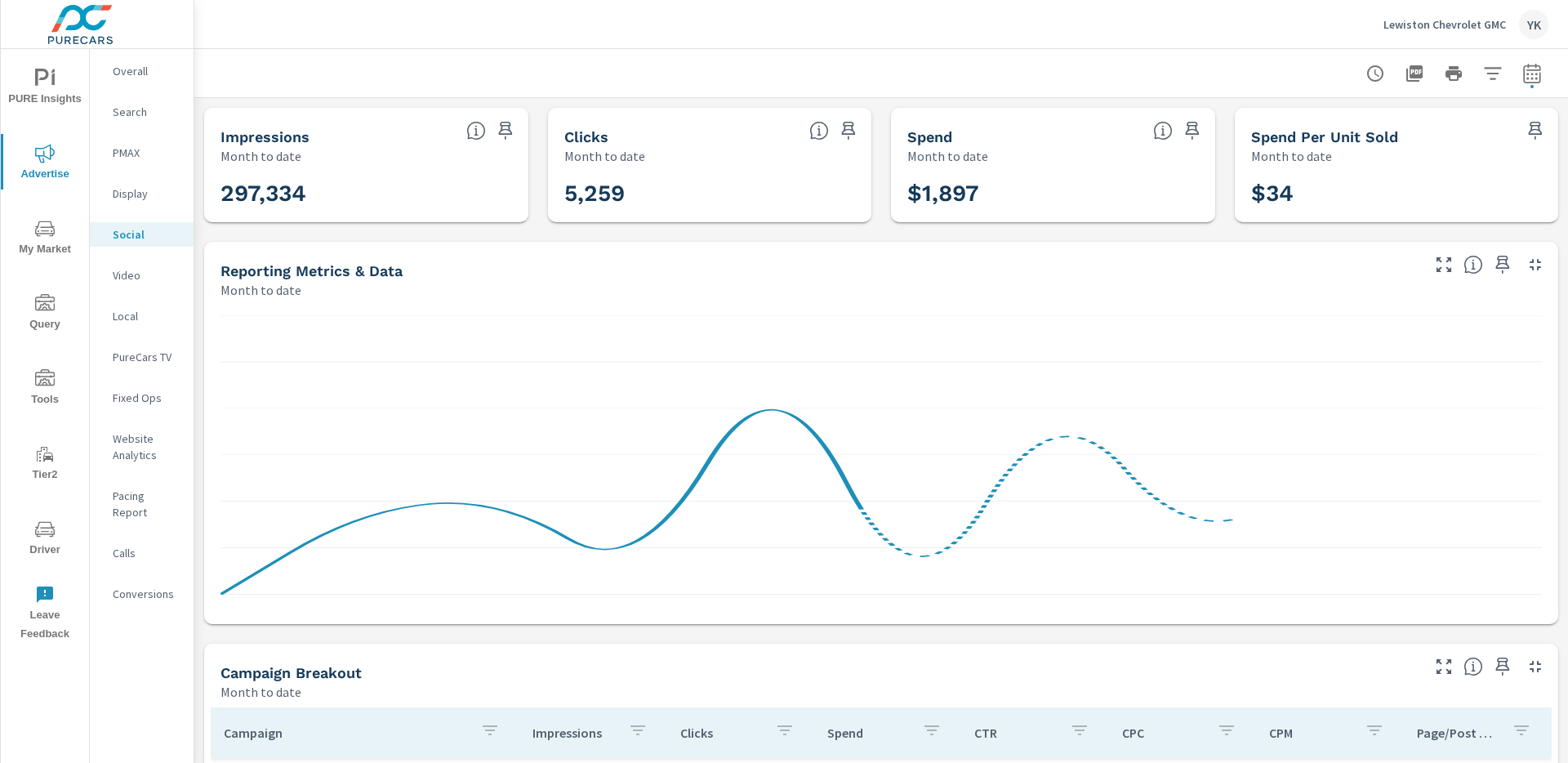
scroll to position [61, 0]
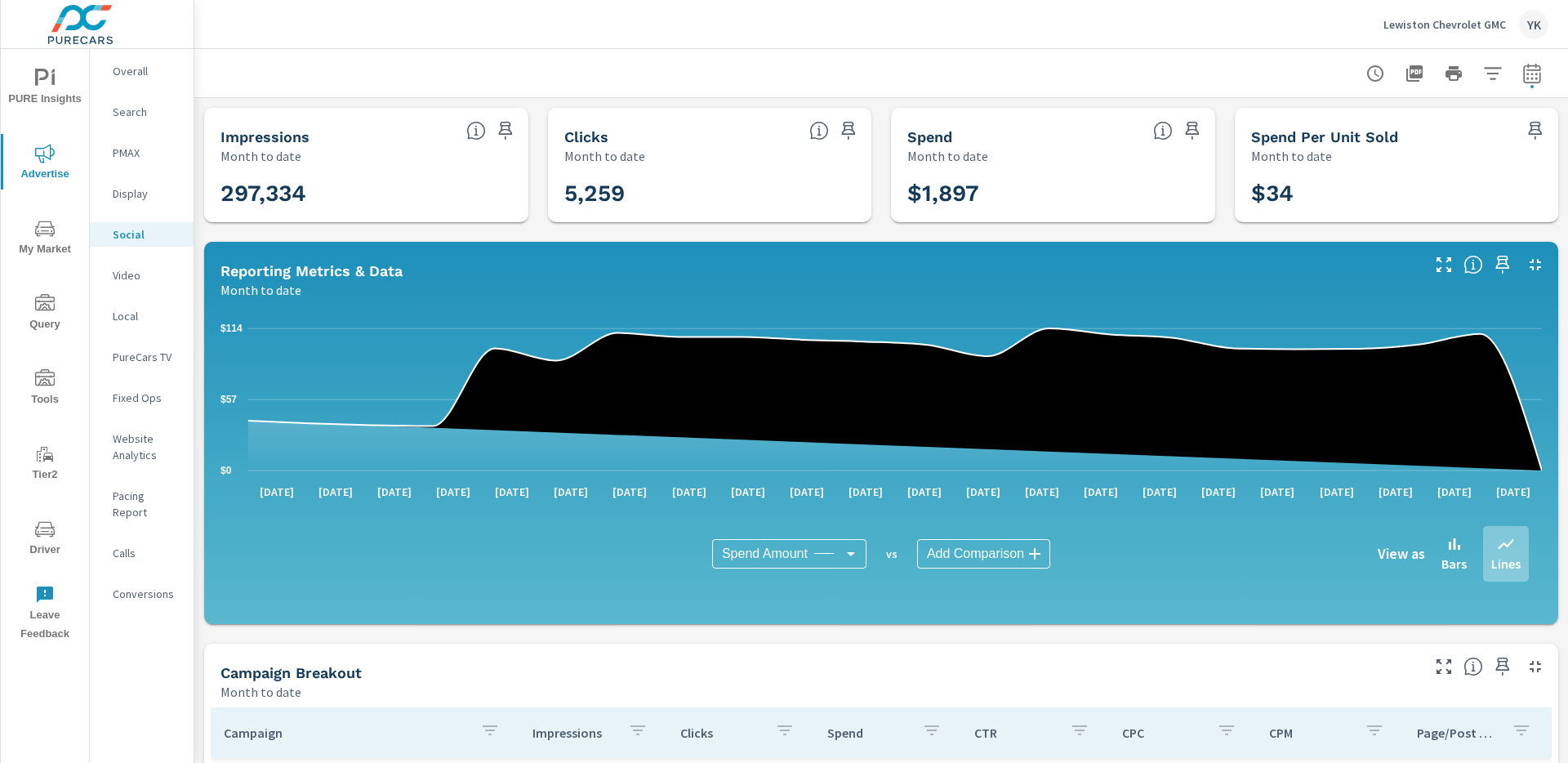
click at [1441, 37] on div "Lewiston Chevrolet GMC YK" at bounding box center [1467, 25] width 165 height 29
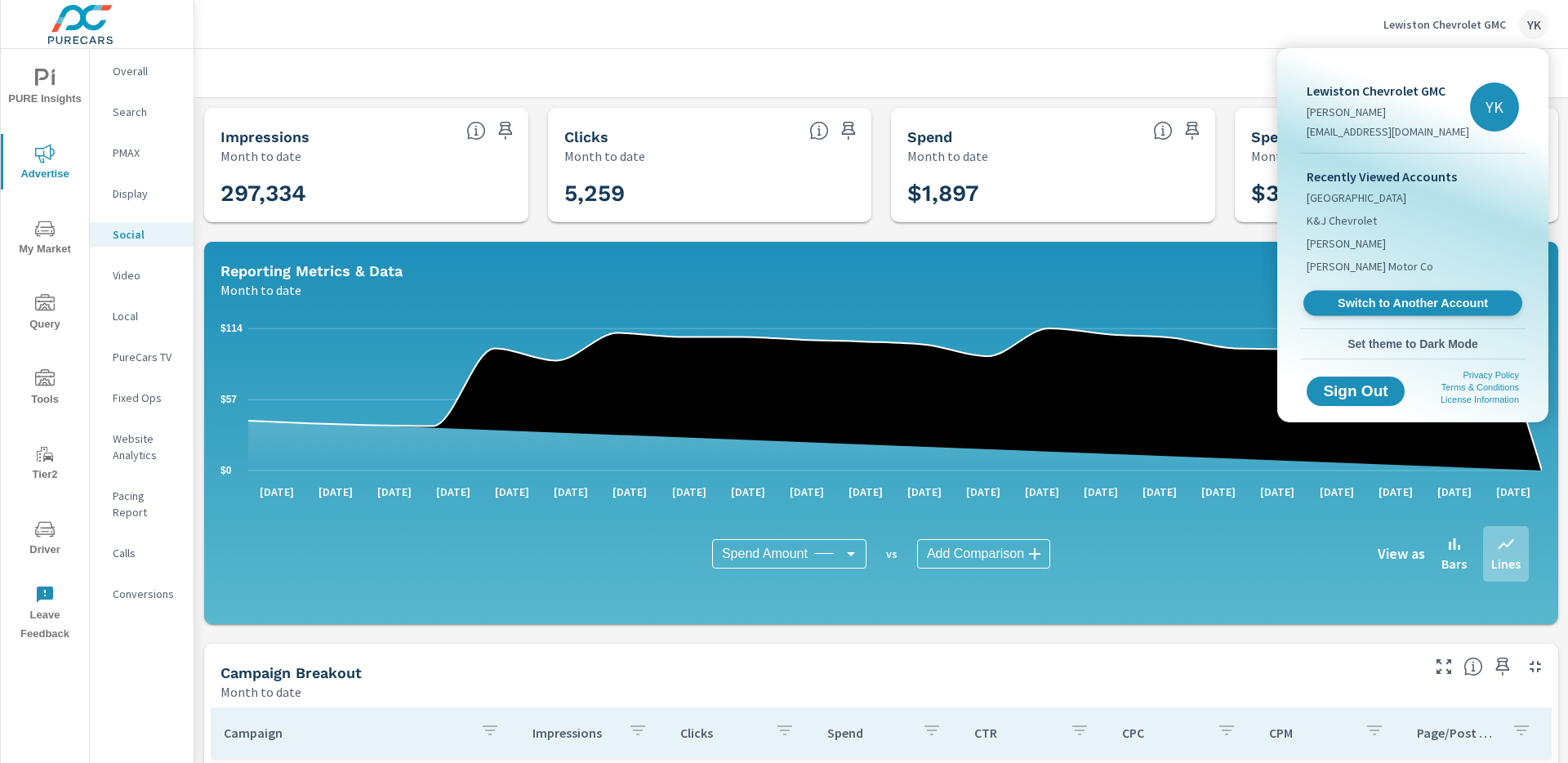
click at [1358, 301] on span "Switch to Another Account" at bounding box center [1413, 303] width 201 height 16
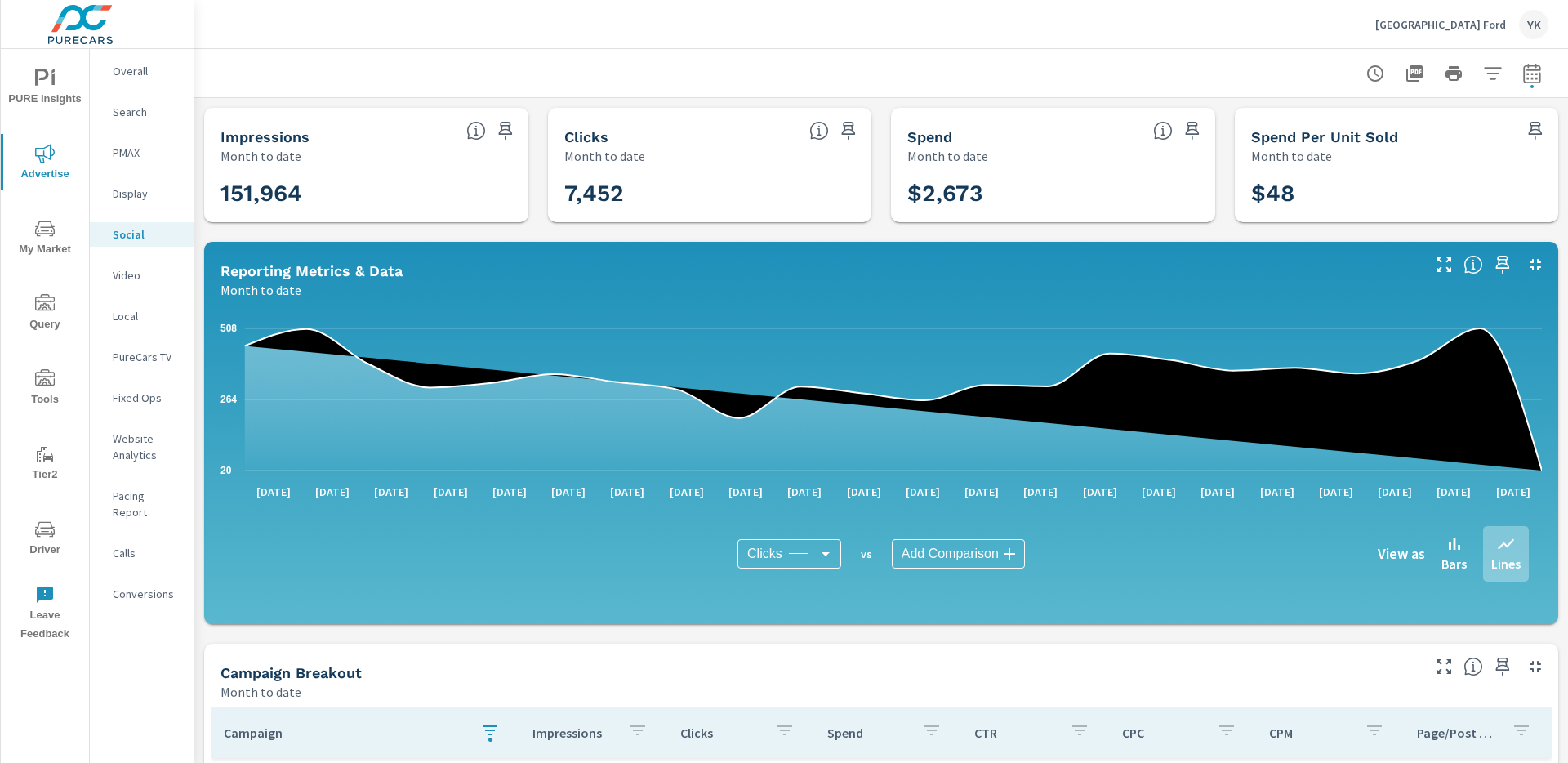
click at [784, 560] on body "PURE Insights Advertise My Market Query Tools Tier2 Driver Leave Feedback Overa…" at bounding box center [784, 382] width 1568 height 763
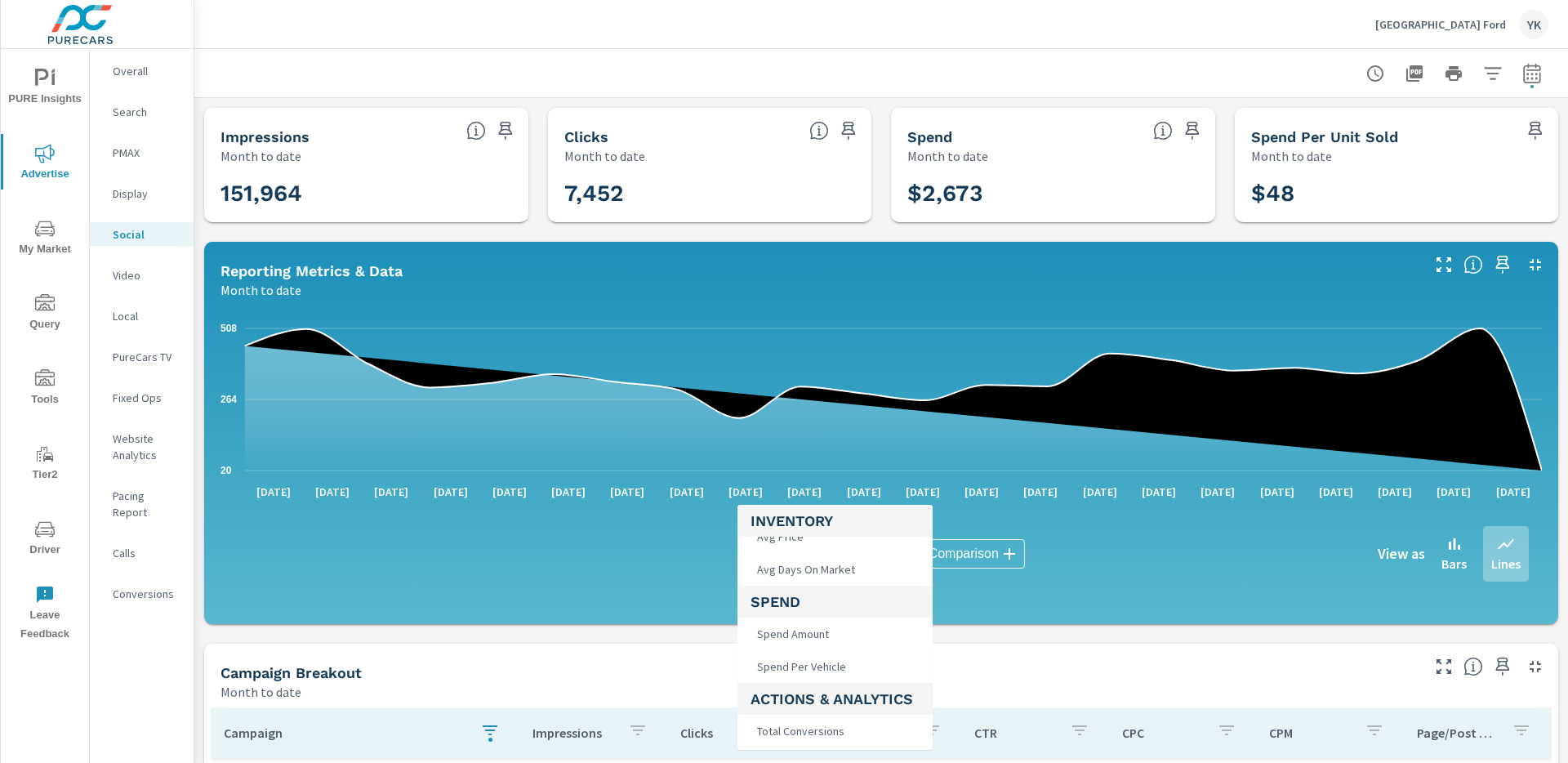
scroll to position [157, 0]
click at [795, 628] on span "Spend Amount" at bounding box center [791, 625] width 82 height 23
type input "Spend Amount"
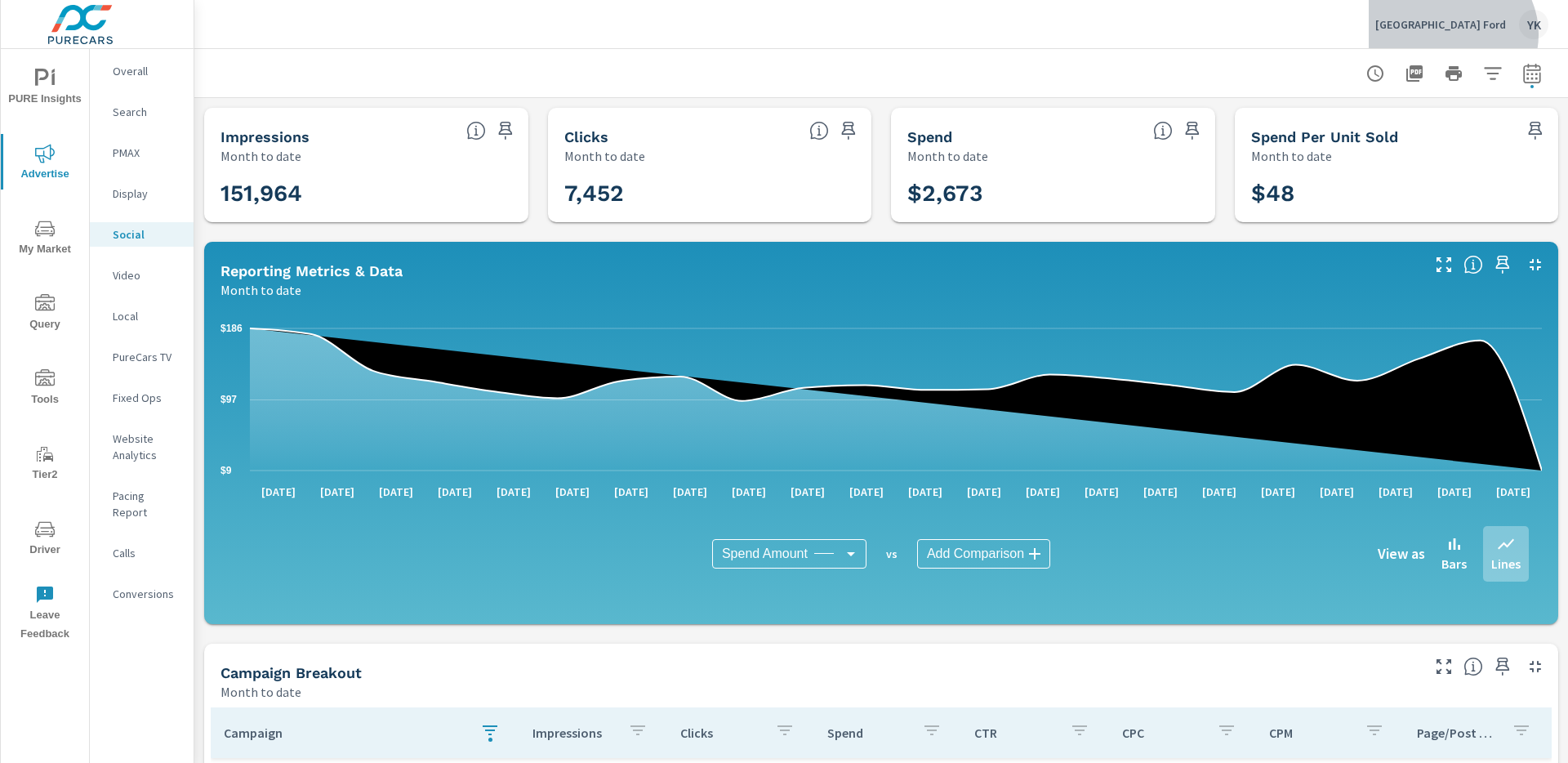
click at [1488, 34] on div "Lithia Springs Ford YK" at bounding box center [1462, 25] width 173 height 29
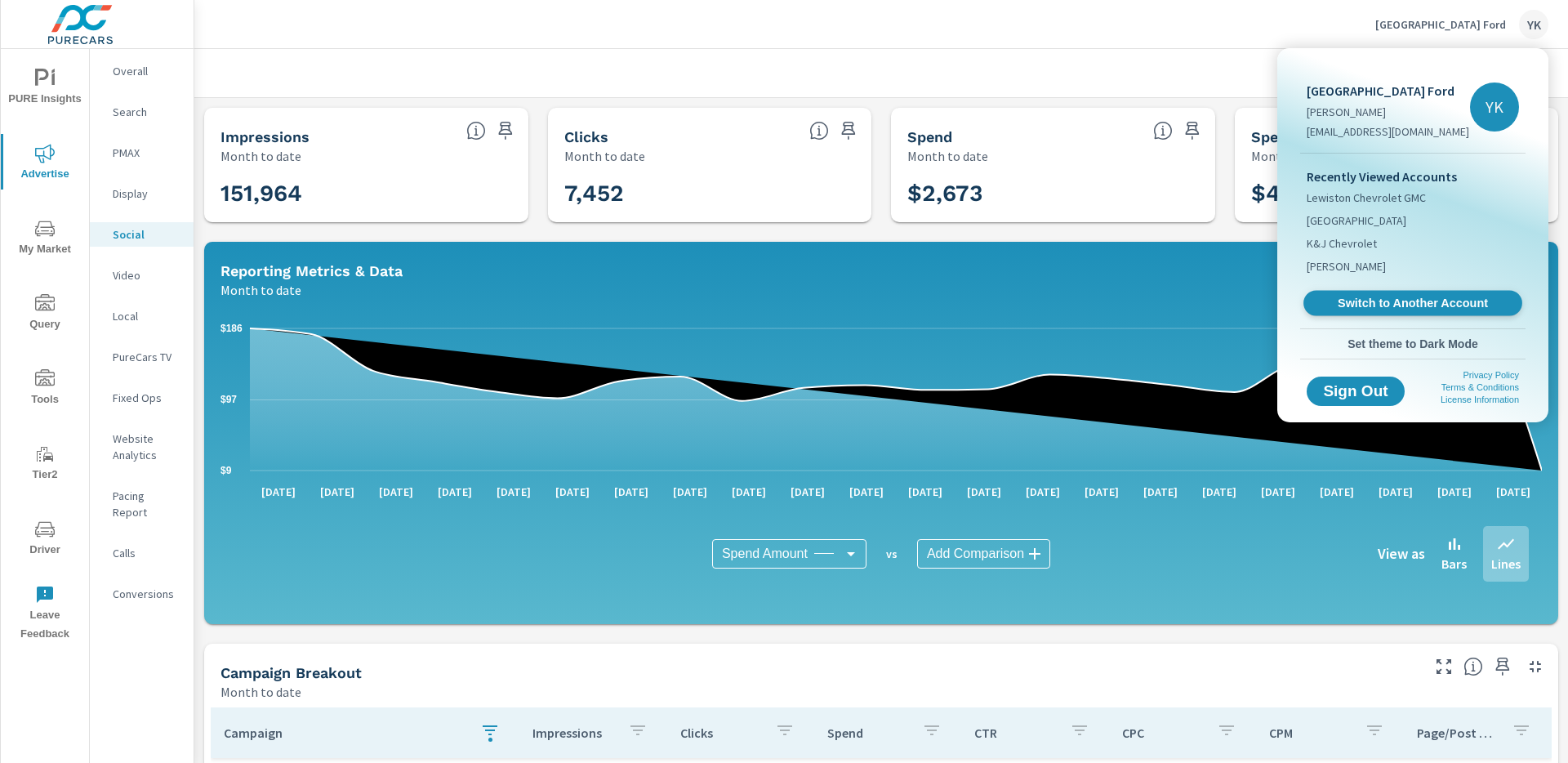
click at [1442, 291] on link "Switch to Another Account" at bounding box center [1413, 303] width 219 height 25
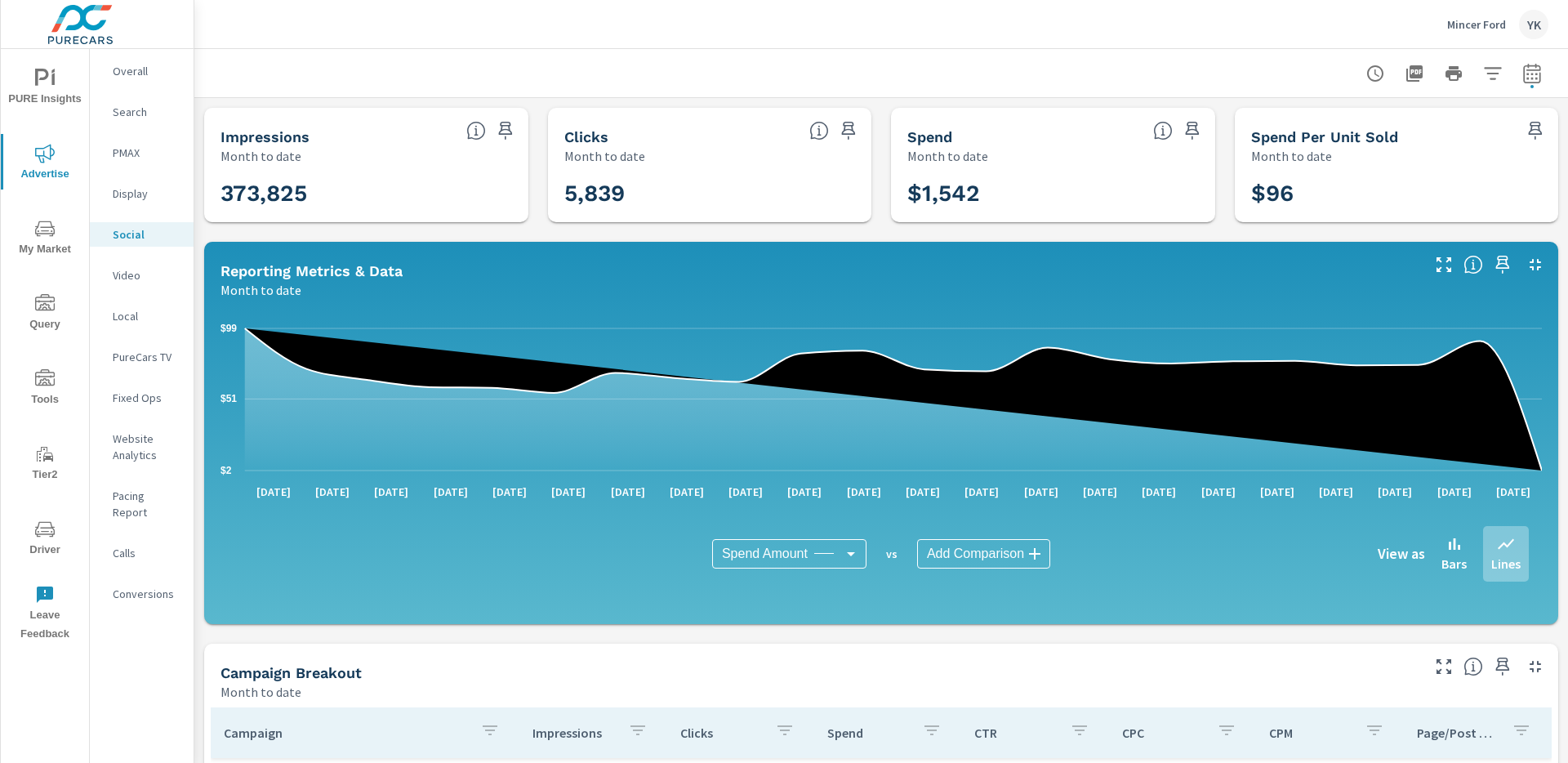
click at [1451, 25] on p "Mincer Ford" at bounding box center [1476, 25] width 59 height 15
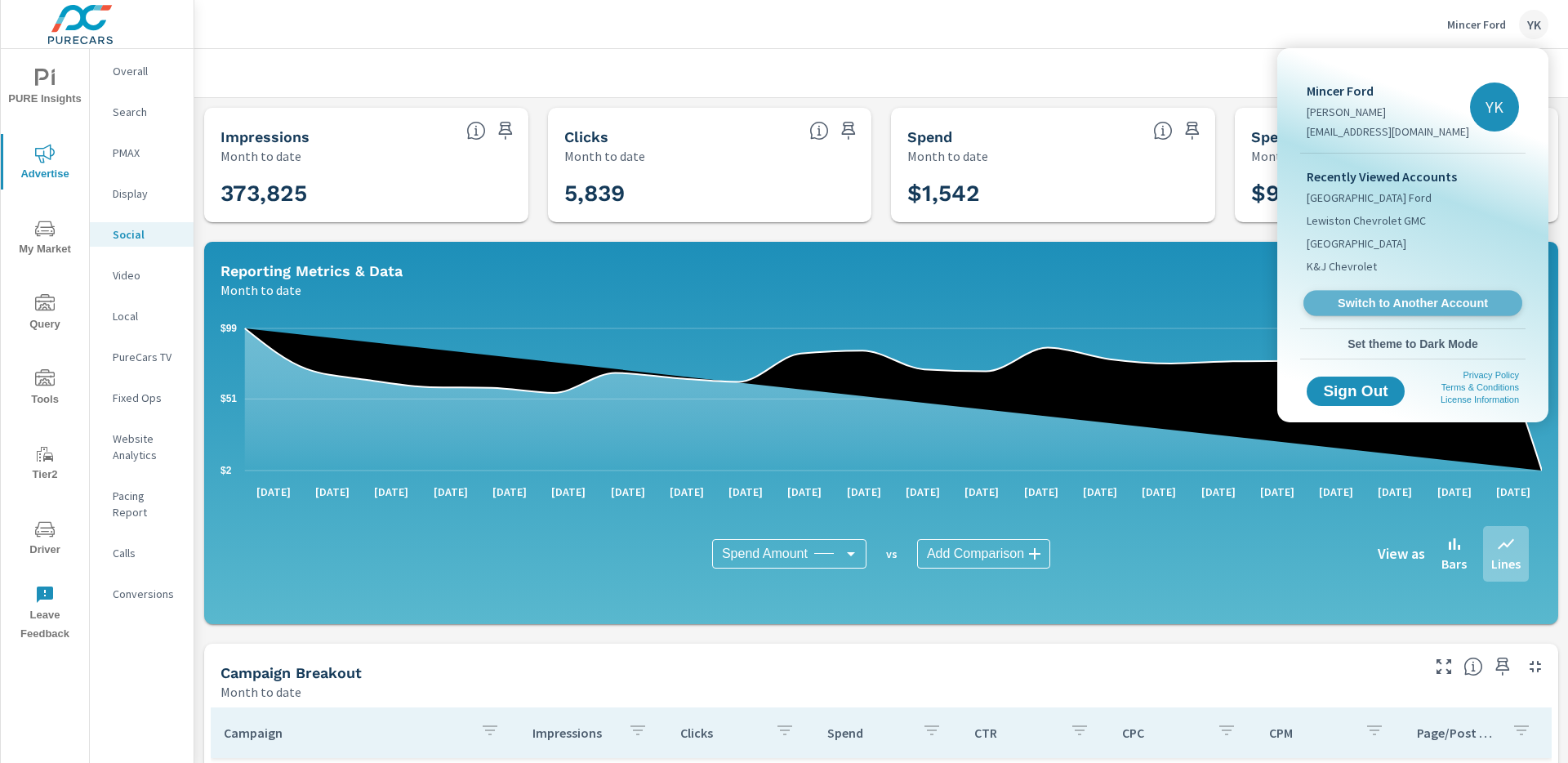
click at [1365, 306] on span "Switch to Another Account" at bounding box center [1413, 303] width 201 height 16
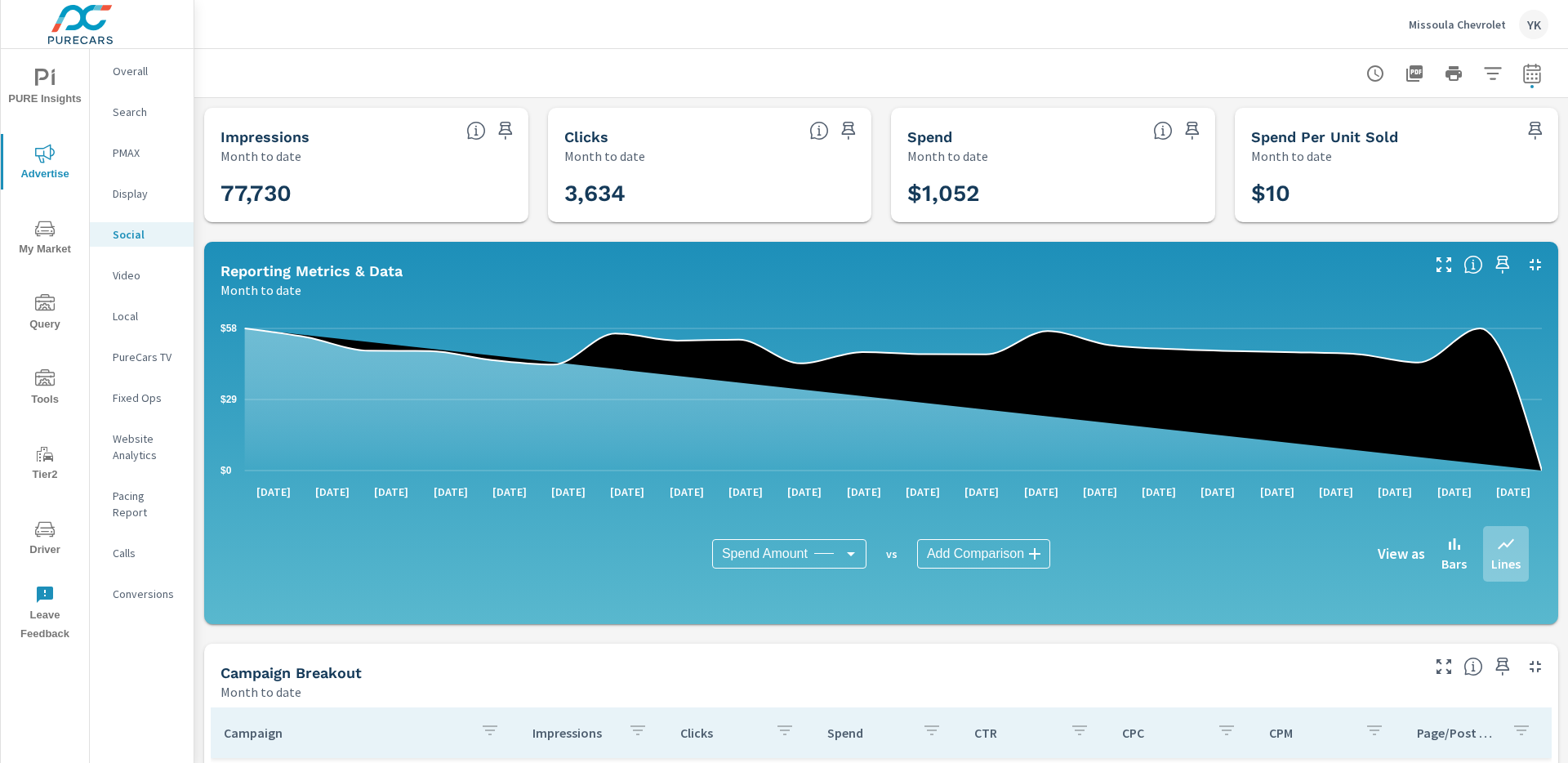
click at [1441, 29] on p "Missoula Chevrolet" at bounding box center [1458, 25] width 97 height 15
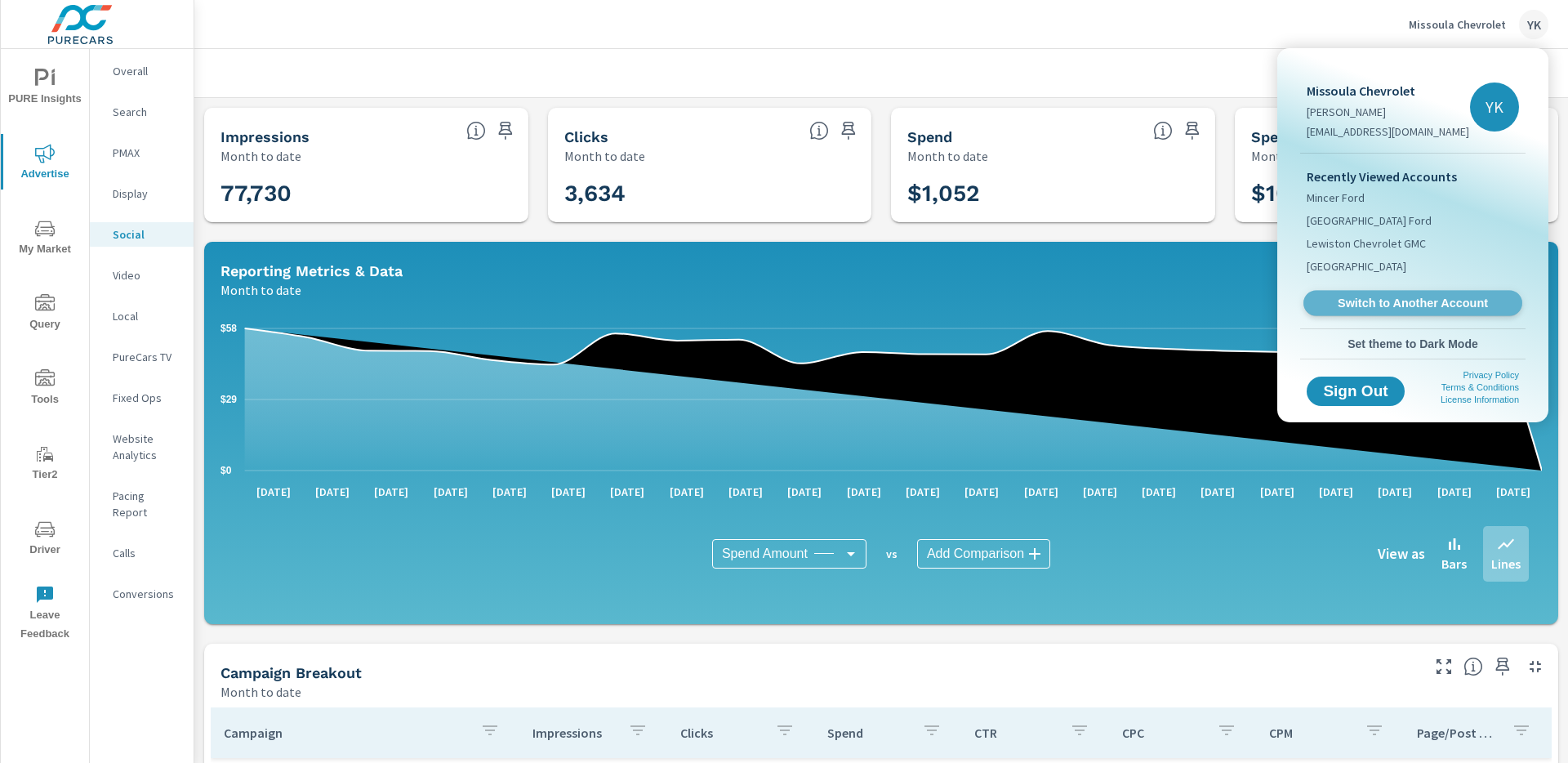
drag, startPoint x: 1343, startPoint y: 305, endPoint x: 1160, endPoint y: 53, distance: 311.4
click at [1343, 304] on span "Switch to Another Account" at bounding box center [1413, 303] width 201 height 16
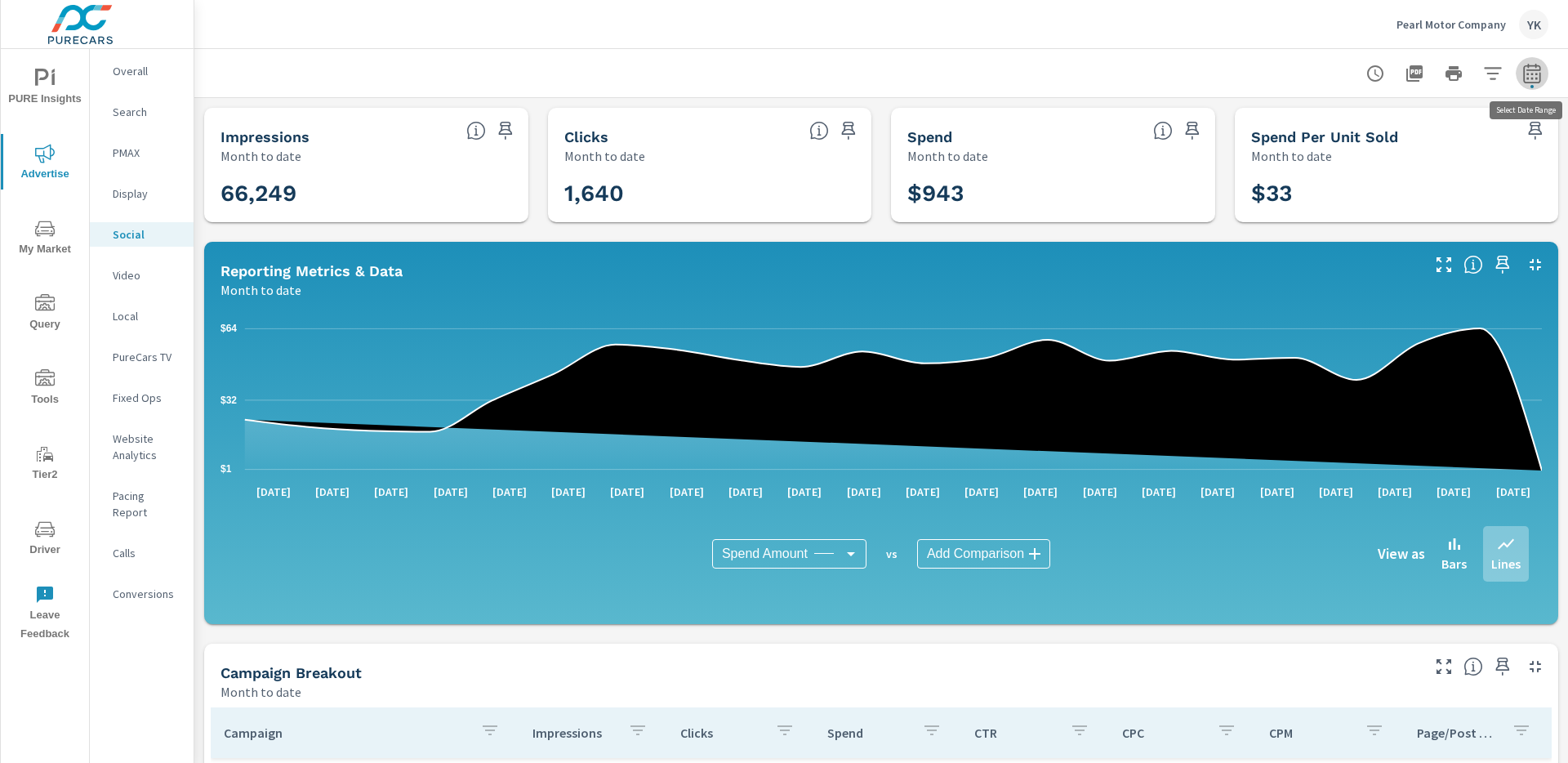
click at [1534, 85] on button "button" at bounding box center [1532, 74] width 33 height 33
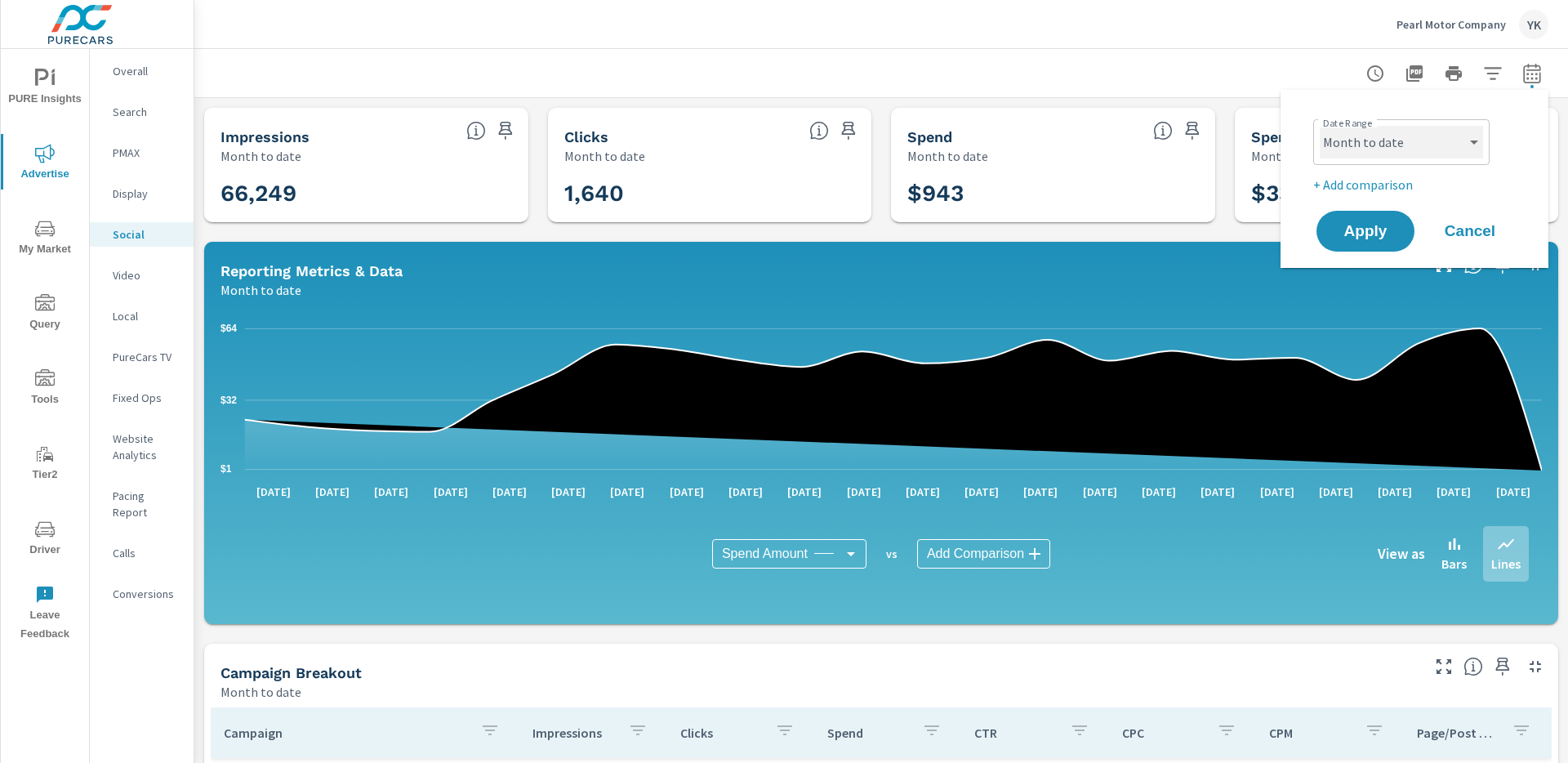
click at [1347, 148] on select "Custom [DATE] Last week Last 7 days Last 14 days Last 30 days Last 45 days Last…" at bounding box center [1402, 142] width 164 height 33
click at [1320, 126] on select "Custom [DATE] Last week Last 7 days Last 14 days Last 30 days Last 45 days Last…" at bounding box center [1402, 142] width 164 height 33
select select "Last 7 days"
click at [1355, 230] on span "Apply" at bounding box center [1366, 231] width 67 height 16
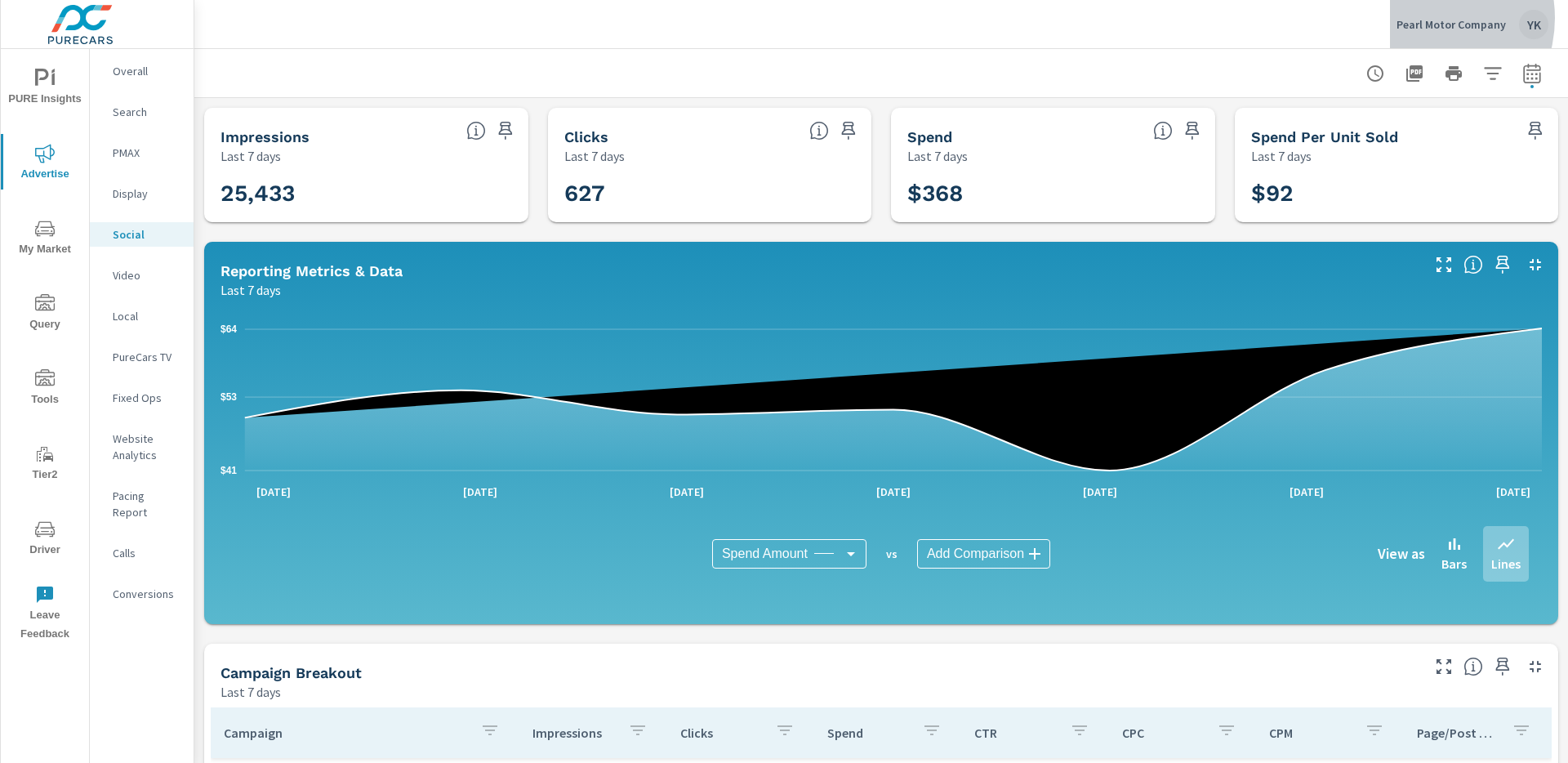
click at [1425, 18] on p "Pearl Motor Company" at bounding box center [1452, 25] width 110 height 15
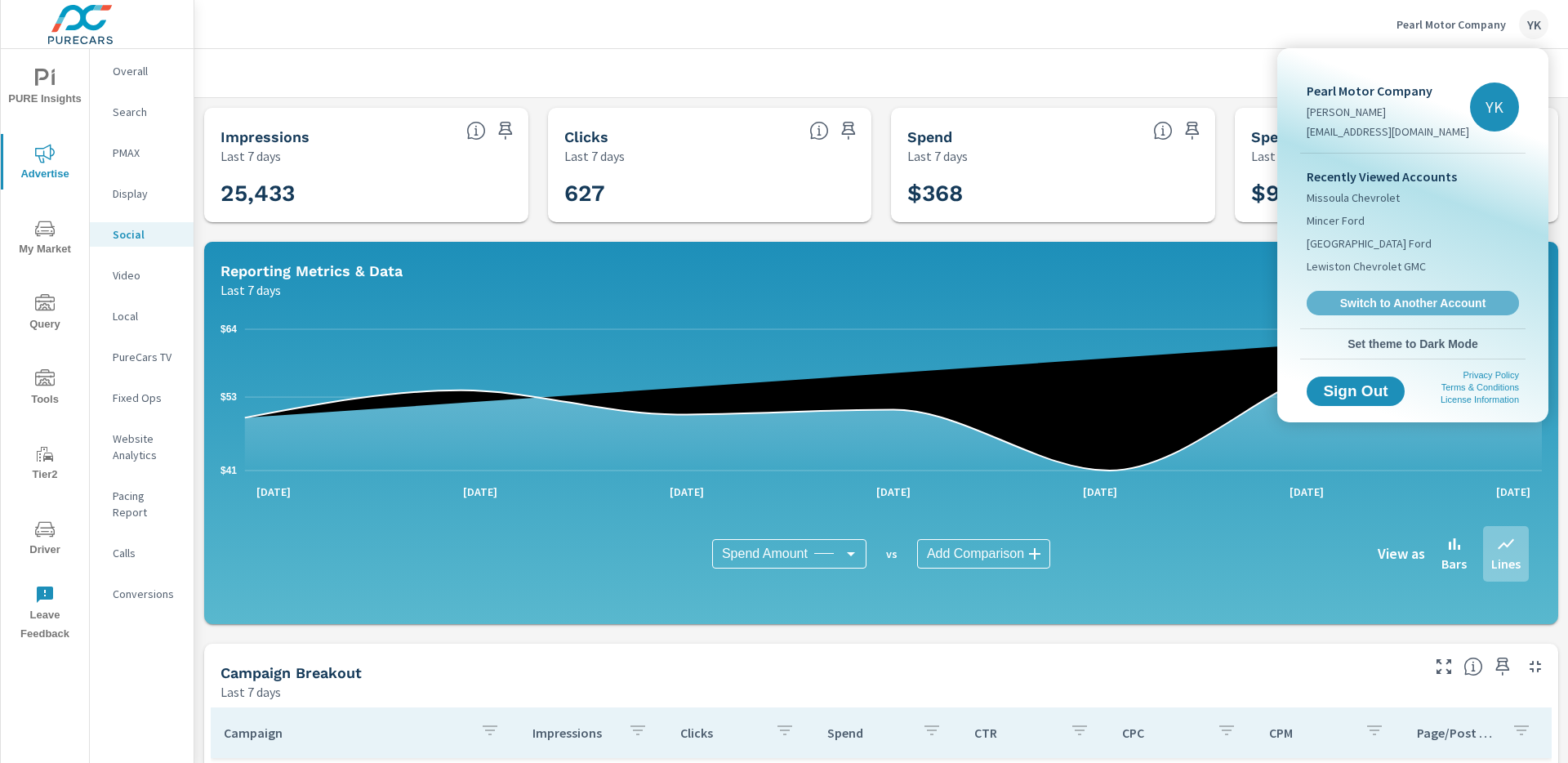
drag, startPoint x: 1397, startPoint y: 310, endPoint x: 1327, endPoint y: 248, distance: 93.5
click at [1397, 310] on link "Switch to Another Account" at bounding box center [1413, 303] width 212 height 25
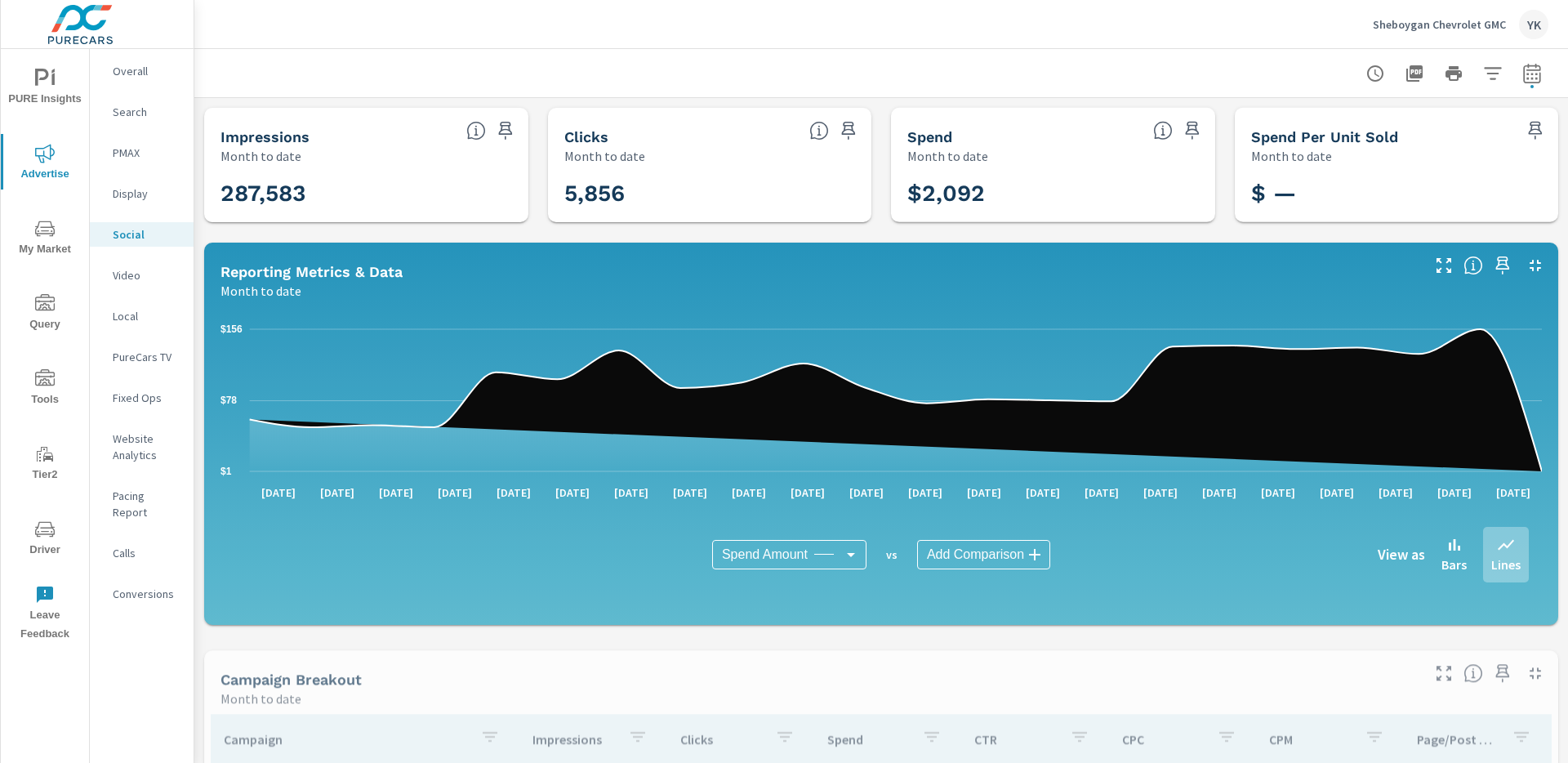
scroll to position [61, 0]
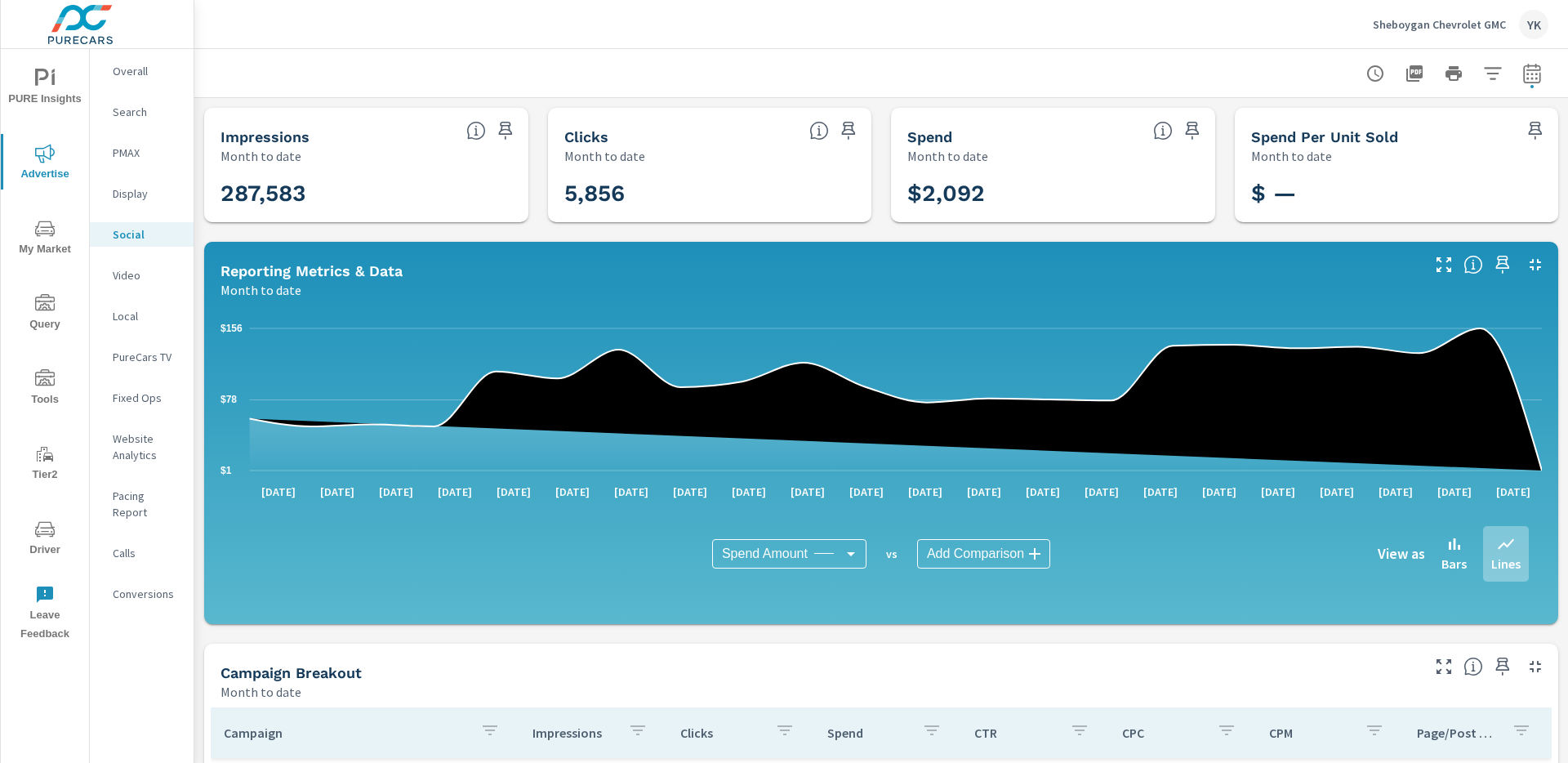
click at [1473, 34] on div "Sheboygan Chevrolet GMC YK" at bounding box center [1461, 25] width 176 height 29
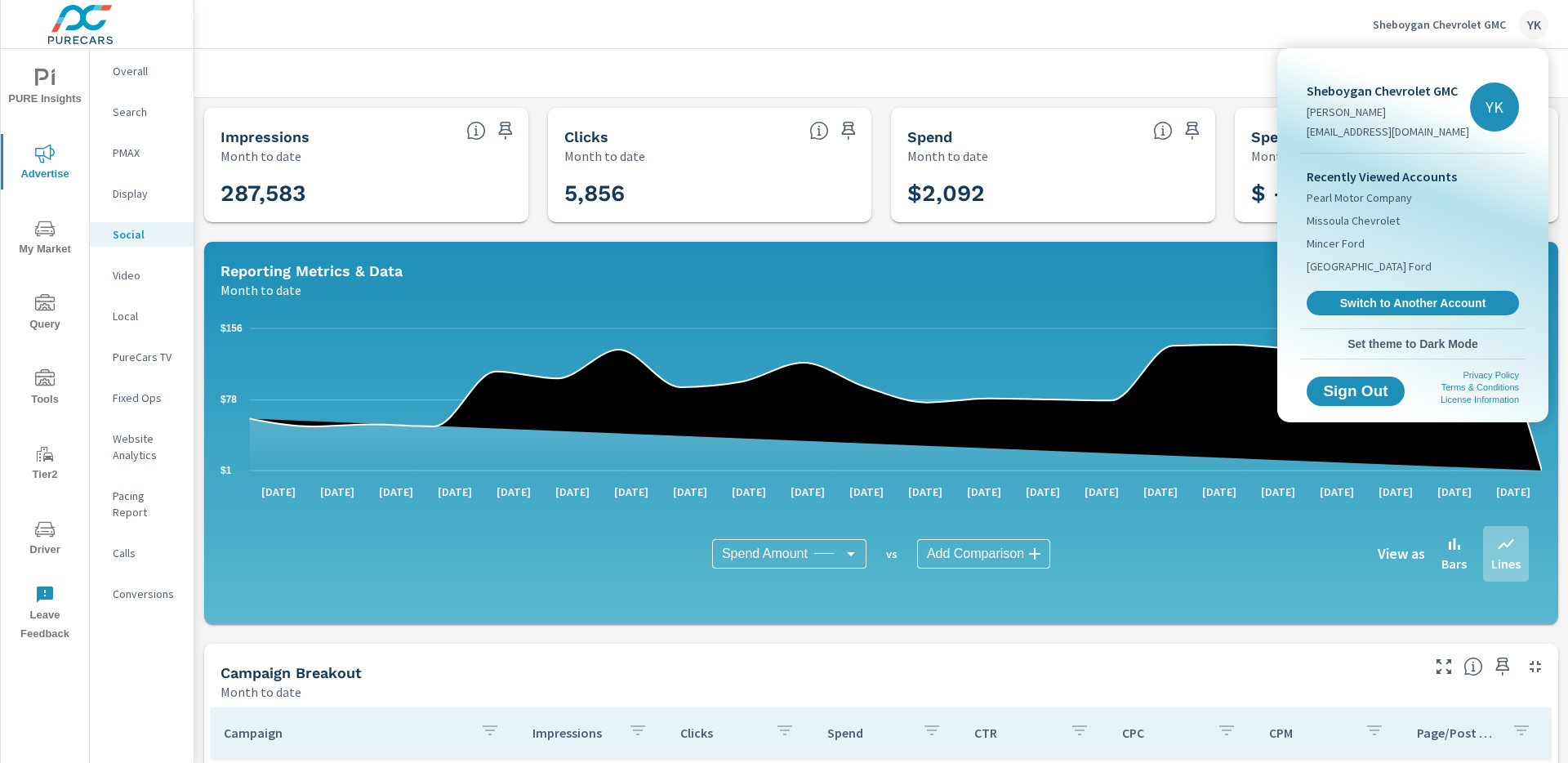
click at [1183, 439] on div at bounding box center [784, 382] width 1568 height 763
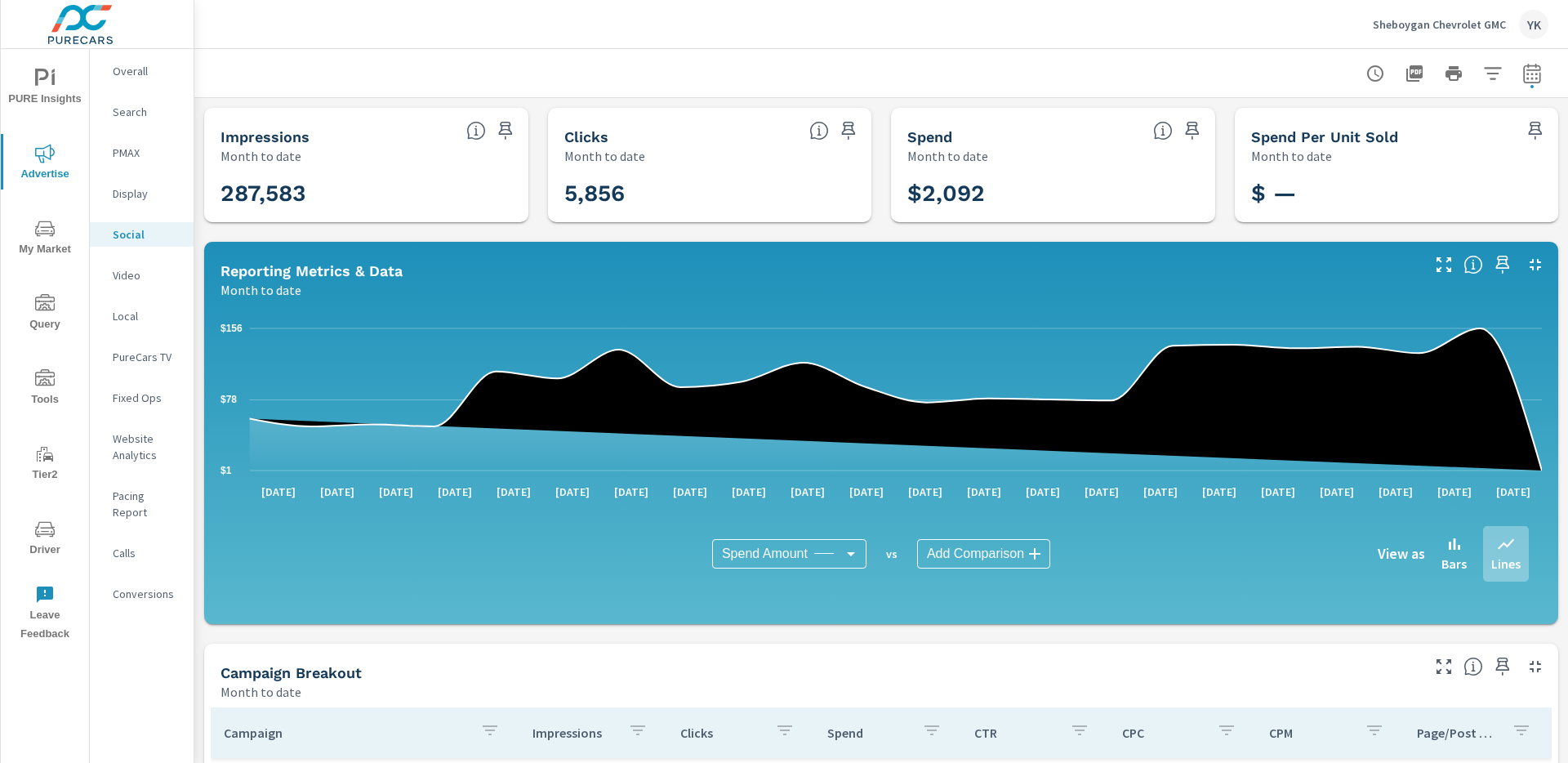
click at [1402, 28] on p "Sheboygan Chevrolet GMC" at bounding box center [1440, 25] width 133 height 15
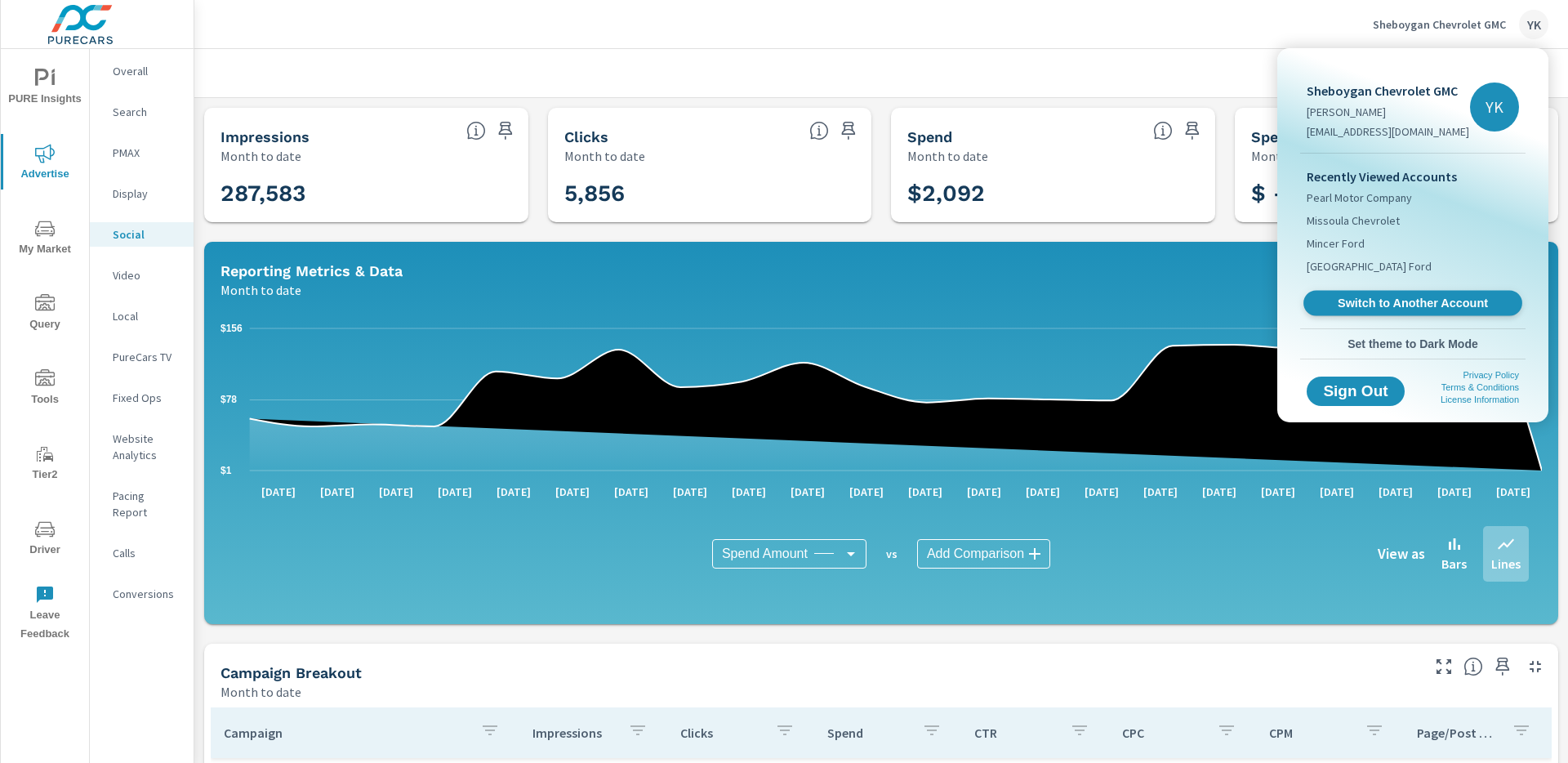
click at [1382, 307] on span "Switch to Another Account" at bounding box center [1413, 303] width 201 height 16
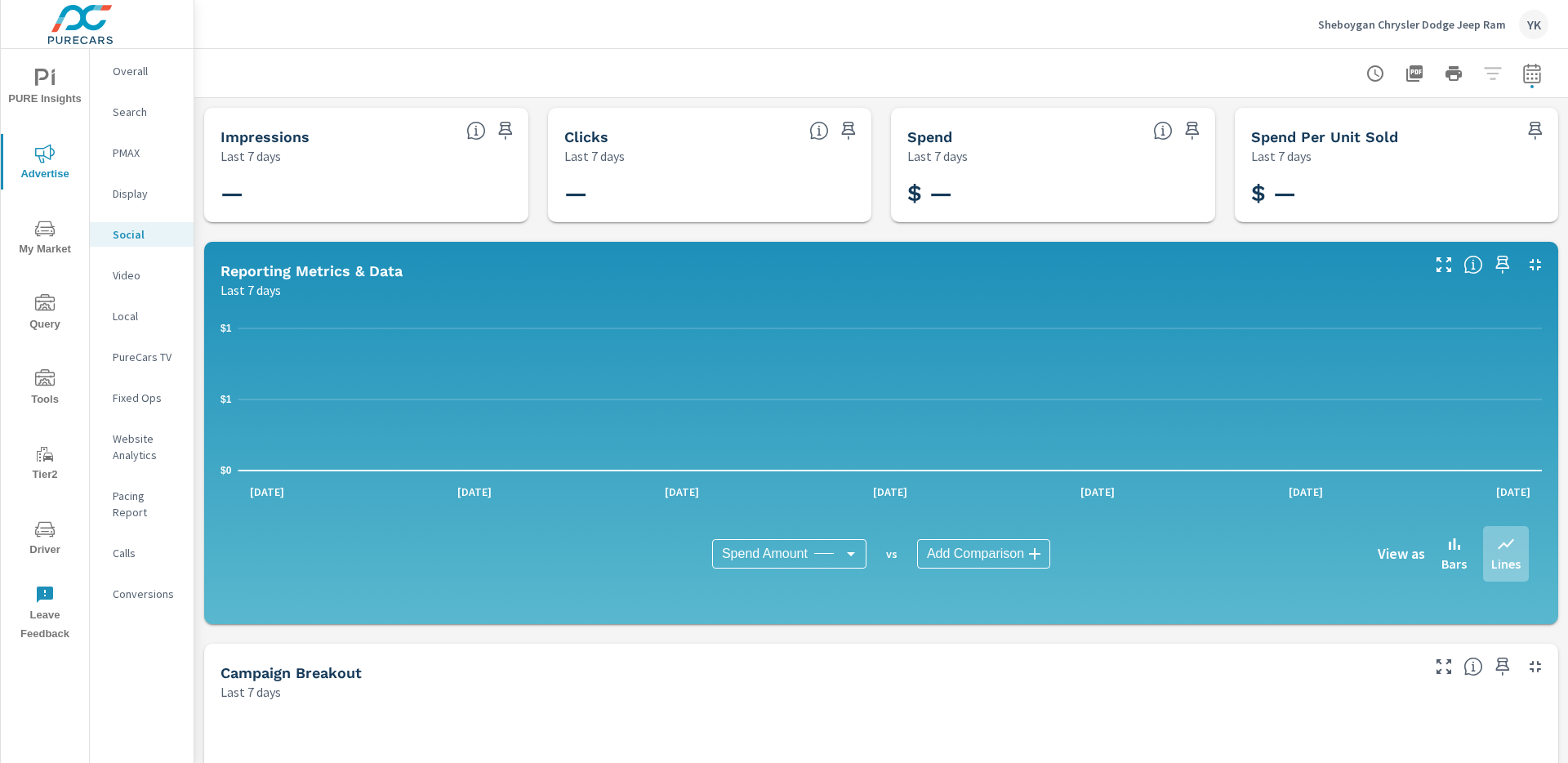
click at [1530, 72] on icon "button" at bounding box center [1532, 74] width 20 height 20
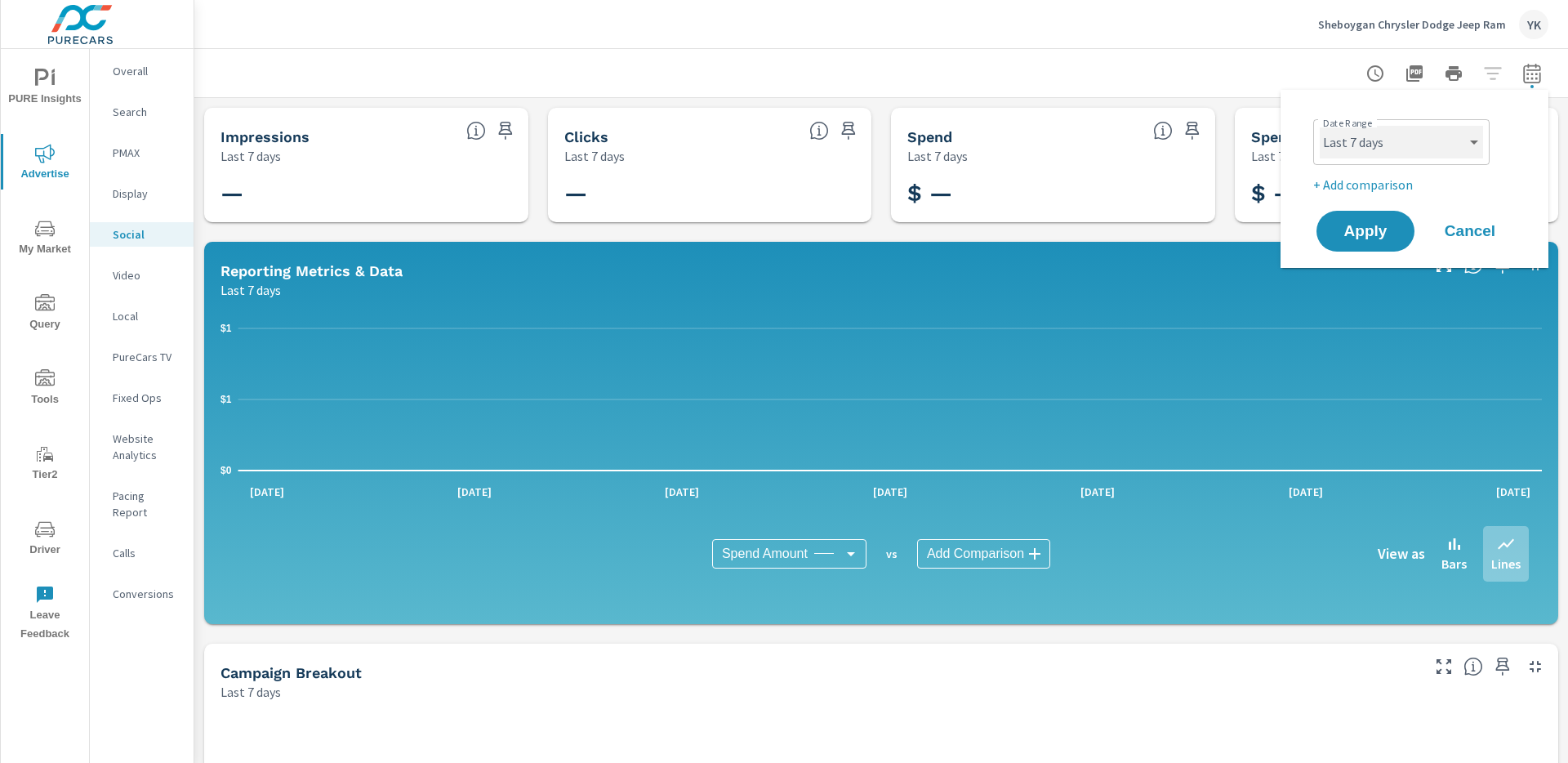
click at [1385, 156] on select "Custom [DATE] Last week Last 7 days Last 14 days Last 30 days Last 45 days Last…" at bounding box center [1402, 142] width 164 height 33
click at [1320, 126] on select "Custom [DATE] Last week Last 7 days Last 14 days Last 30 days Last 45 days Last…" at bounding box center [1402, 142] width 164 height 33
select select "Month to date"
click at [1342, 232] on span "Apply" at bounding box center [1366, 231] width 67 height 16
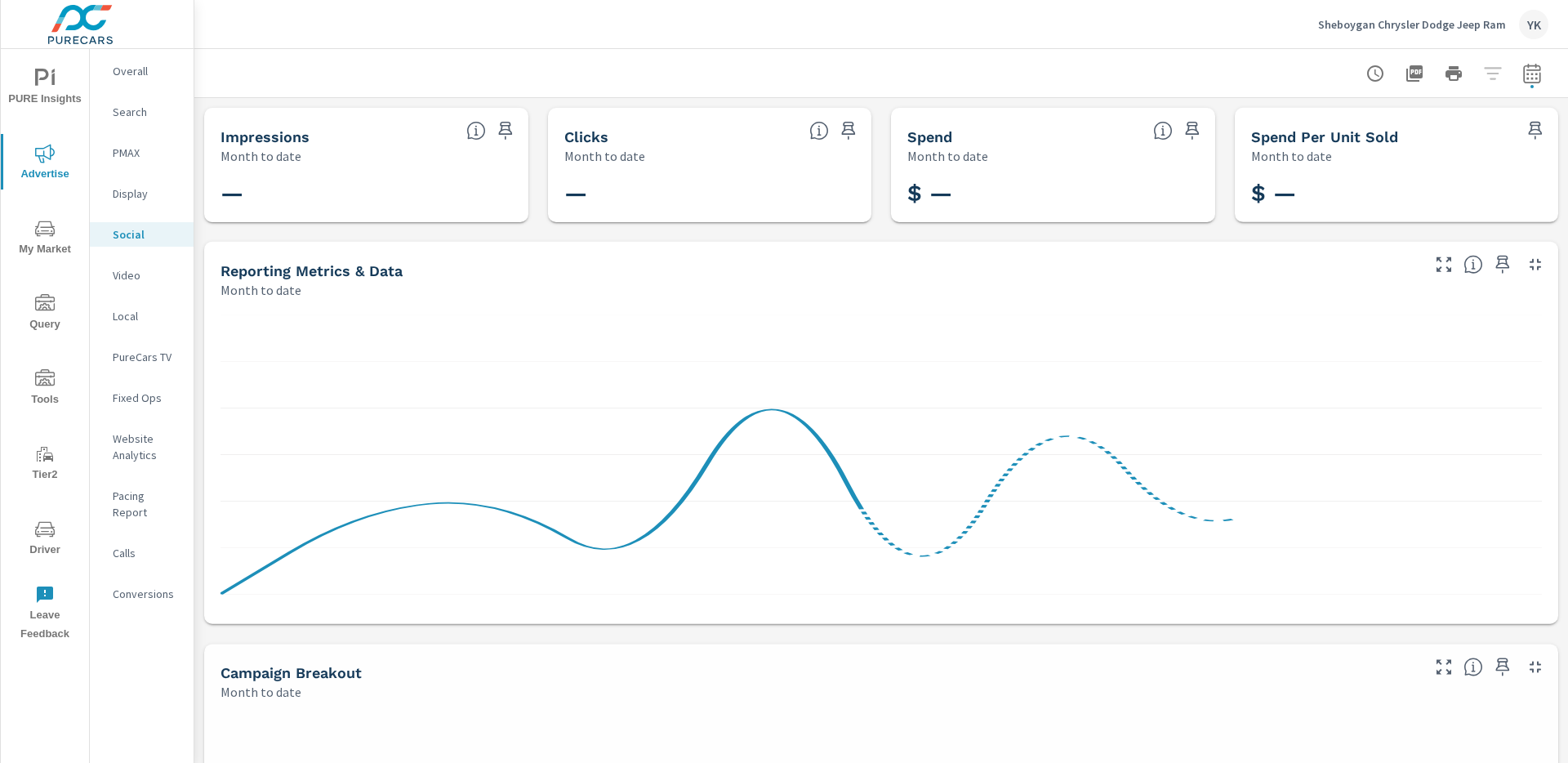
click at [1386, 23] on p "Sheboygan Chrysler Dodge Jeep Ram" at bounding box center [1413, 25] width 188 height 15
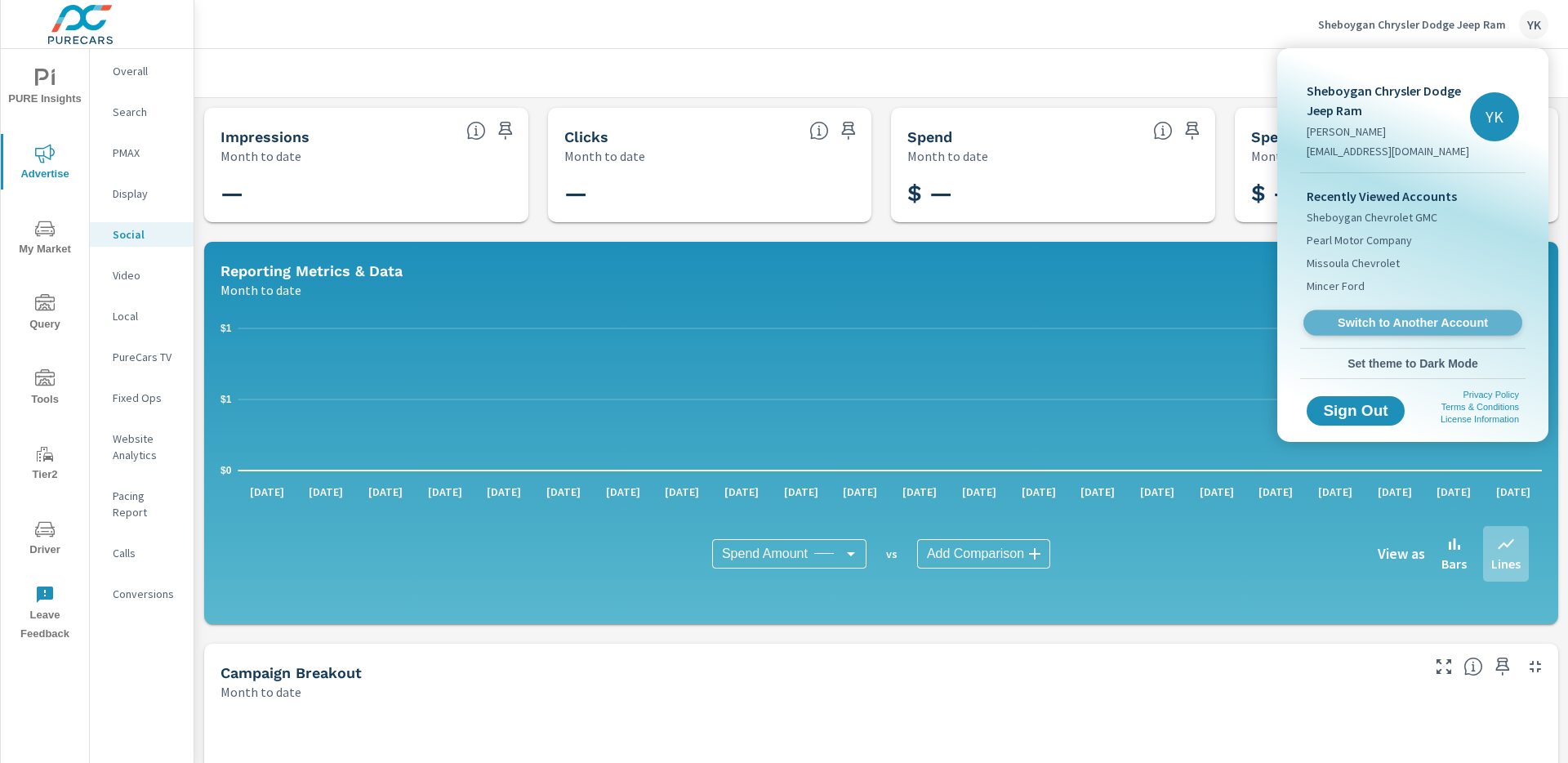
click at [1369, 310] on link "Switch to Another Account" at bounding box center [1413, 323] width 219 height 25
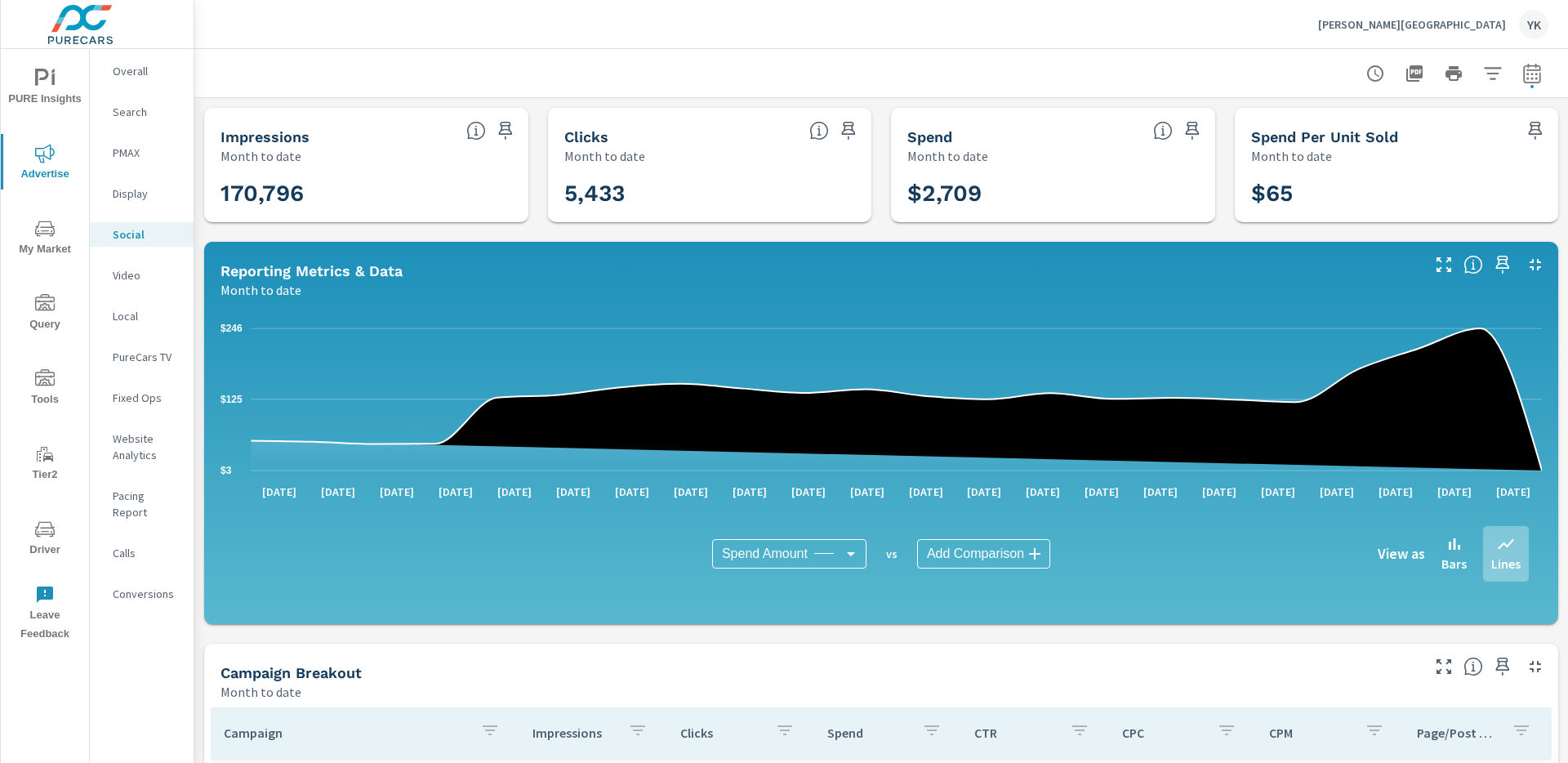
click at [140, 350] on p "PureCars TV" at bounding box center [146, 357] width 68 height 16
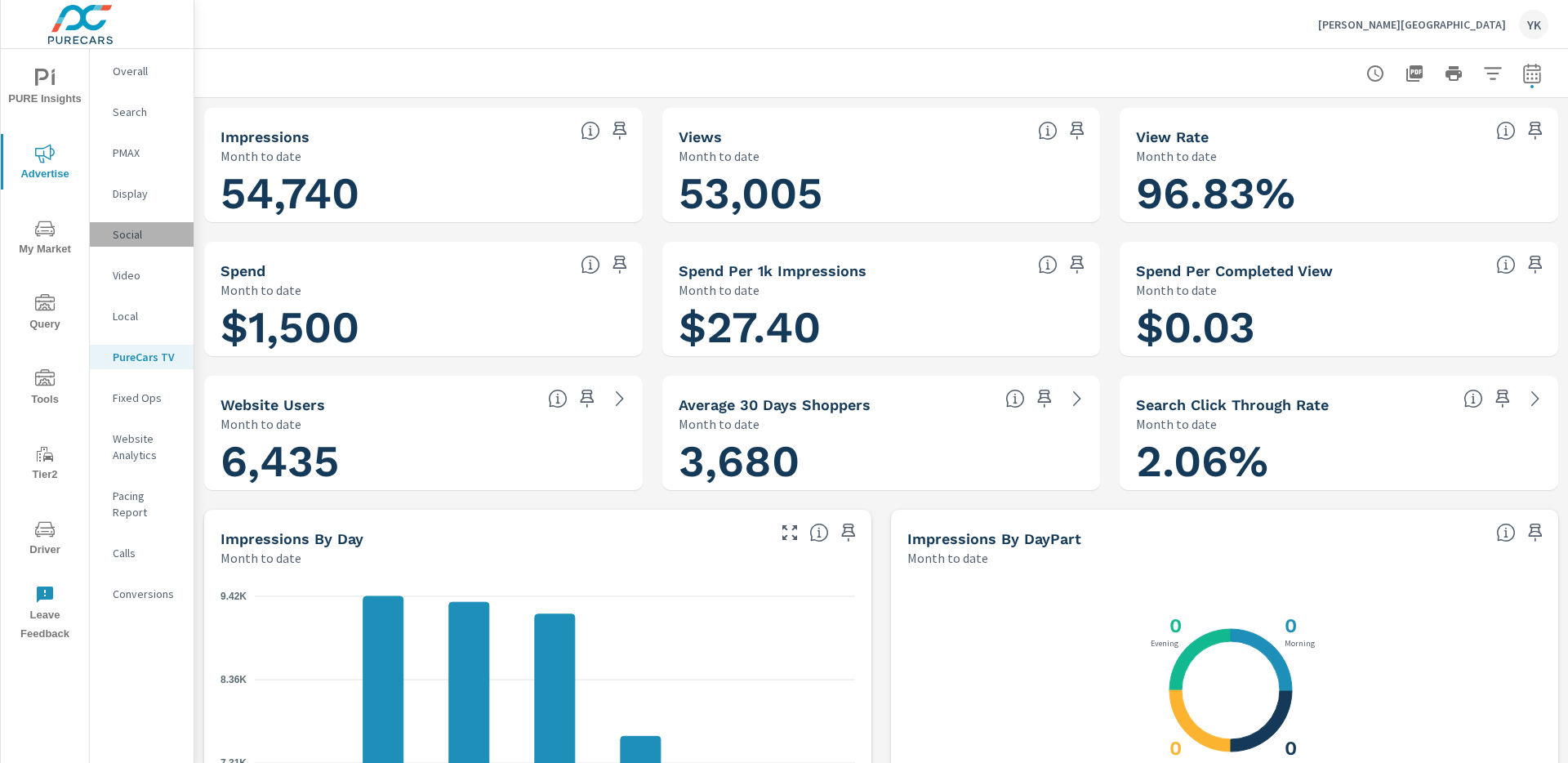
click at [137, 235] on p "Social" at bounding box center [146, 234] width 68 height 16
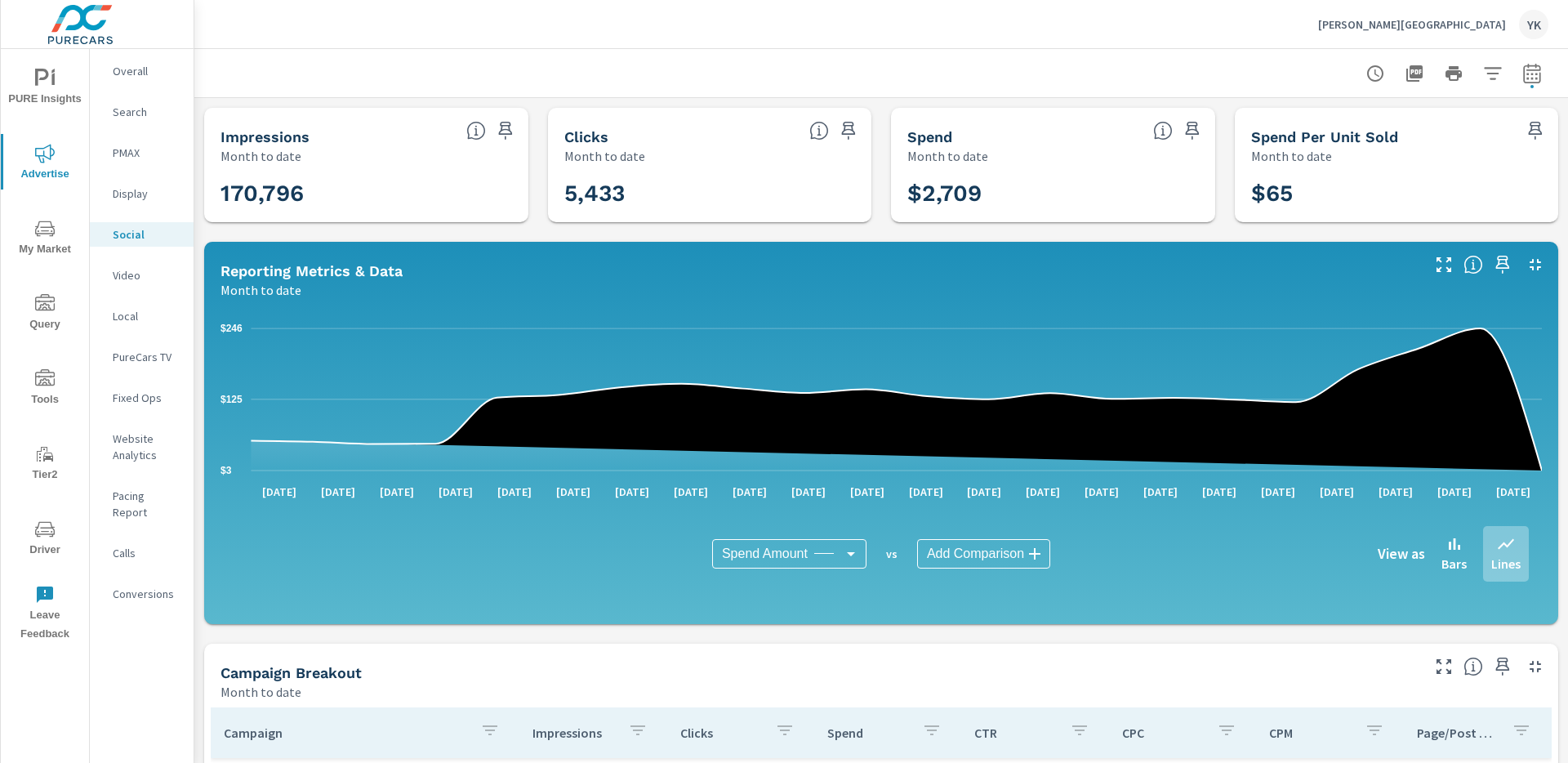
click at [1435, 19] on p "Stevens Point Auto Center" at bounding box center [1413, 25] width 188 height 15
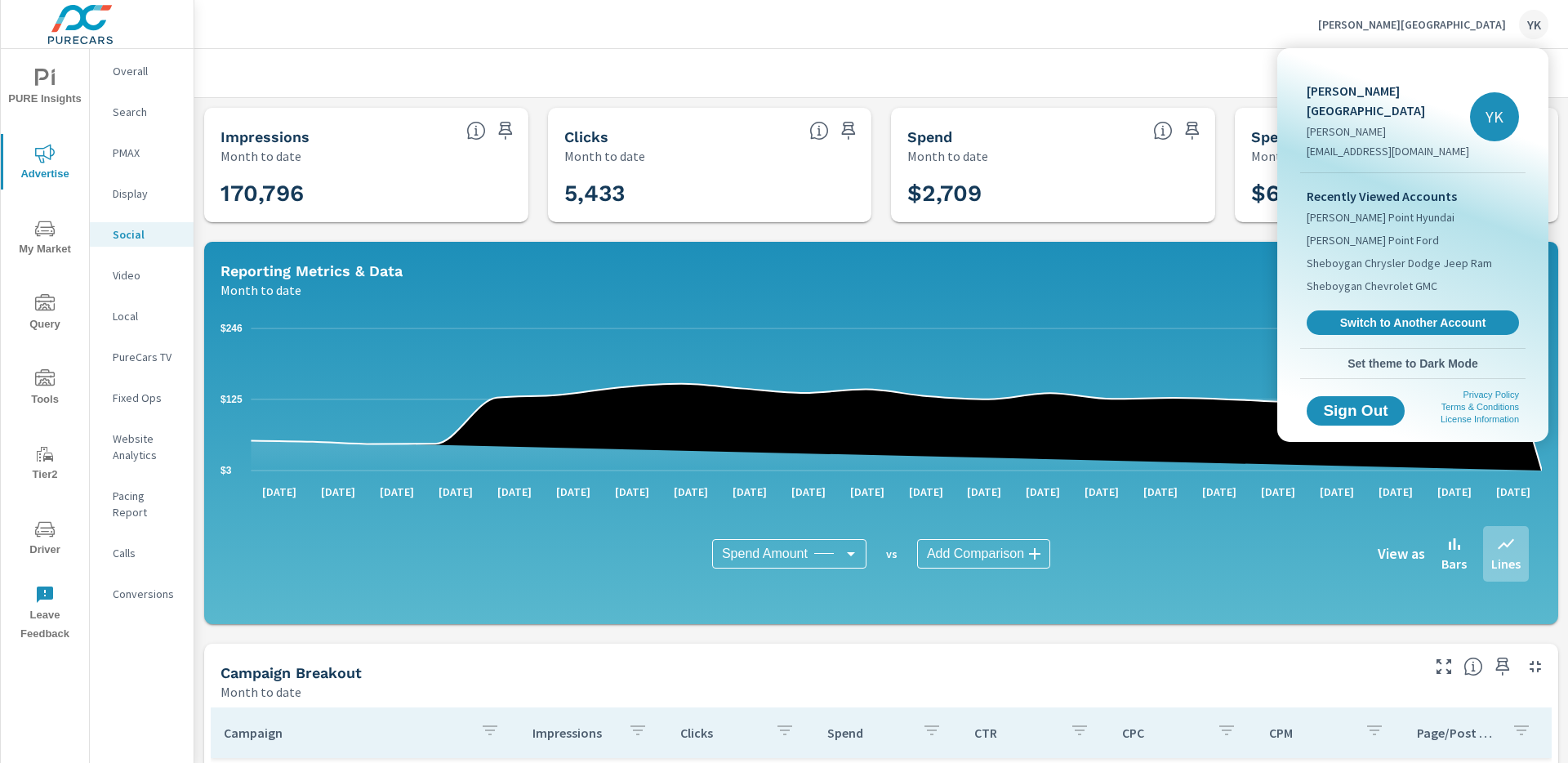
click at [1349, 288] on div "Recently Viewed Accounts Stevens Point Hyundai Stevens Point Ford Sheboygan Chr…" at bounding box center [1413, 261] width 225 height 175
click at [1354, 315] on span "Switch to Another Account" at bounding box center [1413, 323] width 201 height 16
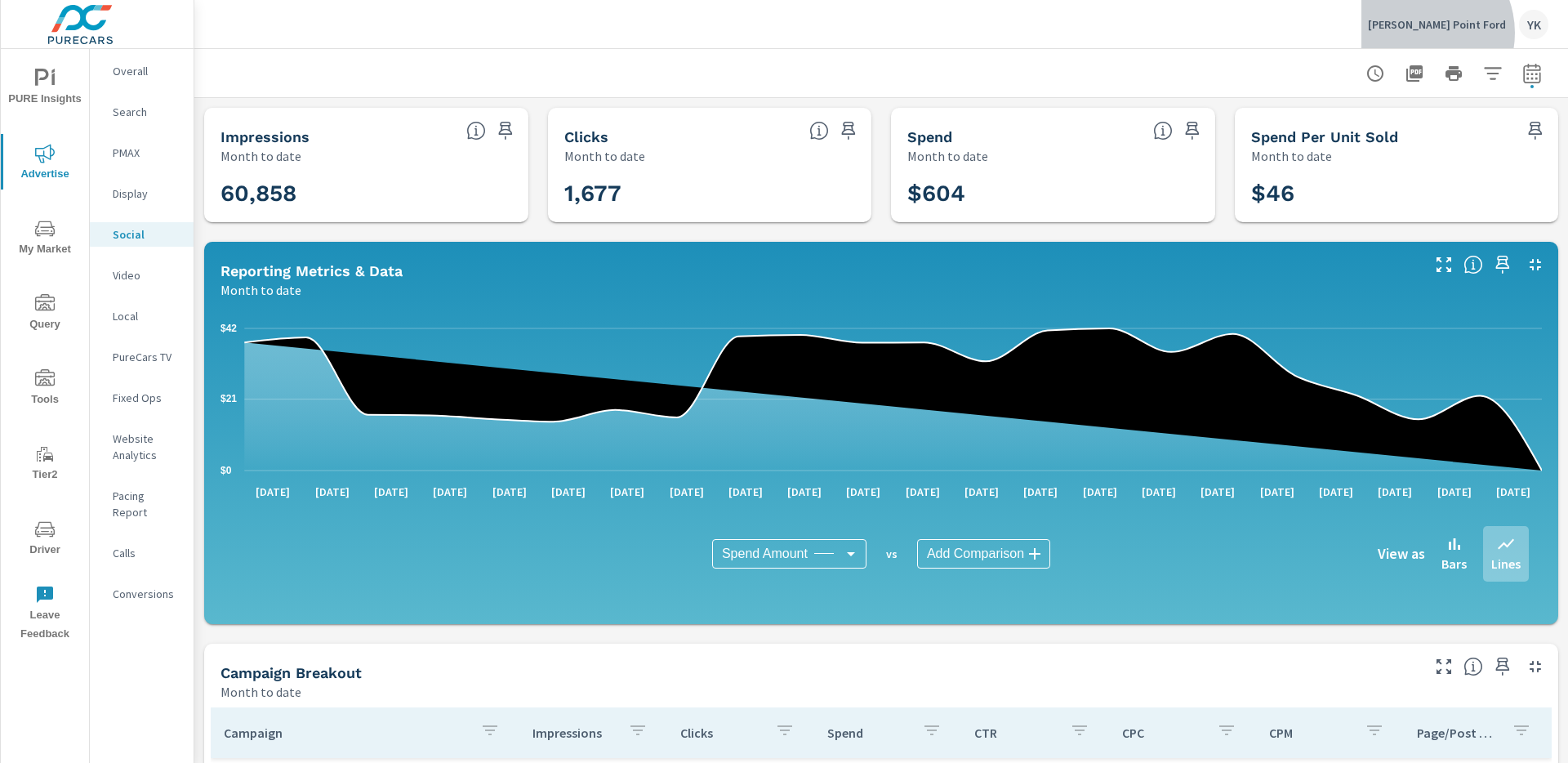
click at [1462, 33] on div "Stevens Point Ford YK" at bounding box center [1458, 25] width 181 height 29
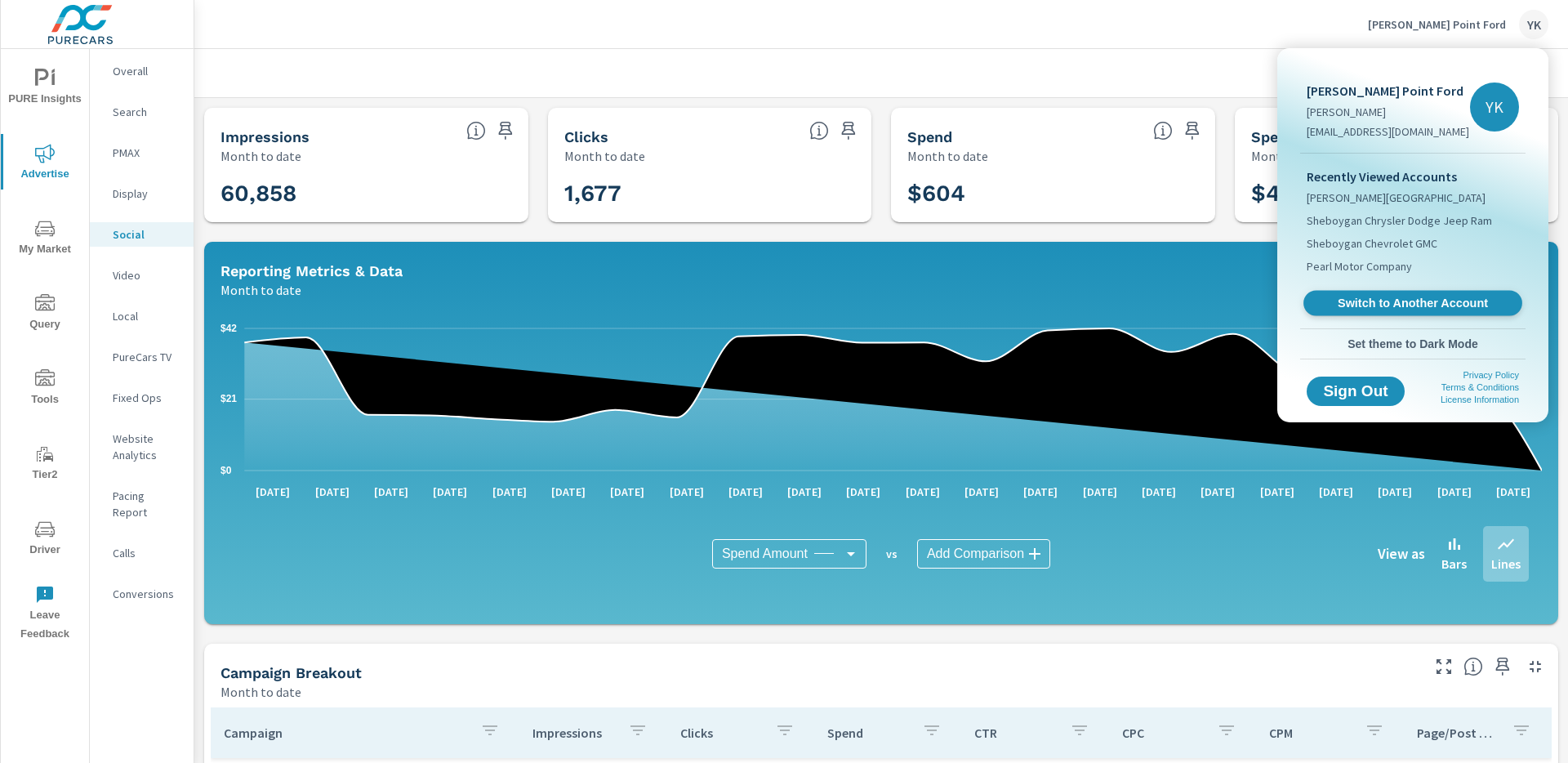
click at [1349, 305] on span "Switch to Another Account" at bounding box center [1413, 303] width 201 height 16
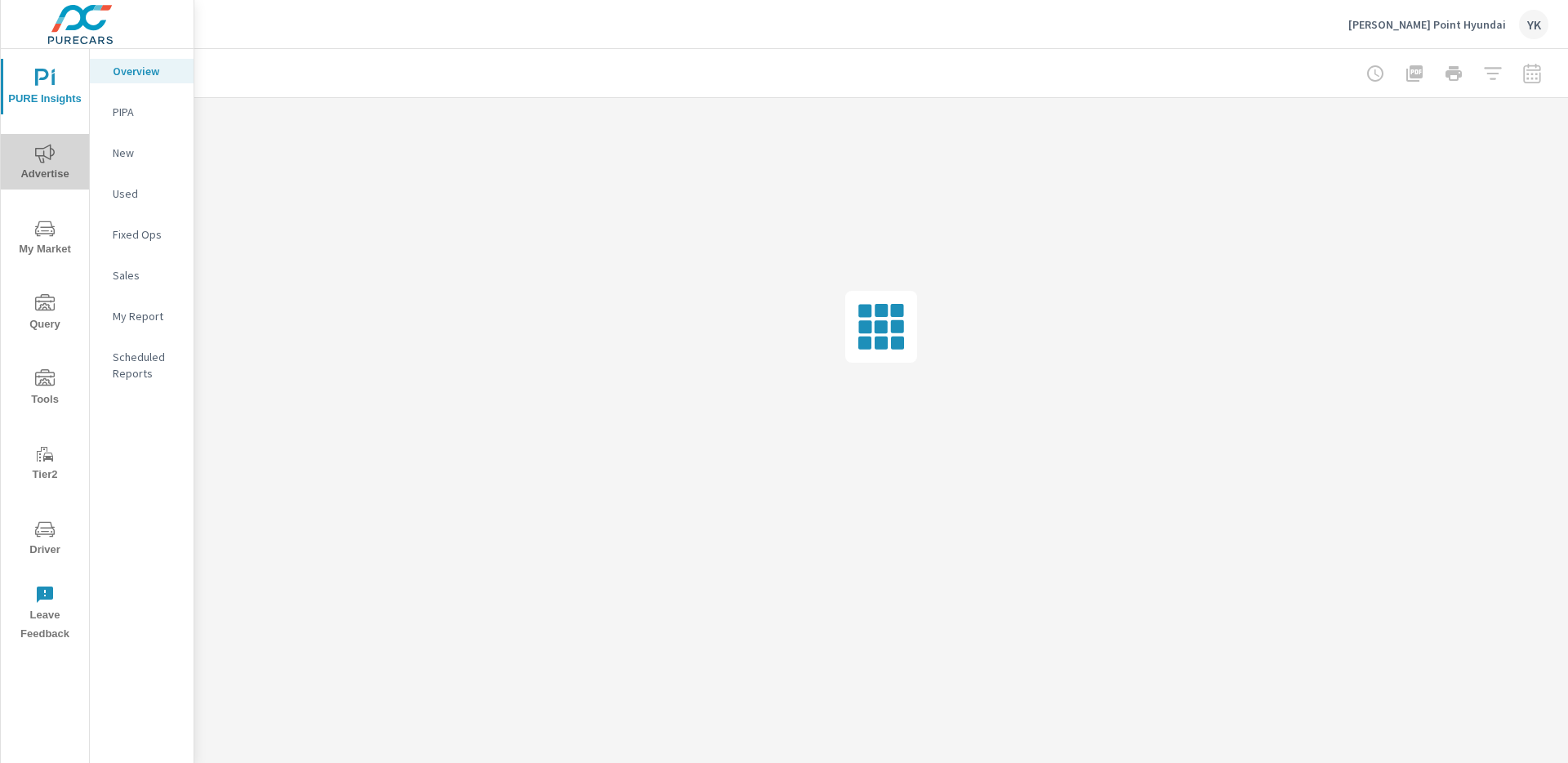
click at [54, 173] on span "Advertise" at bounding box center [45, 164] width 79 height 40
click at [135, 219] on nav "Overall Search PMAX Display Social Video Local PureCars TV Fixed Ops Website An…" at bounding box center [142, 339] width 104 height 580
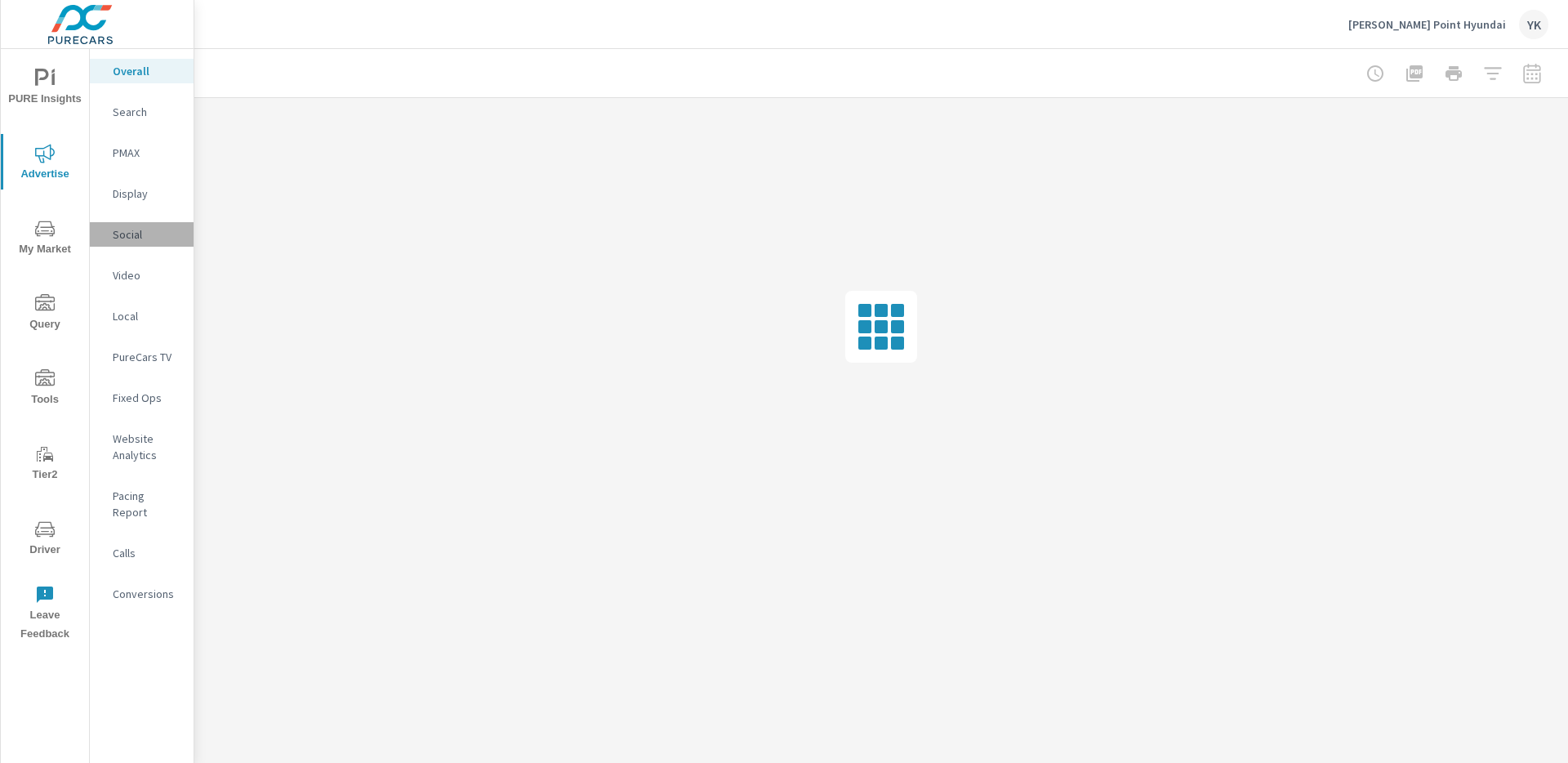
click at [137, 230] on p "Social" at bounding box center [146, 234] width 68 height 16
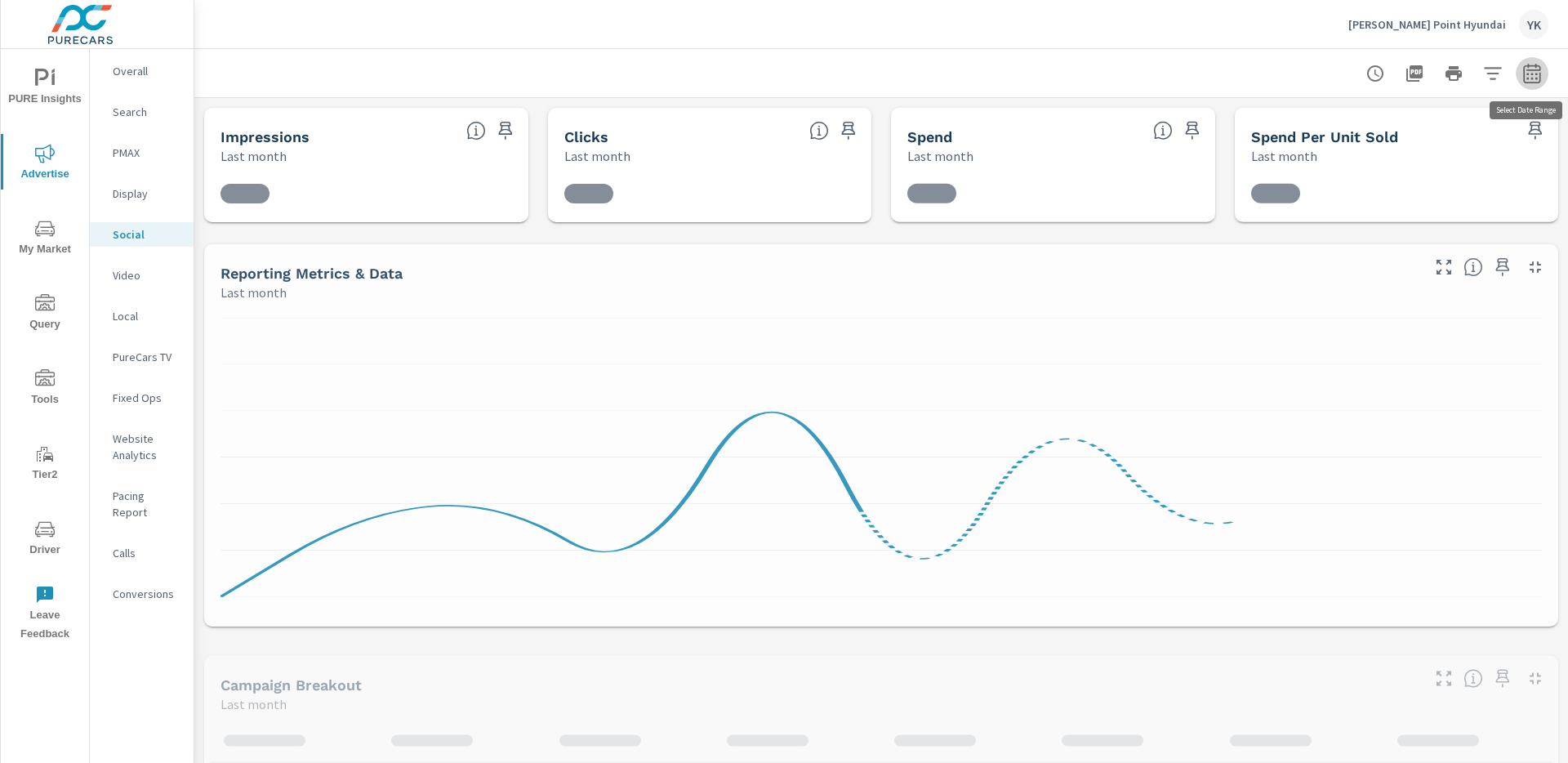
click at [1533, 68] on icon "button" at bounding box center [1532, 74] width 20 height 20
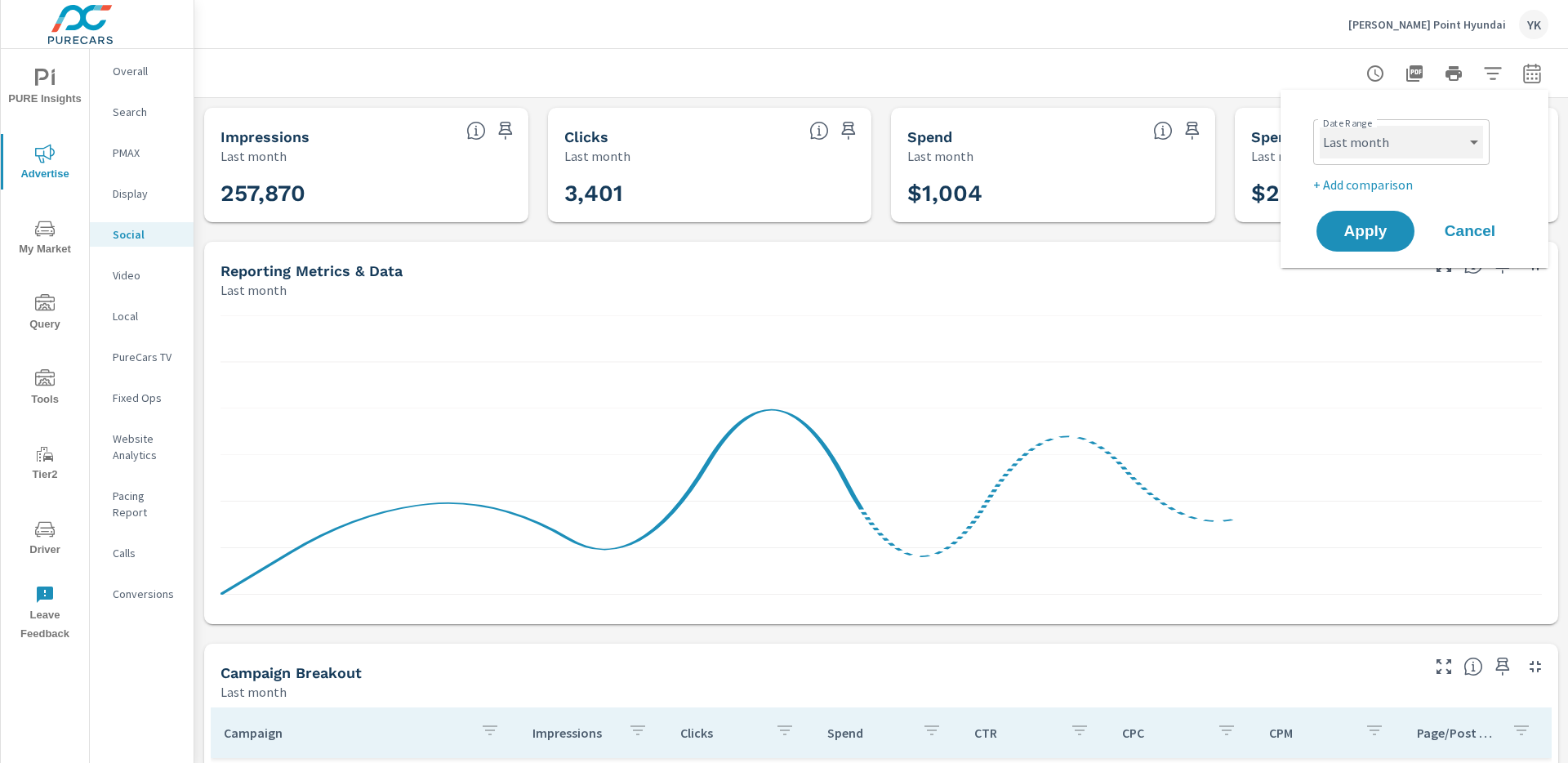
click at [1365, 140] on select "Custom Yesterday Last week Last 7 days Last 14 days Last 30 days Last 45 days L…" at bounding box center [1402, 142] width 164 height 33
click at [1320, 126] on select "Custom Yesterday Last week Last 7 days Last 14 days Last 30 days Last 45 days L…" at bounding box center [1402, 142] width 164 height 33
select select "Month to date"
click at [1348, 258] on div "Date Range Custom Yesterday Last week Last 7 days Last 14 days Last 30 days Las…" at bounding box center [1414, 179] width 268 height 178
click at [1353, 243] on button "Apply" at bounding box center [1366, 231] width 101 height 43
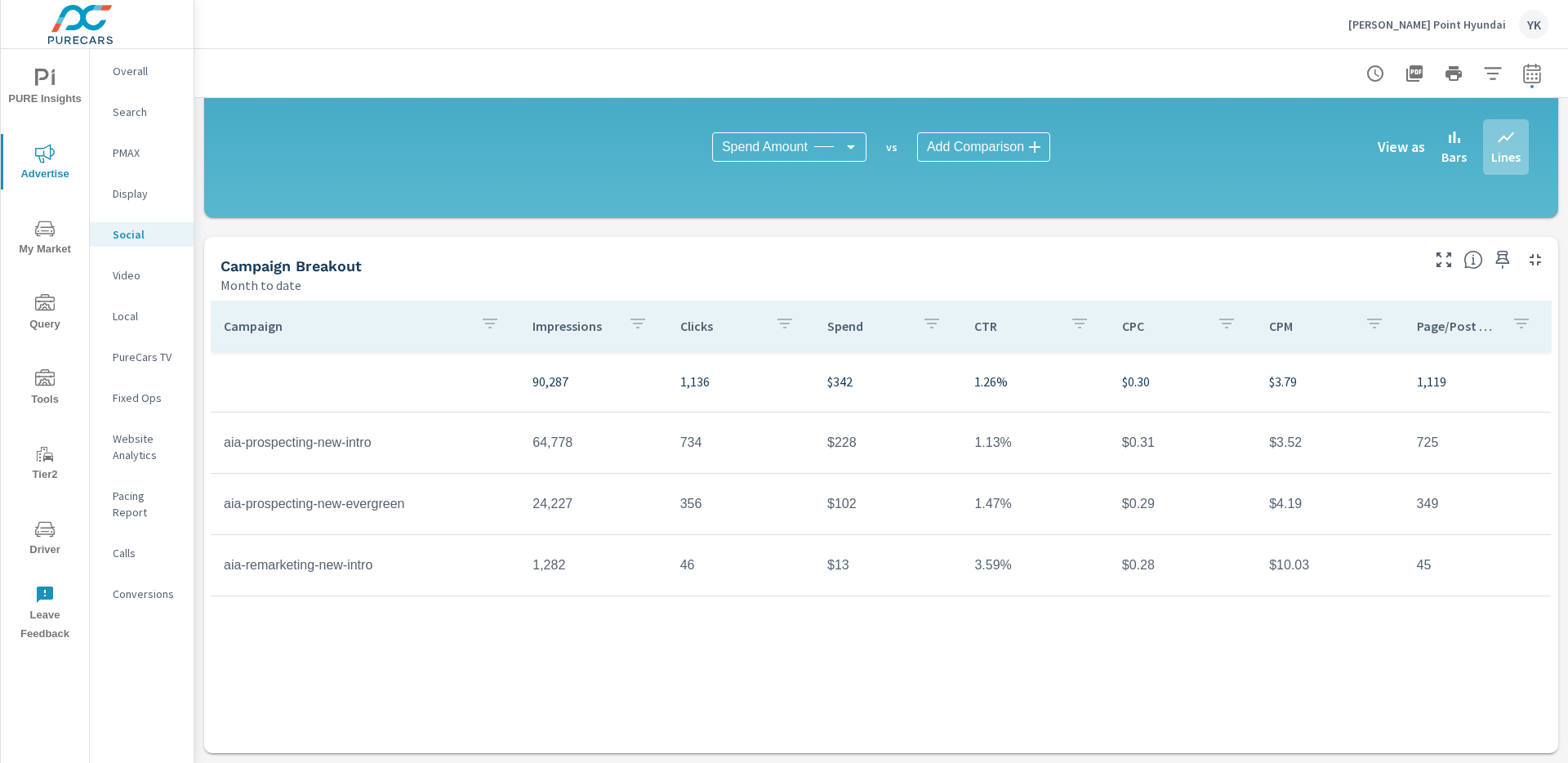
scroll to position [79, 0]
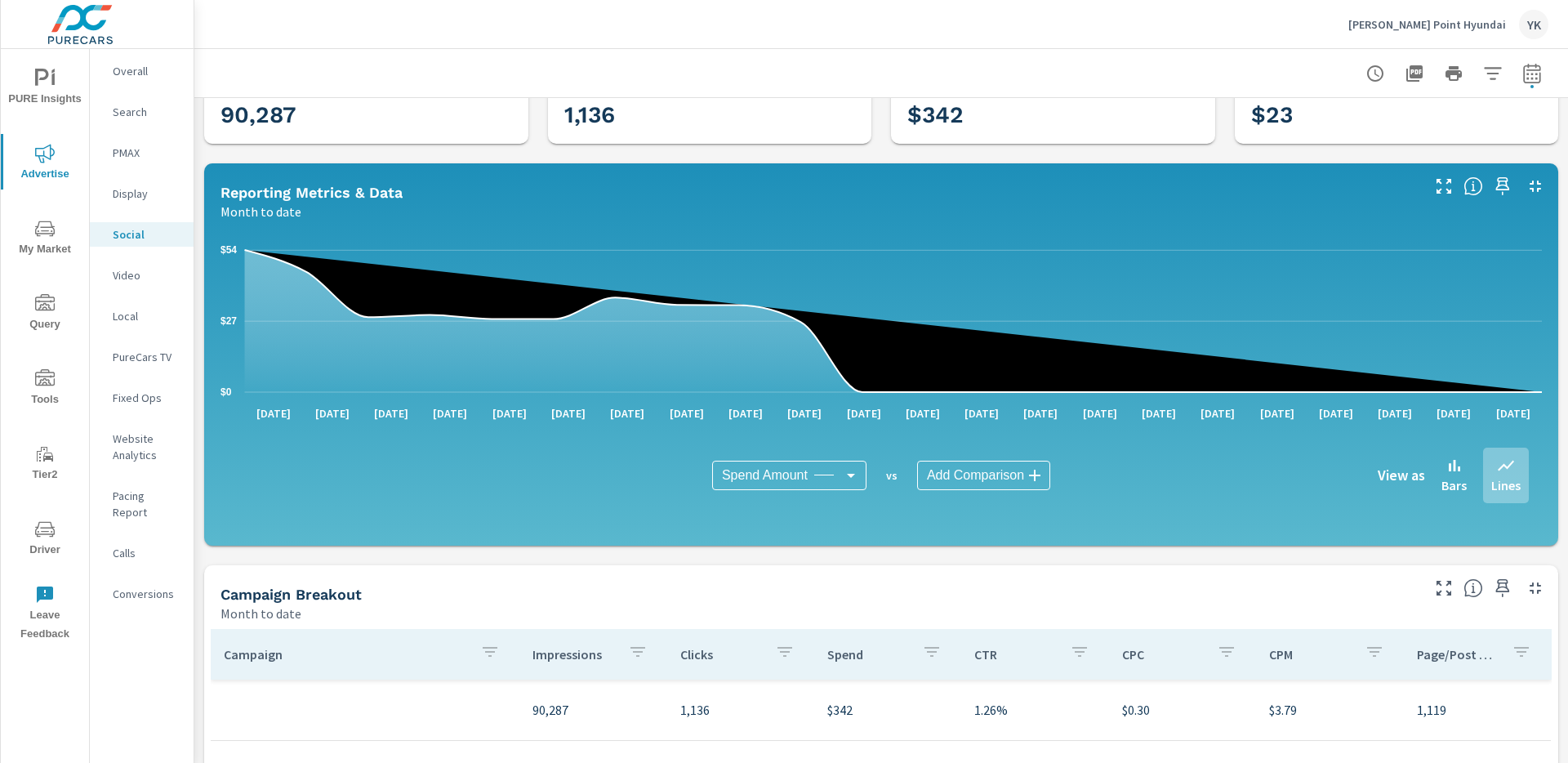
click at [1458, 17] on p "Stevens Point Hyundai" at bounding box center [1427, 25] width 158 height 15
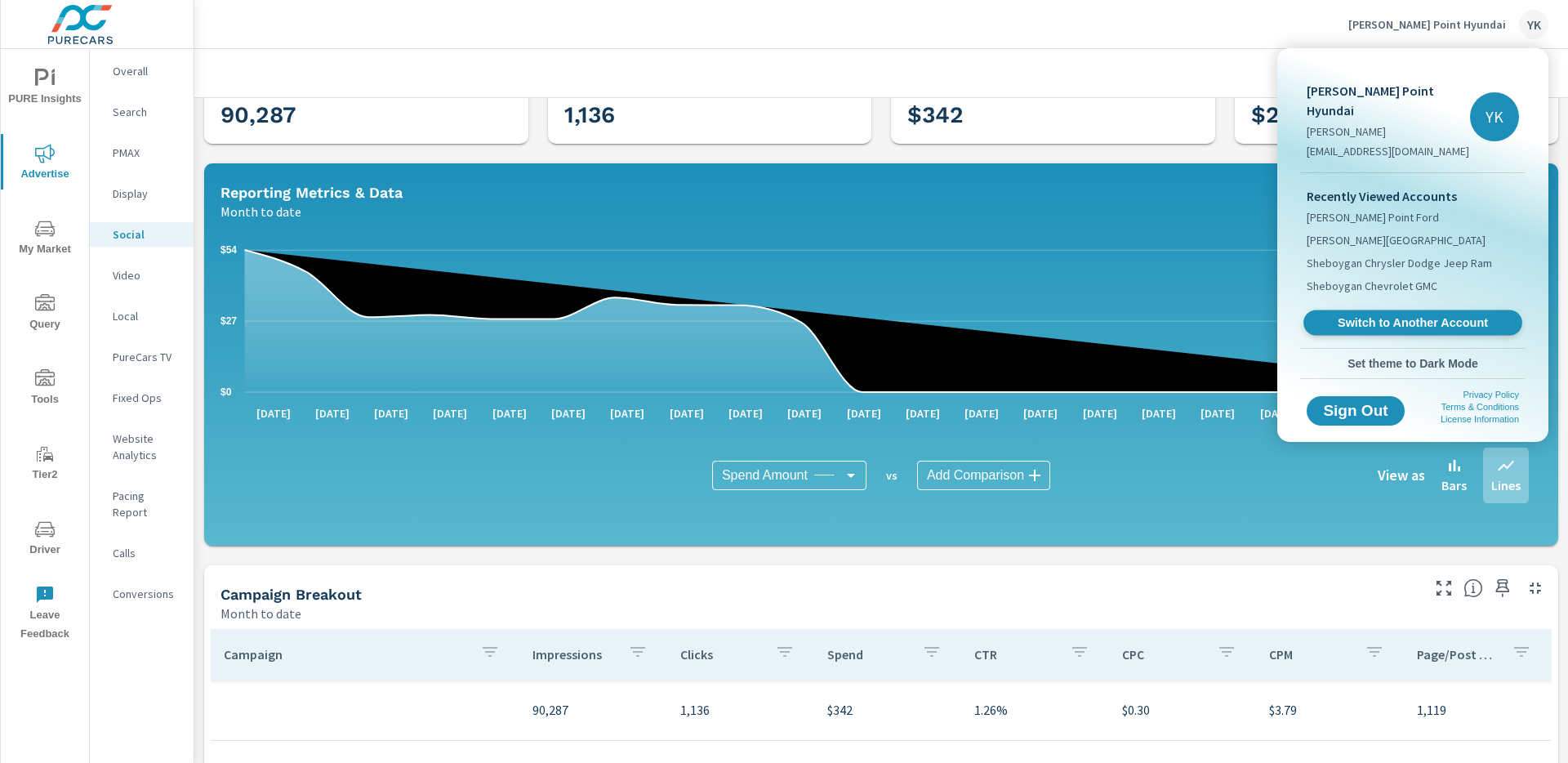
click at [1410, 310] on link "Switch to Another Account" at bounding box center [1413, 323] width 219 height 25
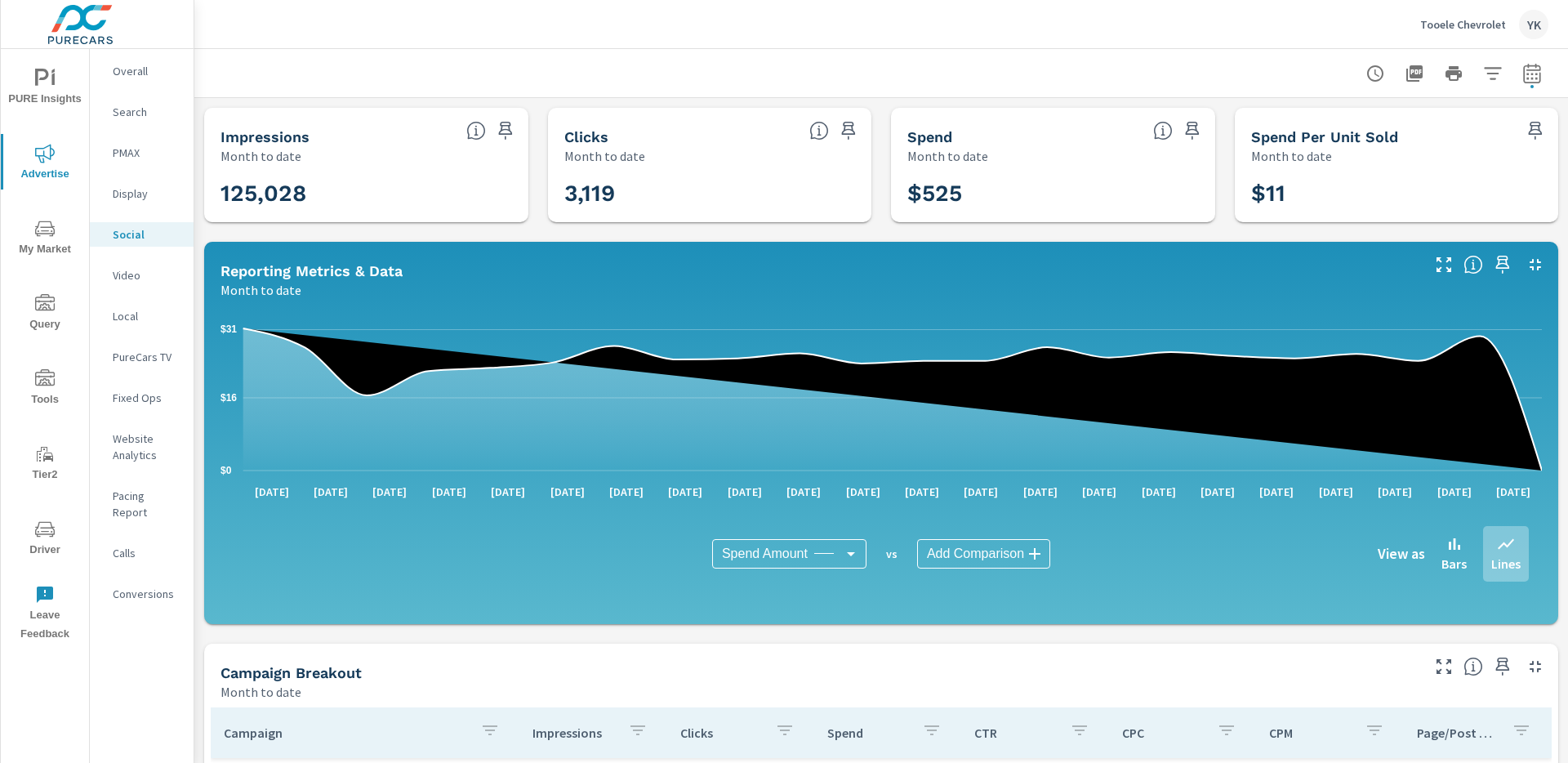
click at [982, 114] on div "Spend Month to date" at bounding box center [1019, 137] width 255 height 58
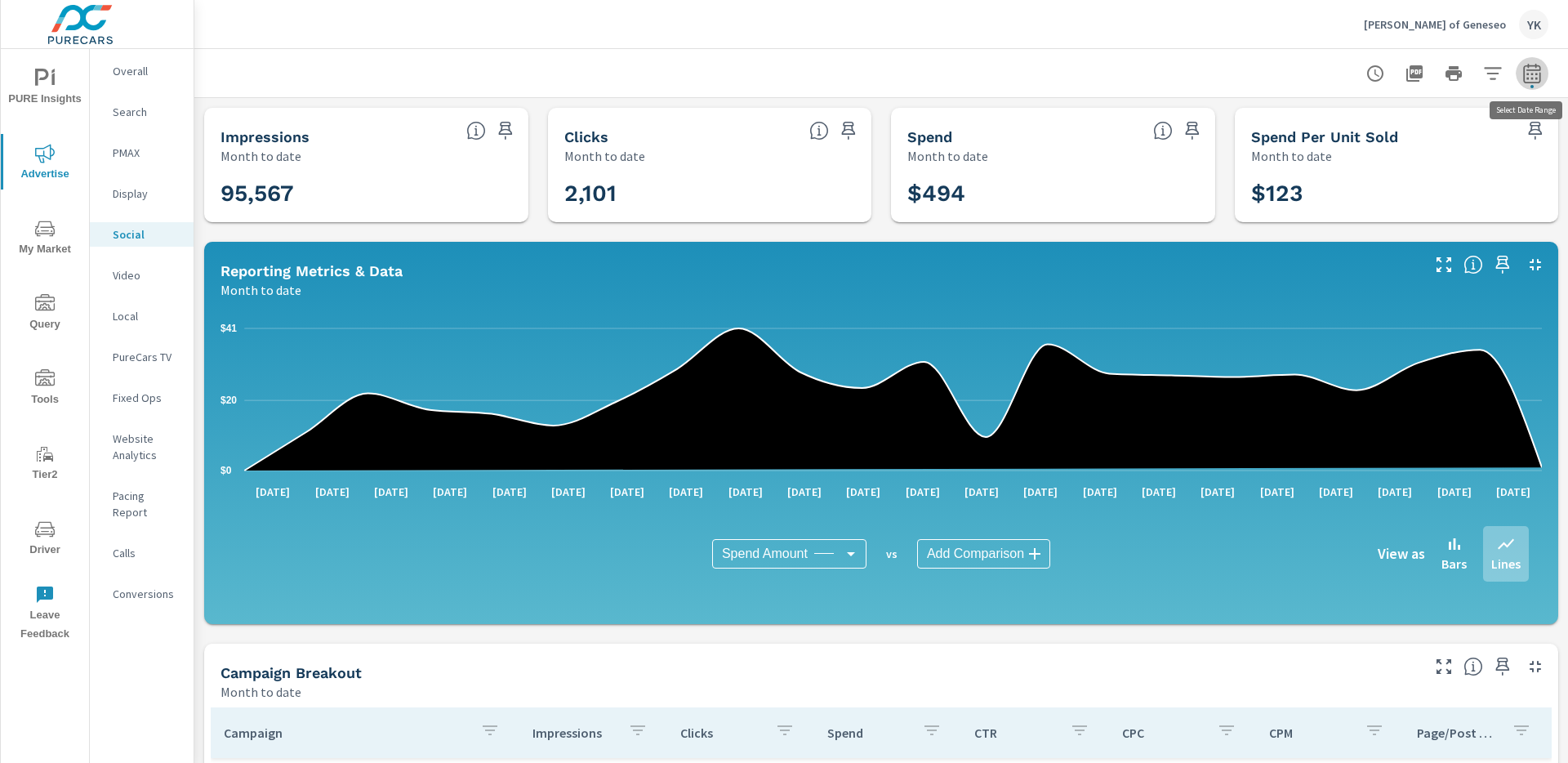
click at [1531, 71] on icon "button" at bounding box center [1532, 74] width 20 height 20
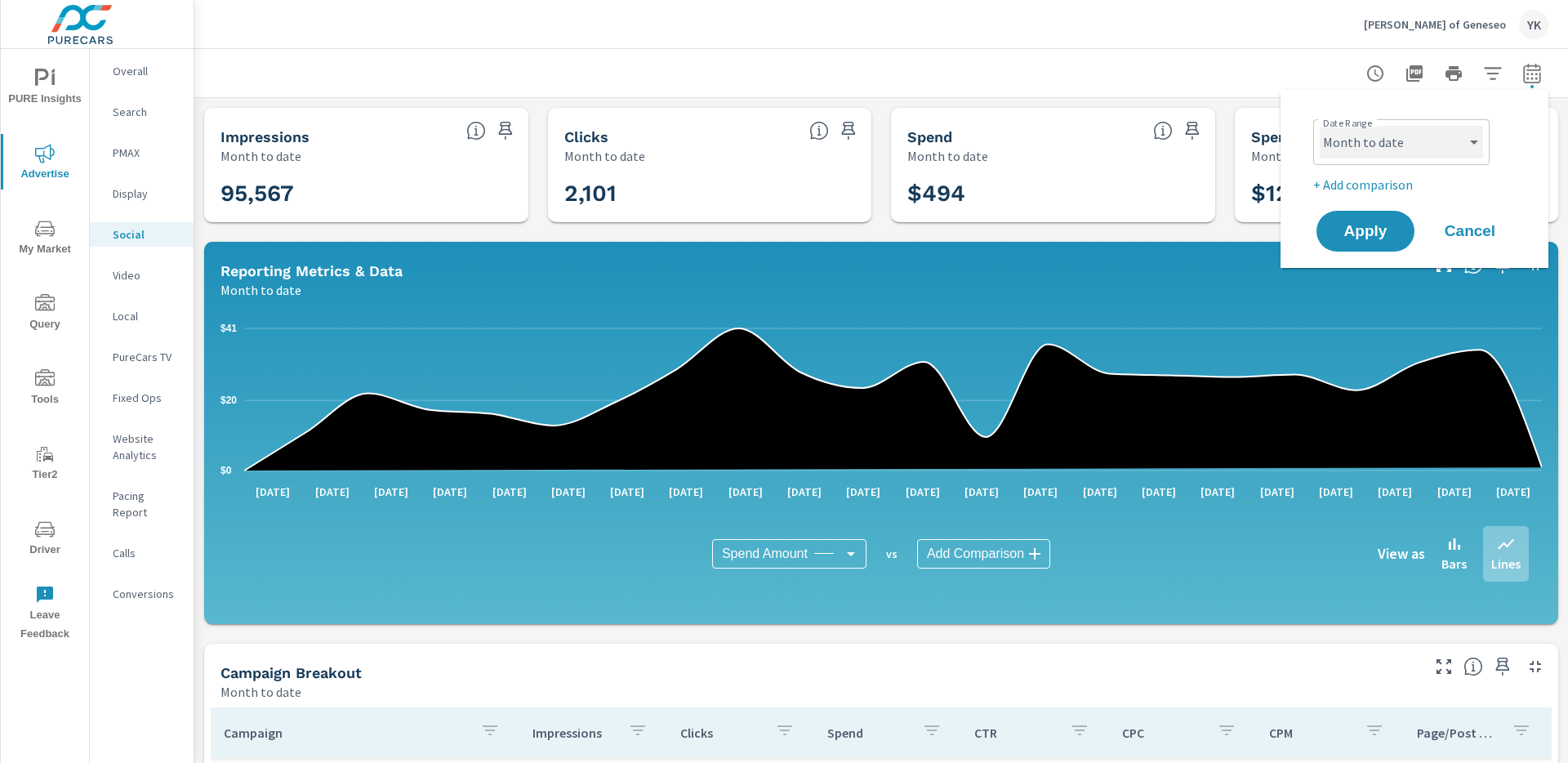
click at [1431, 154] on select "Custom [DATE] Last week Last 7 days Last 14 days Last 30 days Last 45 days Last…" at bounding box center [1402, 142] width 164 height 33
click at [1320, 126] on select "Custom [DATE] Last week Last 7 days Last 14 days Last 30 days Last 45 days Last…" at bounding box center [1402, 142] width 164 height 33
select select "Last 7 days"
click at [1381, 238] on span "Apply" at bounding box center [1366, 231] width 67 height 16
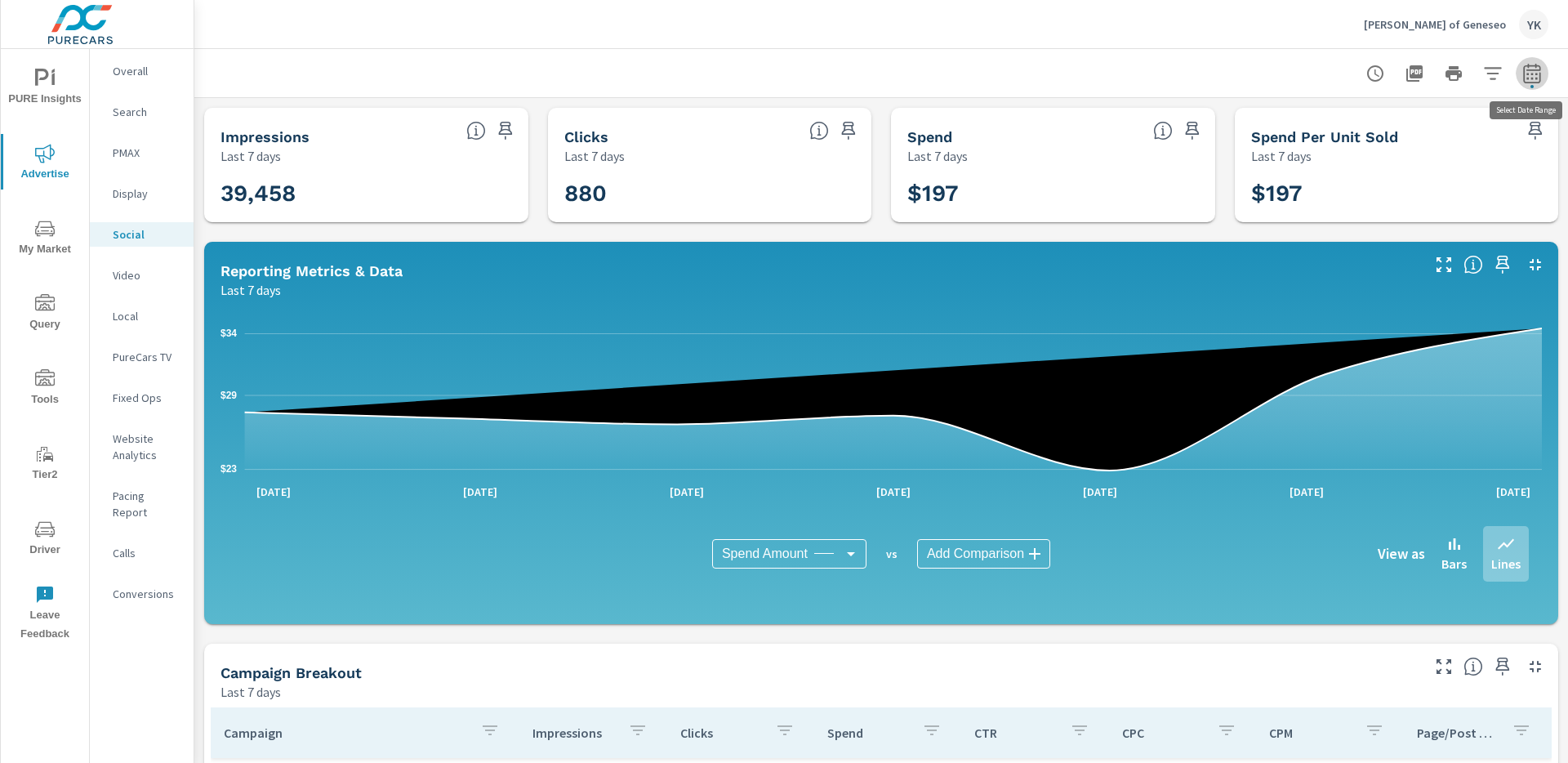
click at [1526, 80] on icon "button" at bounding box center [1532, 74] width 20 height 20
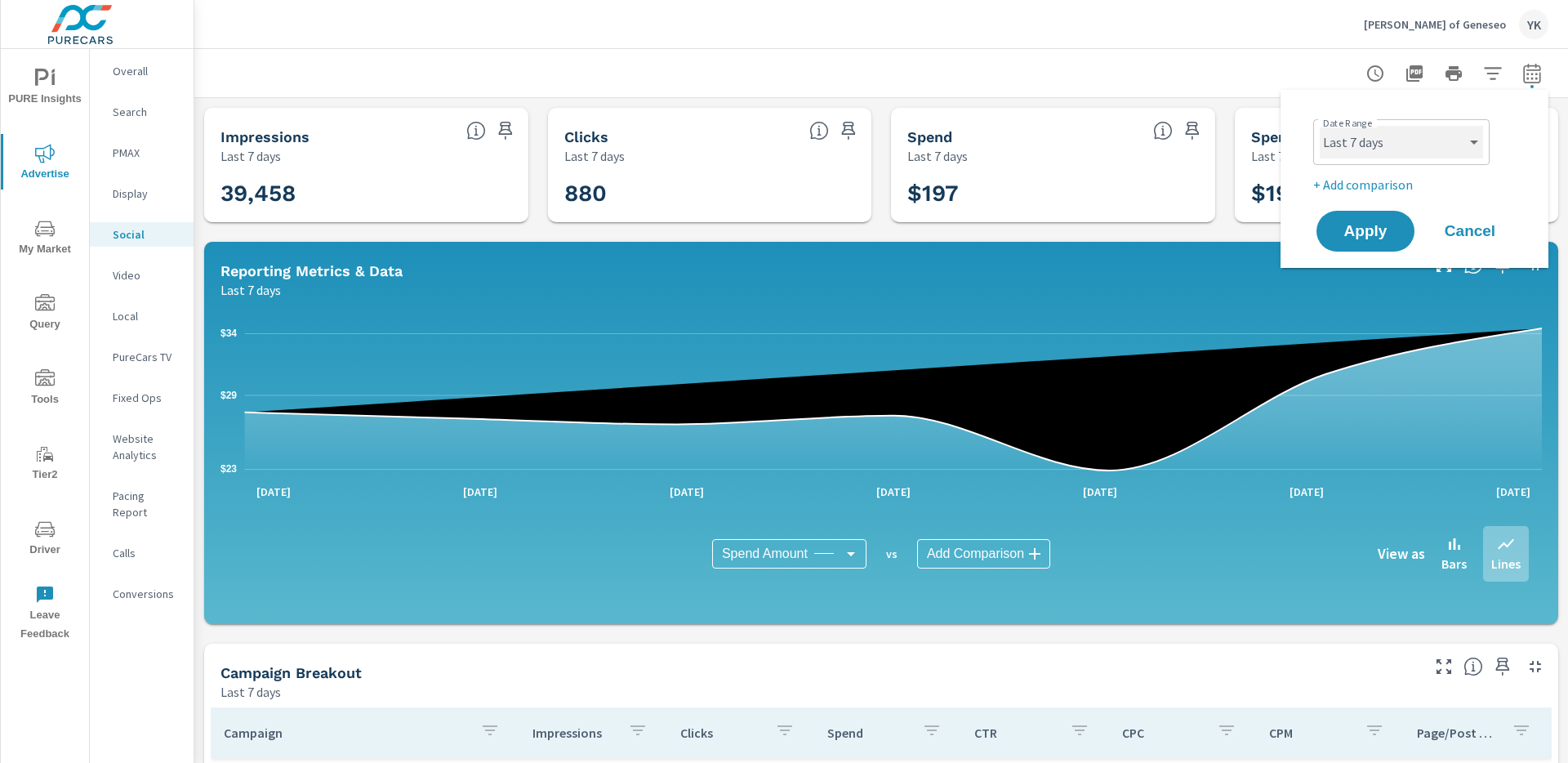
click at [1397, 151] on select "Custom [DATE] Last week Last 7 days Last 14 days Last 30 days Last 45 days Last…" at bounding box center [1402, 142] width 164 height 33
click at [1320, 126] on select "Custom [DATE] Last week Last 7 days Last 14 days Last 30 days Last 45 days Last…" at bounding box center [1402, 142] width 164 height 33
select select "Month to date"
click at [1363, 232] on span "Apply" at bounding box center [1366, 231] width 67 height 16
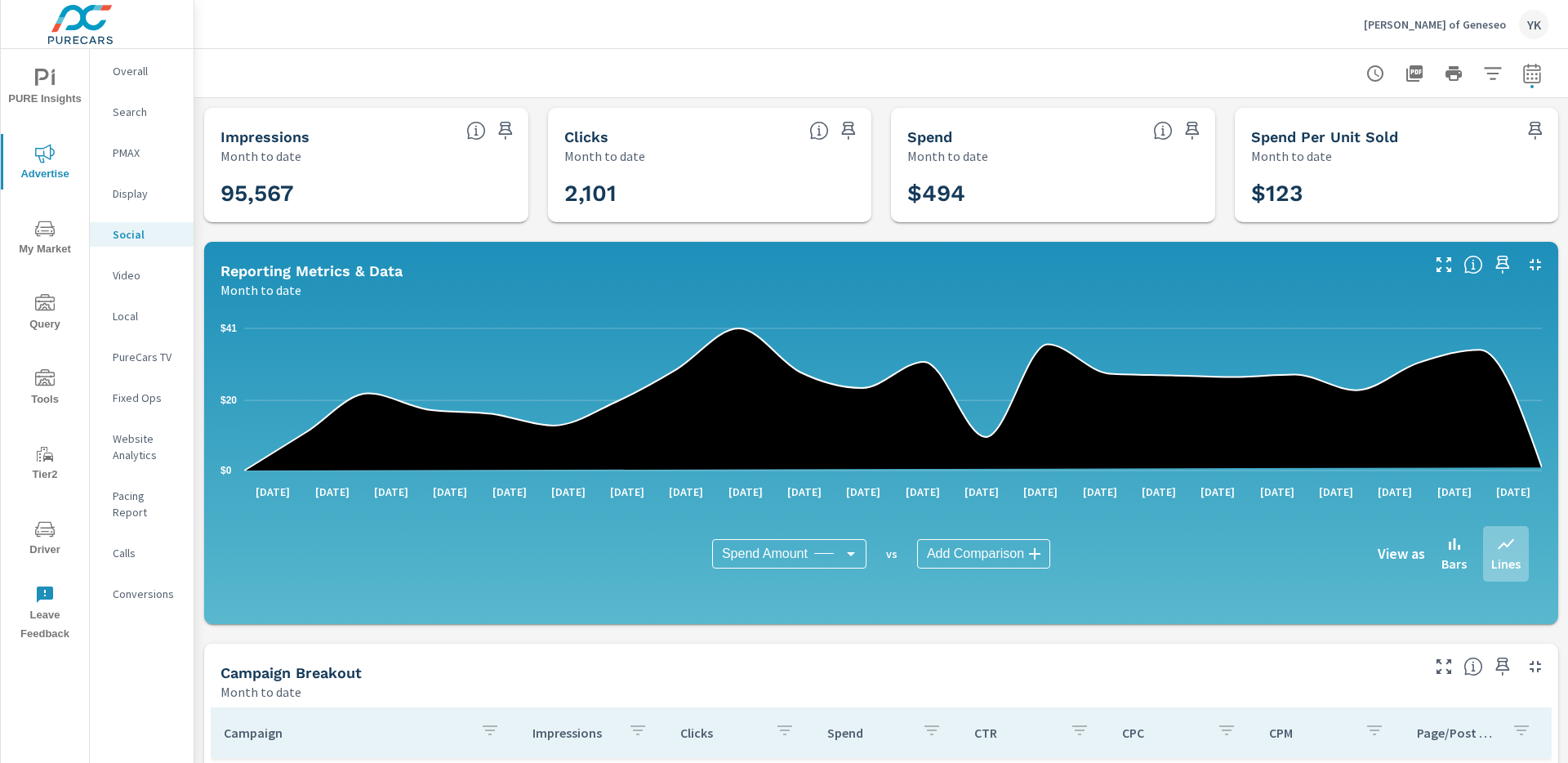
click at [1536, 90] on div at bounding box center [881, 73] width 1335 height 48
click at [1532, 80] on icon "button" at bounding box center [1532, 74] width 20 height 20
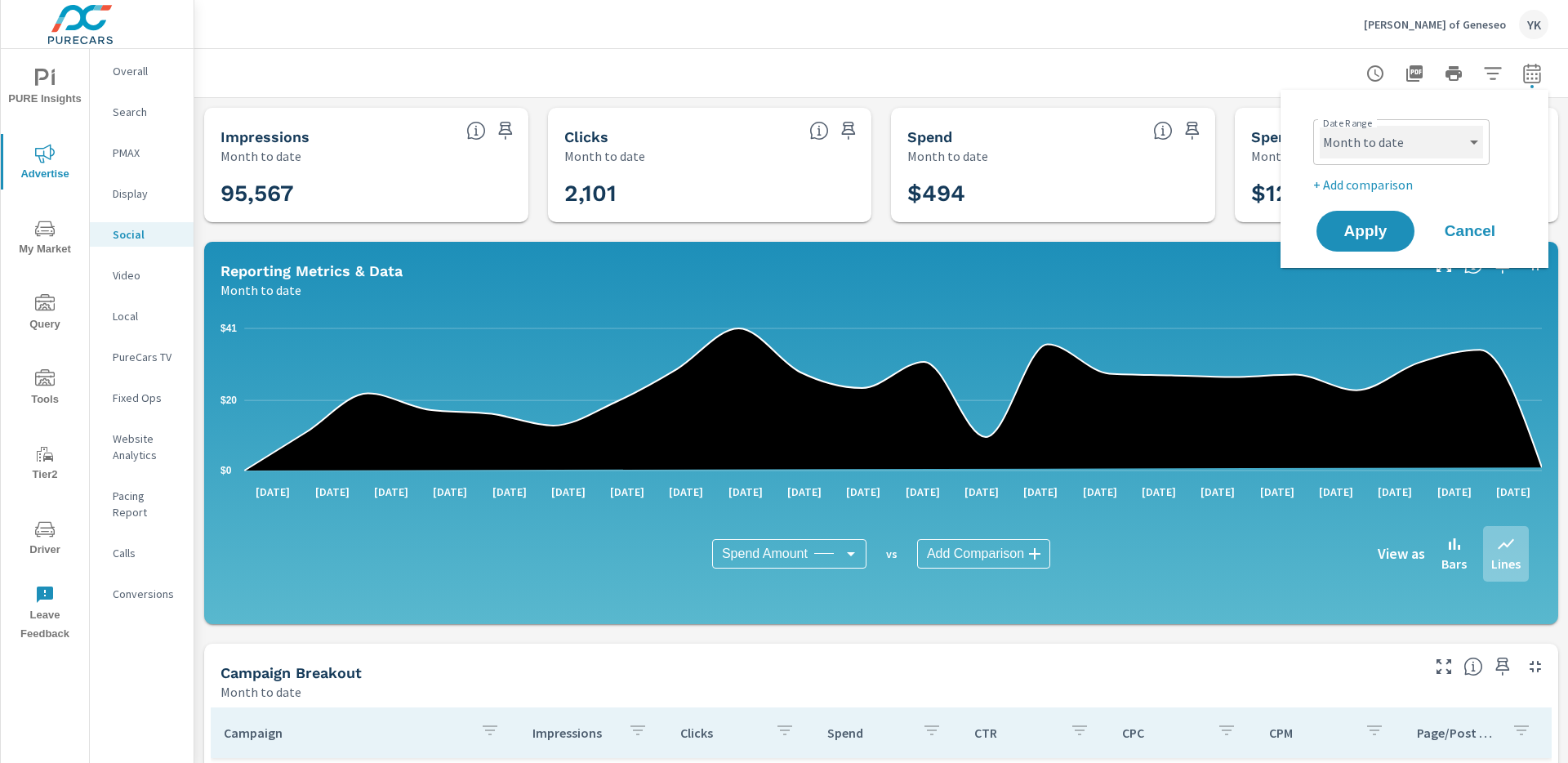
click at [1415, 147] on select "Custom [DATE] Last week Last 7 days Last 14 days Last 30 days Last 45 days Last…" at bounding box center [1402, 142] width 164 height 33
click at [1320, 126] on select "Custom [DATE] Last week Last 7 days Last 14 days Last 30 days Last 45 days Last…" at bounding box center [1402, 142] width 164 height 33
select select "Last 7 days"
click at [1377, 236] on span "Apply" at bounding box center [1366, 231] width 67 height 16
